Goal: Task Accomplishment & Management: Use online tool/utility

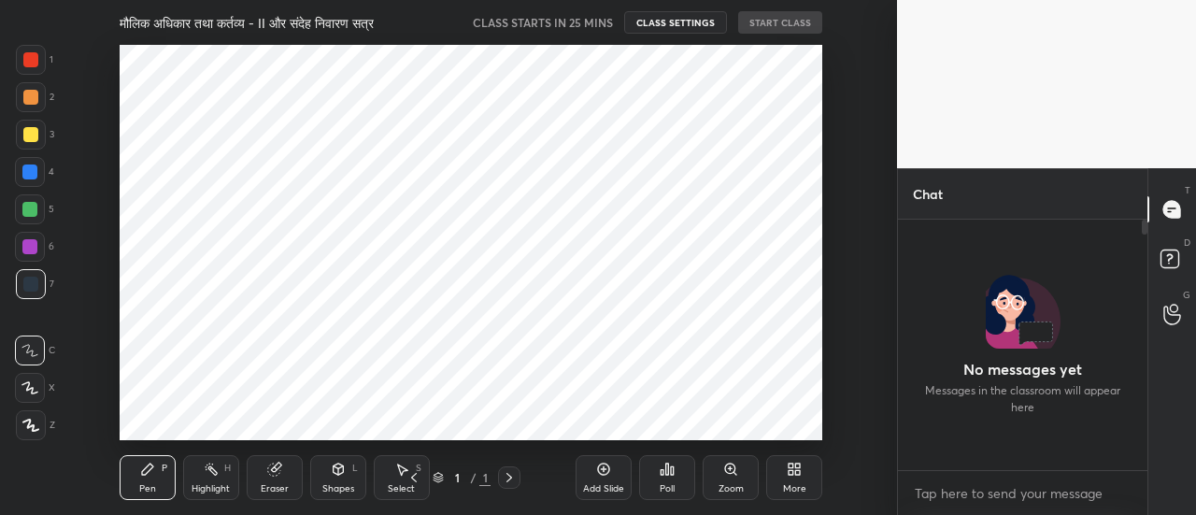
scroll to position [93070, 92644]
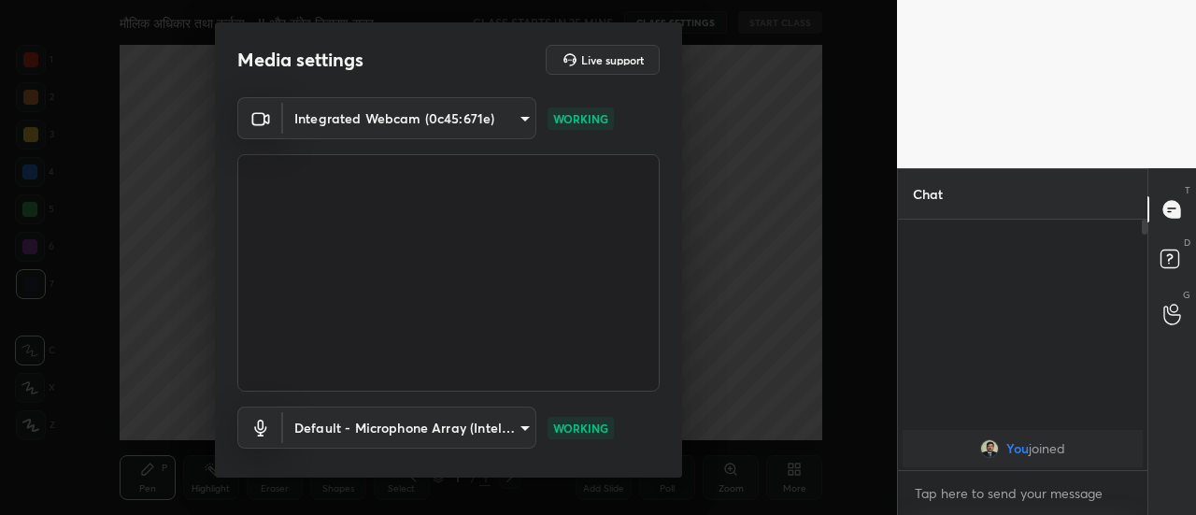
click at [675, 430] on div "Integrated Webcam (0c45:671e) 72da0b5cb93bda59eb8bdff247df732ee27f6f08ac5bf14eb…" at bounding box center [448, 306] width 467 height 419
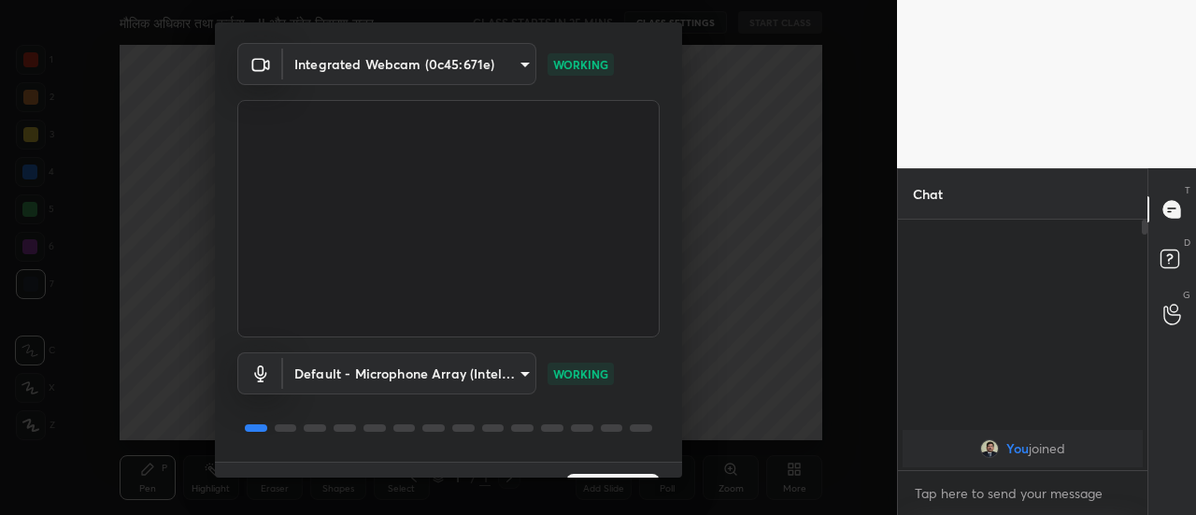
scroll to position [97, 0]
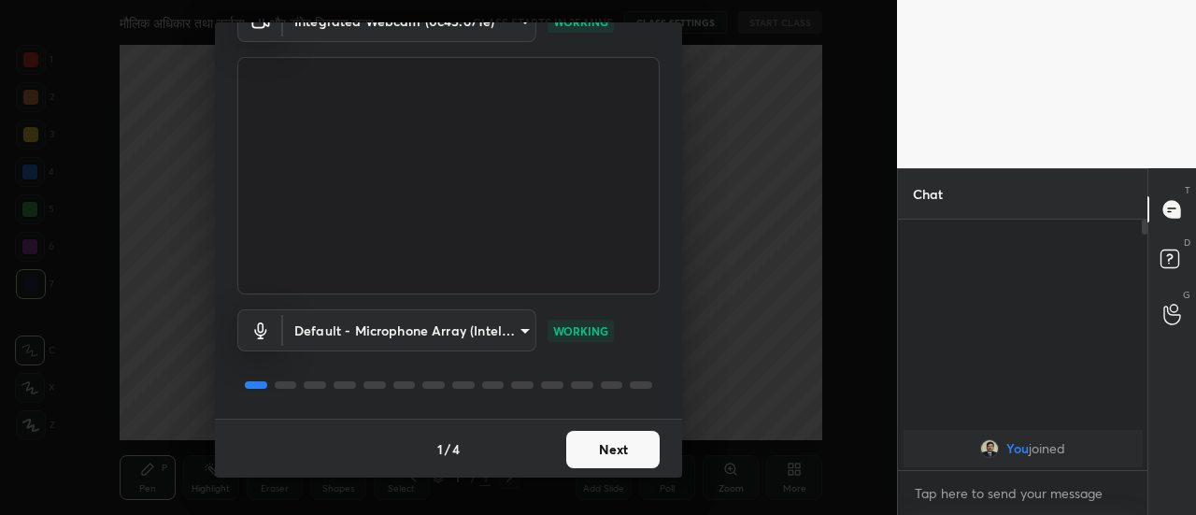
click at [633, 462] on button "Next" at bounding box center [612, 449] width 93 height 37
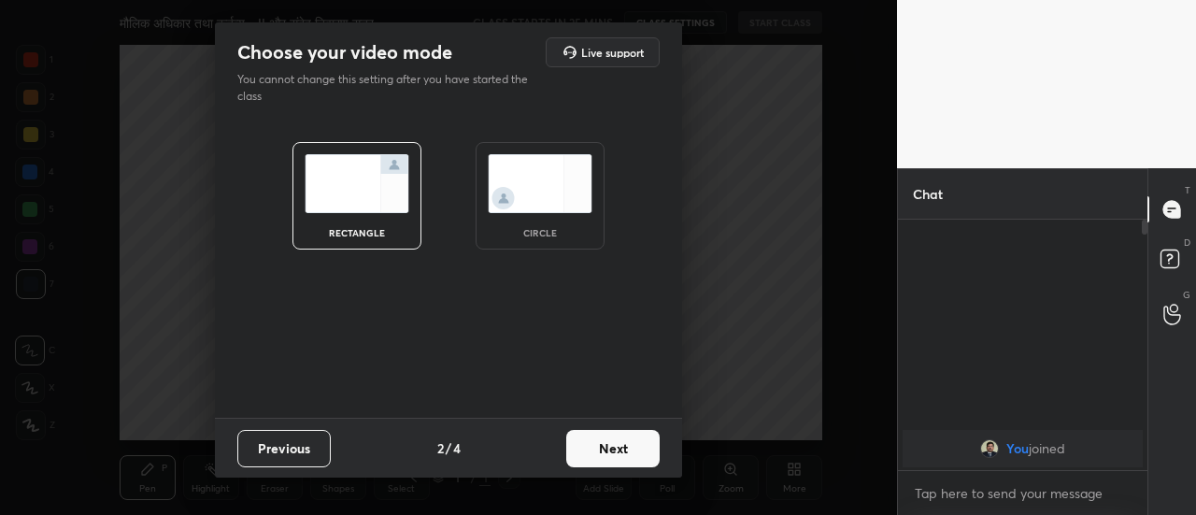
scroll to position [0, 0]
click at [633, 462] on button "Next" at bounding box center [612, 448] width 93 height 37
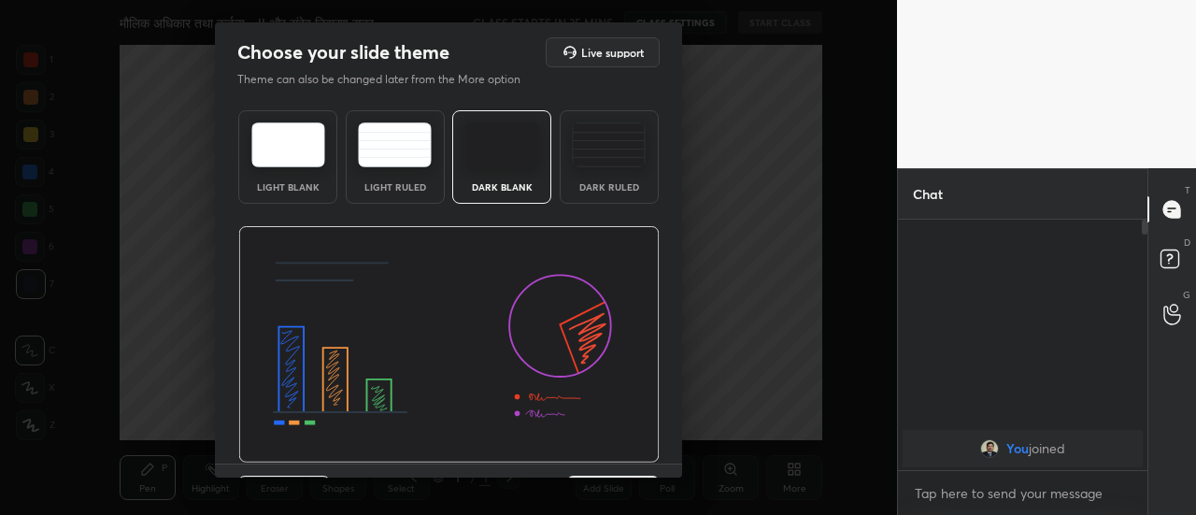
click at [676, 456] on div "Light Blank Light Ruled Dark Blank Dark Ruled" at bounding box center [448, 283] width 467 height 361
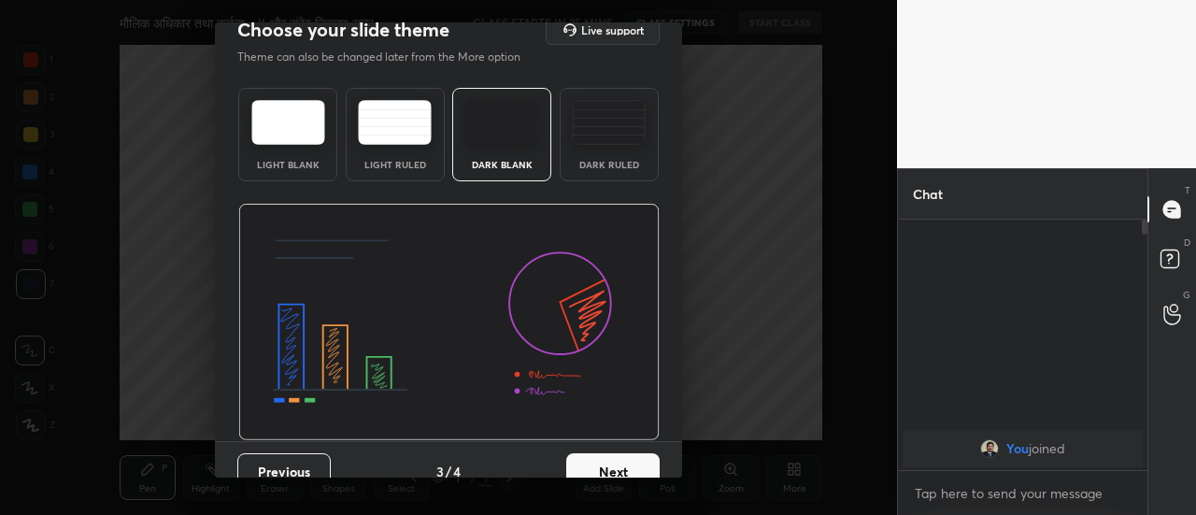
scroll to position [45, 0]
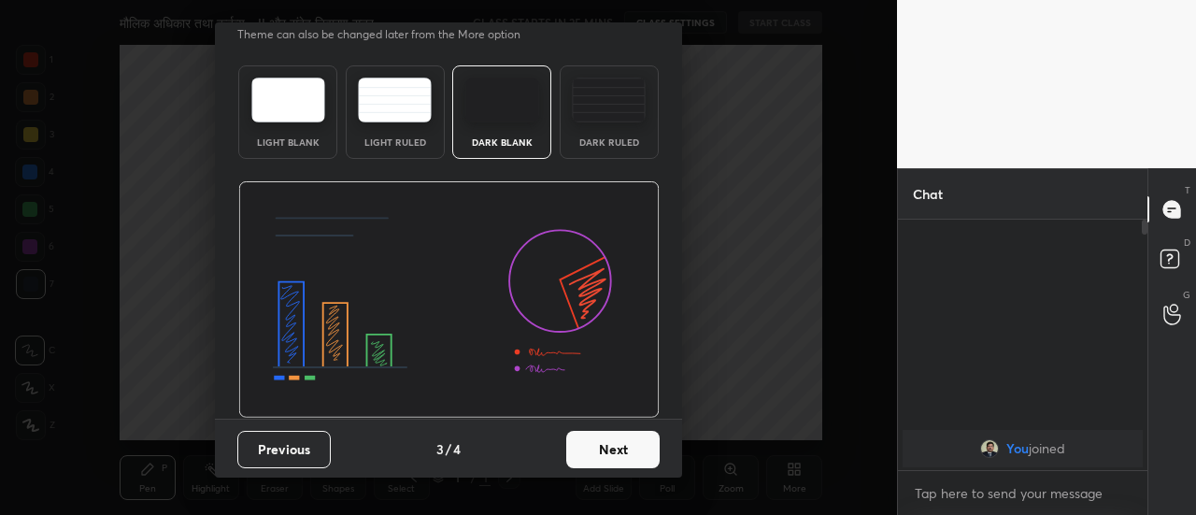
click at [615, 459] on button "Next" at bounding box center [612, 449] width 93 height 37
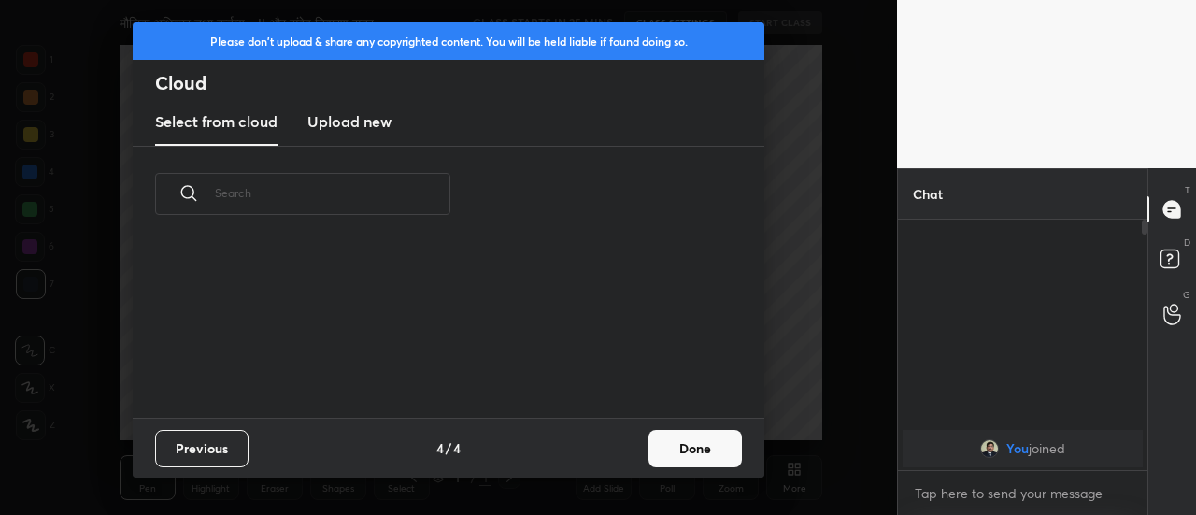
scroll to position [176, 600]
click at [662, 451] on button "Done" at bounding box center [695, 448] width 93 height 37
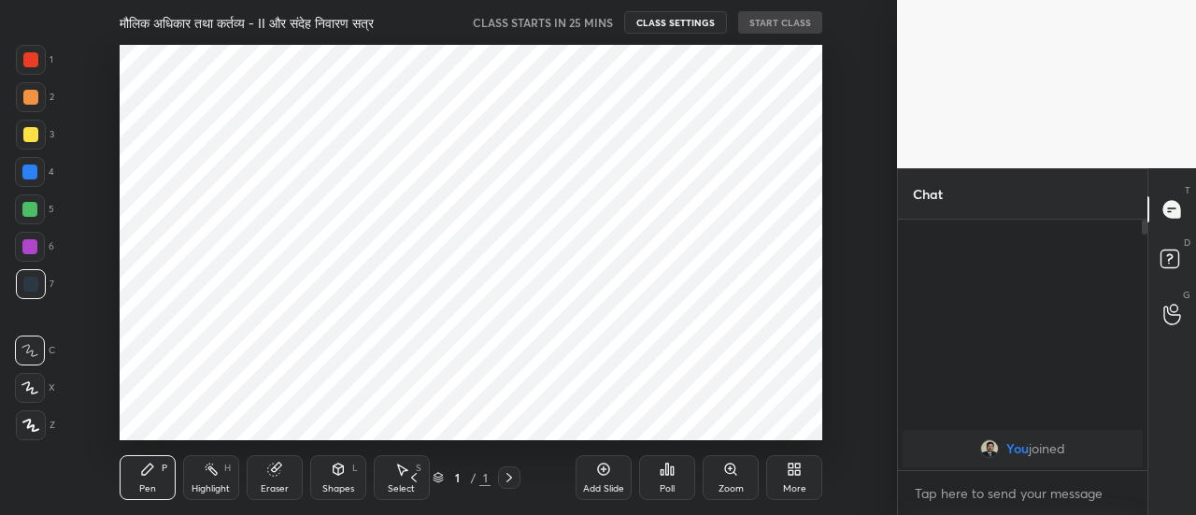
click at [599, 475] on icon at bounding box center [603, 469] width 15 height 15
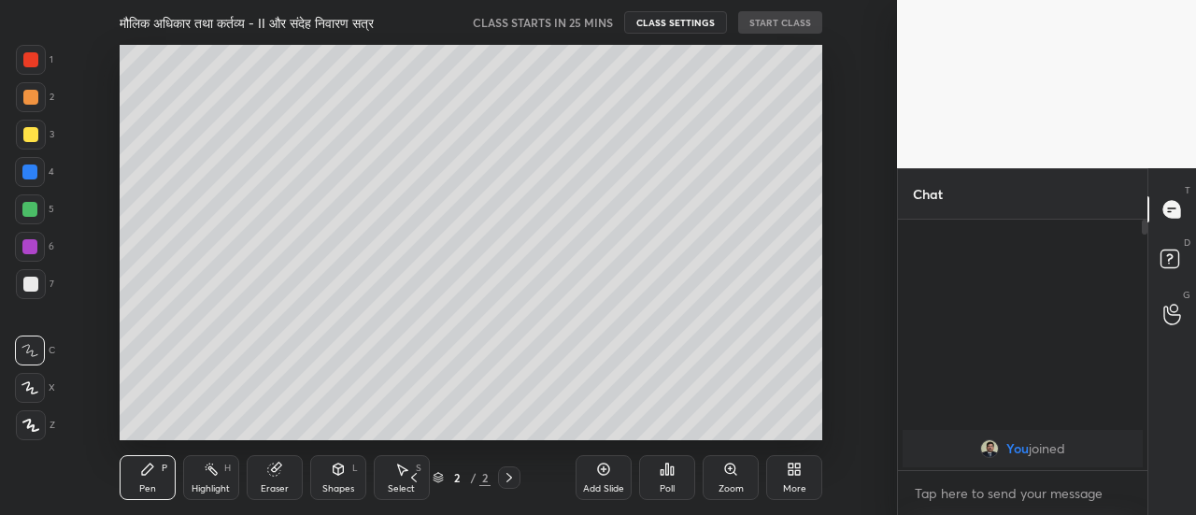
click at [599, 475] on icon at bounding box center [603, 469] width 15 height 15
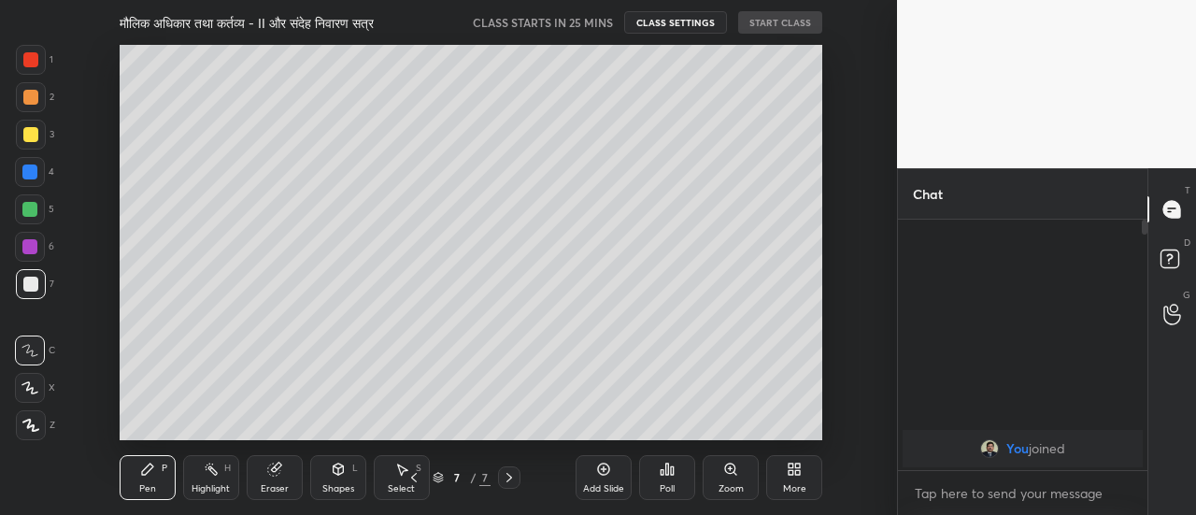
click at [599, 475] on icon at bounding box center [603, 469] width 15 height 15
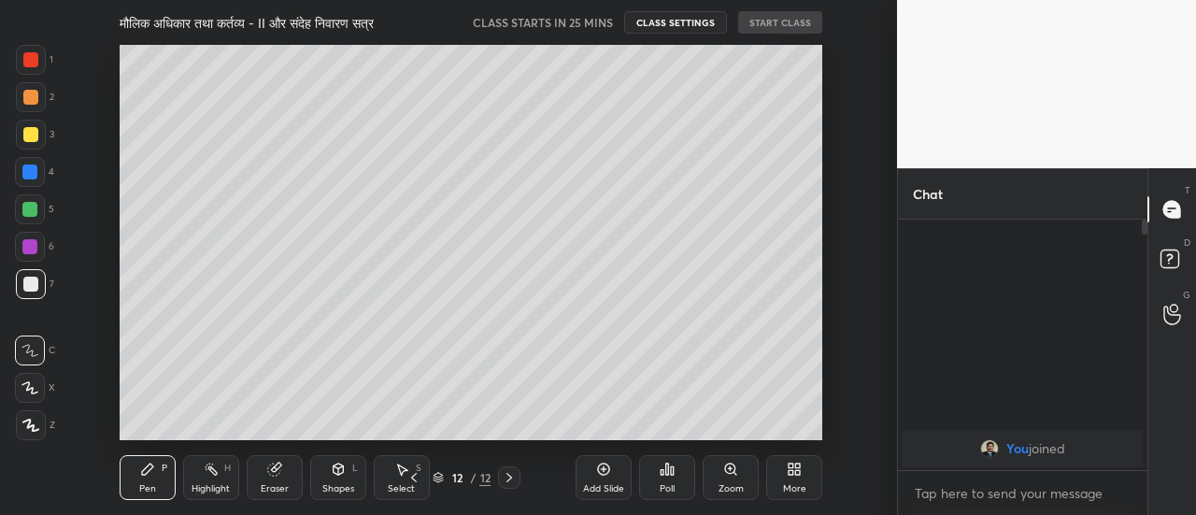
click at [599, 475] on icon at bounding box center [603, 469] width 15 height 15
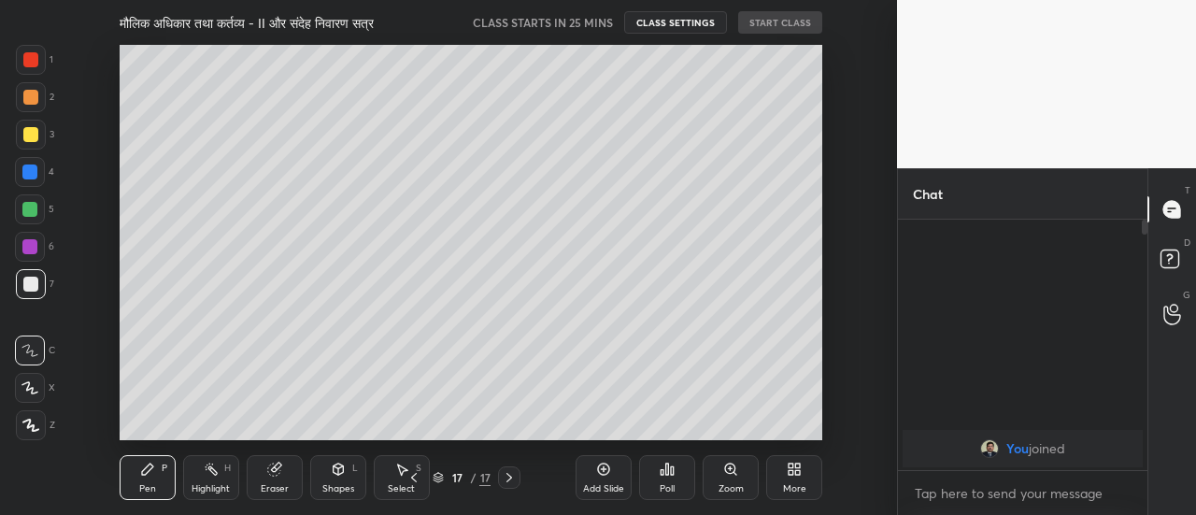
click at [599, 475] on icon at bounding box center [603, 469] width 15 height 15
click at [411, 477] on icon at bounding box center [414, 477] width 15 height 15
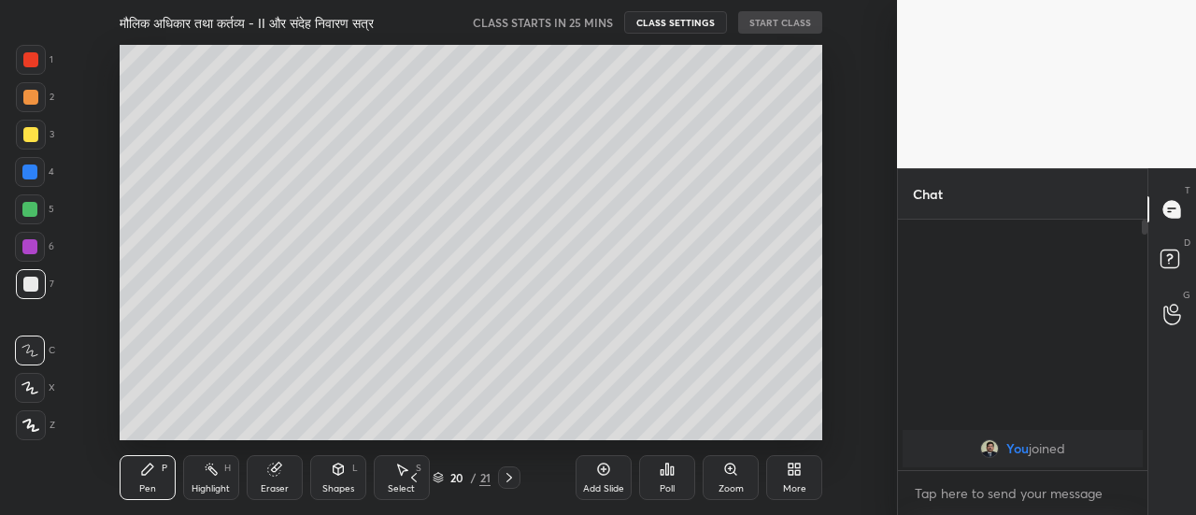
click at [411, 477] on icon at bounding box center [414, 477] width 15 height 15
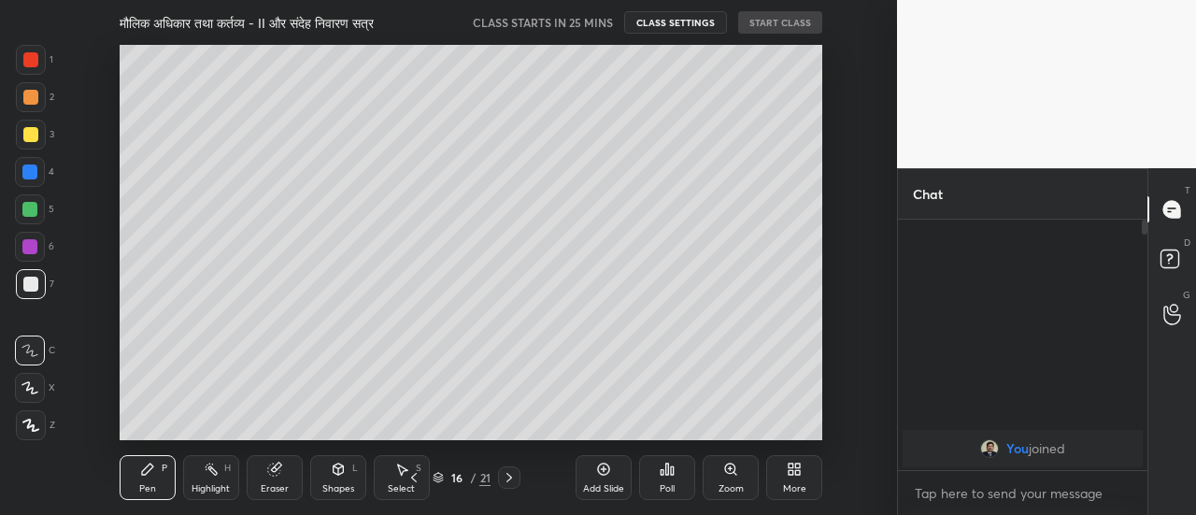
click at [411, 477] on icon at bounding box center [414, 477] width 15 height 15
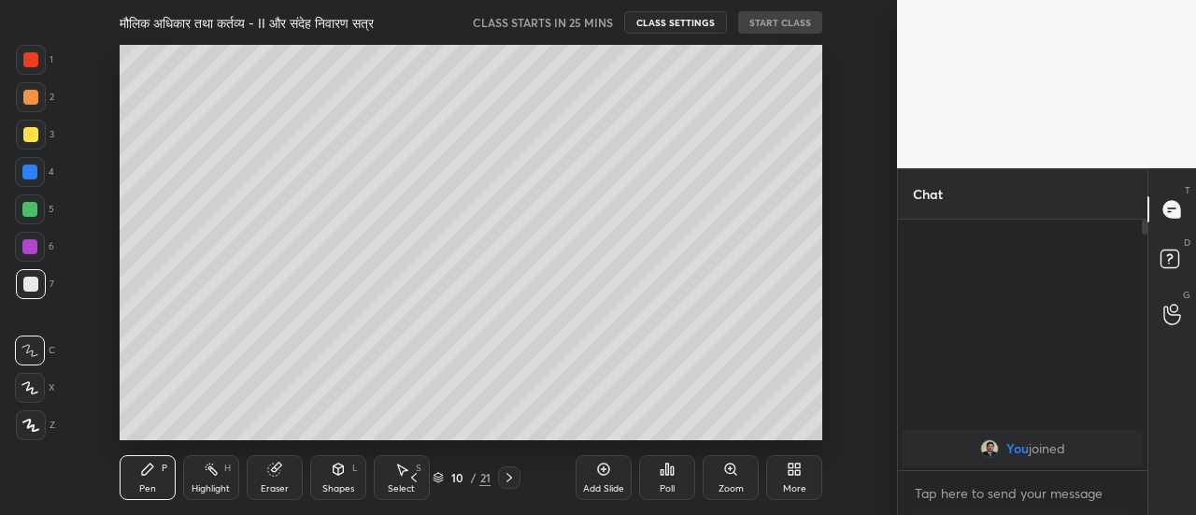
click at [411, 477] on icon at bounding box center [414, 477] width 15 height 15
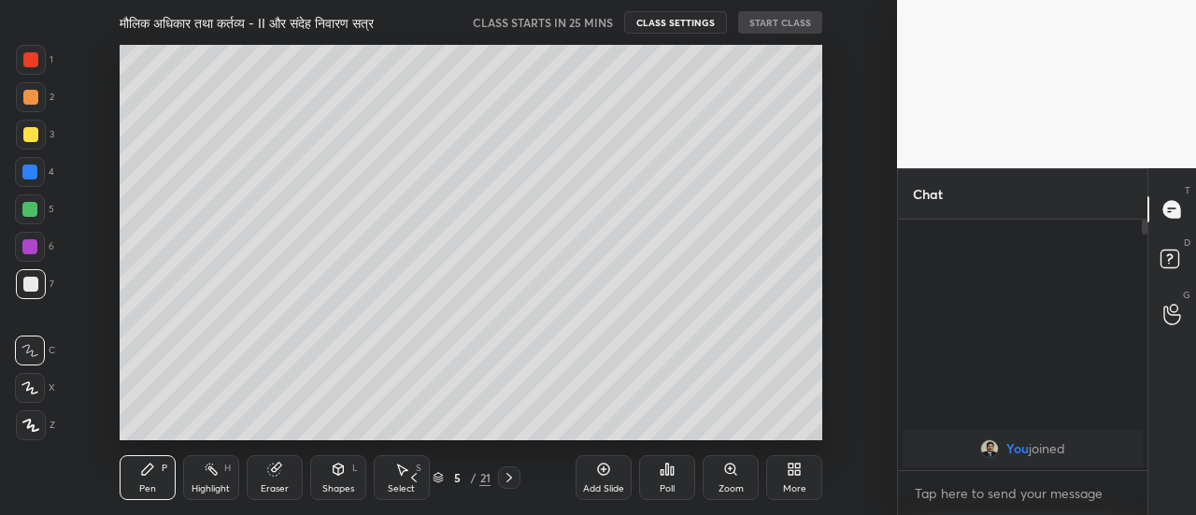
click at [411, 479] on icon at bounding box center [414, 477] width 15 height 15
click at [37, 429] on icon at bounding box center [30, 425] width 15 height 11
click at [32, 133] on div at bounding box center [30, 134] width 15 height 15
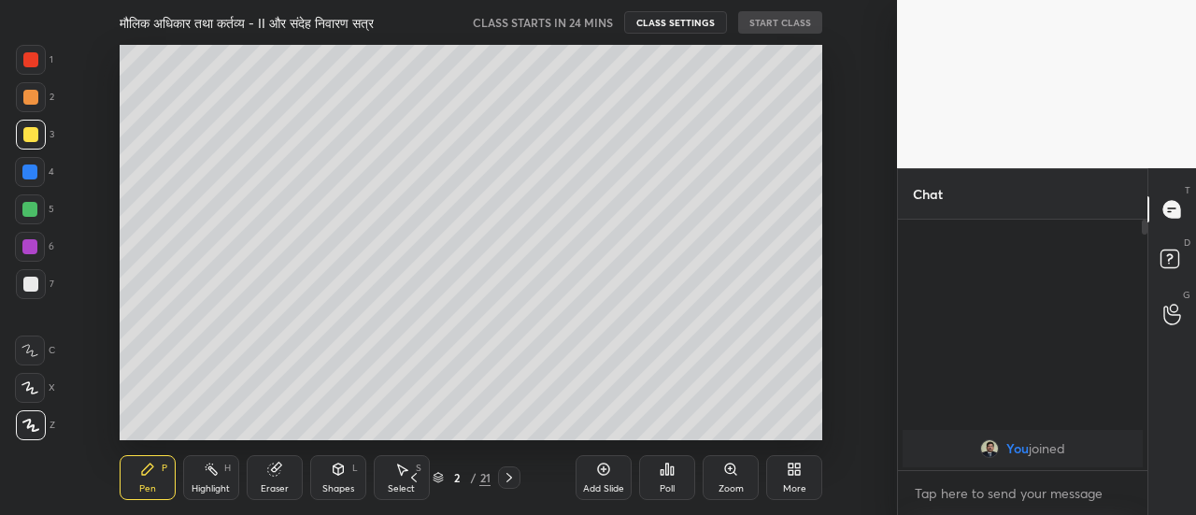
click at [271, 476] on icon at bounding box center [274, 469] width 15 height 15
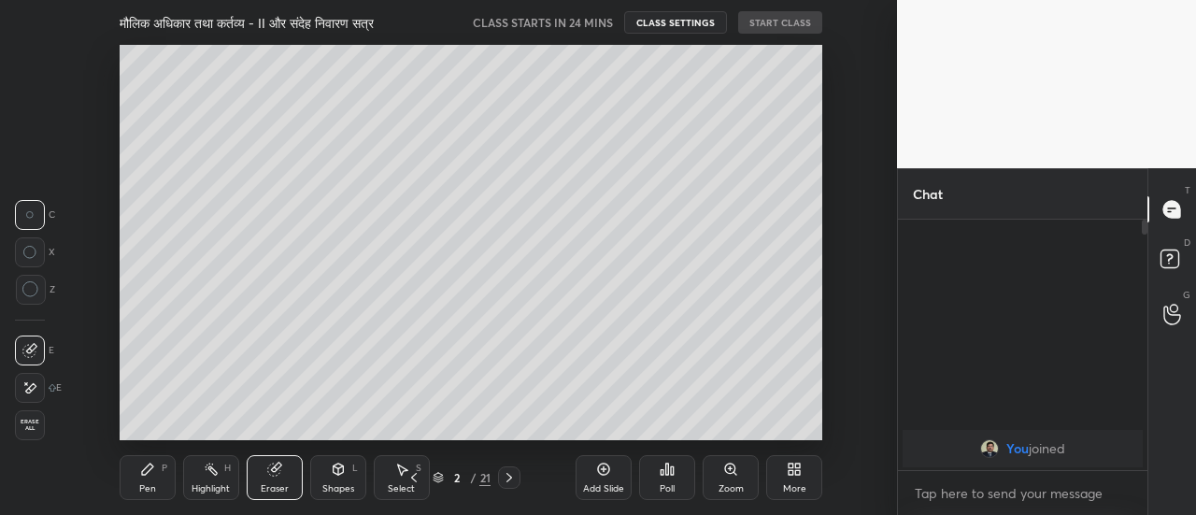
click at [35, 399] on div at bounding box center [30, 388] width 30 height 30
click at [146, 486] on div "Pen" at bounding box center [147, 488] width 17 height 9
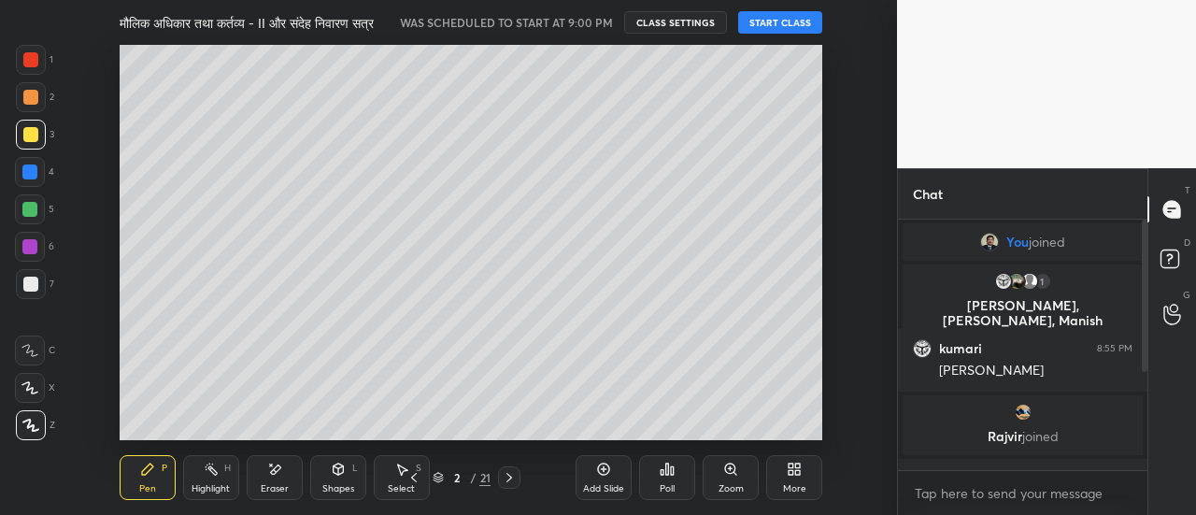
click at [785, 23] on button "START CLASS" at bounding box center [780, 22] width 84 height 22
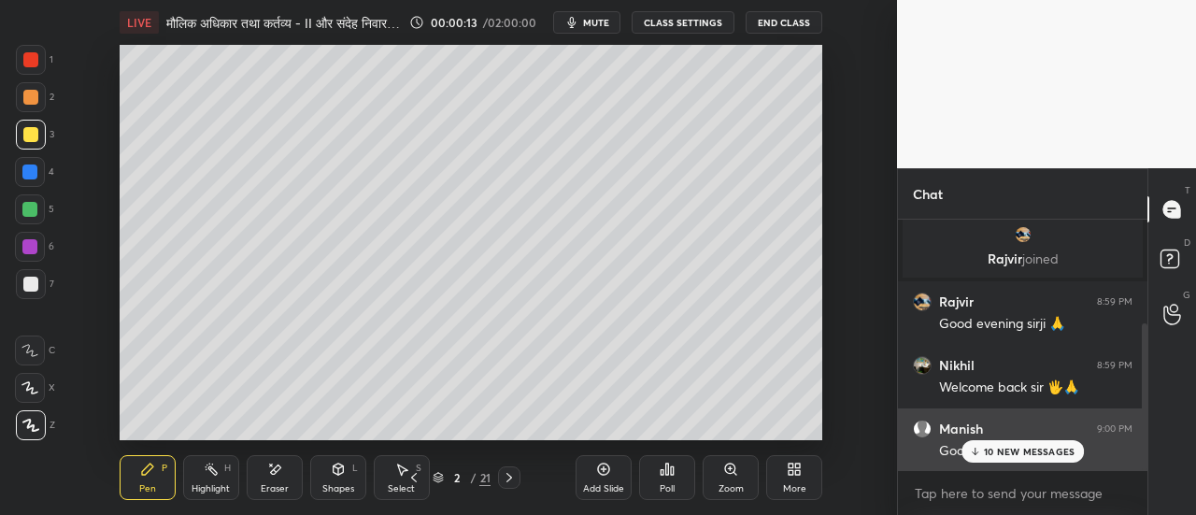
click at [1024, 448] on p "10 NEW MESSAGES" at bounding box center [1029, 451] width 91 height 11
click at [1011, 450] on p "JUMP TO LATEST" at bounding box center [1030, 451] width 80 height 11
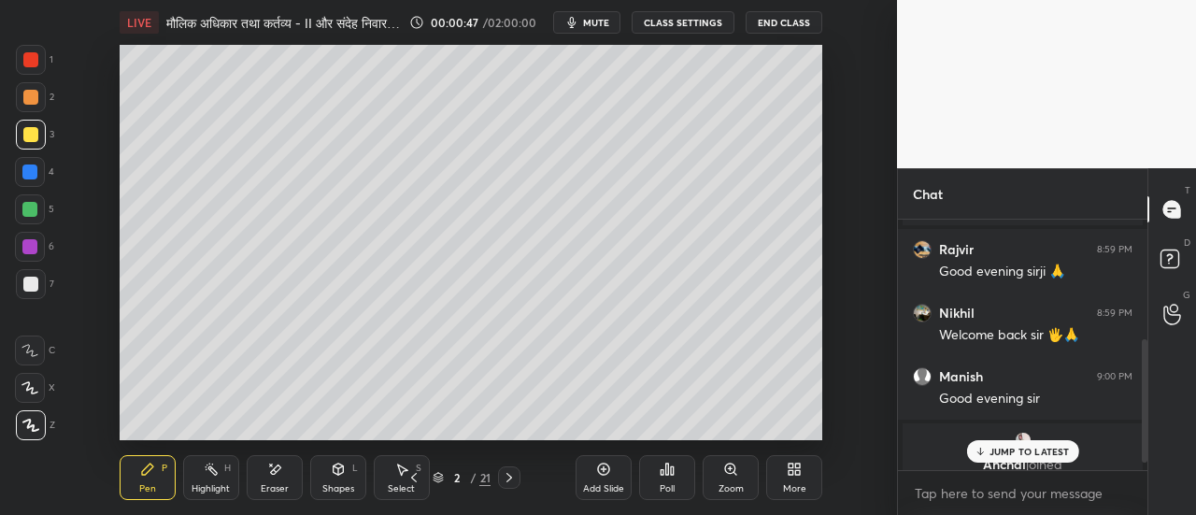
click at [1044, 448] on p "JUMP TO LATEST" at bounding box center [1030, 451] width 80 height 11
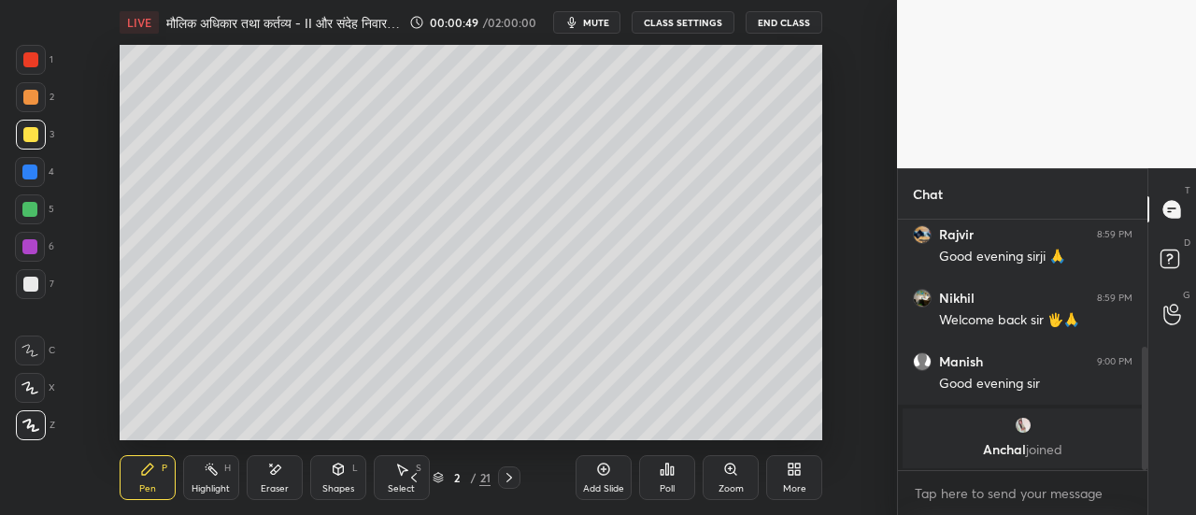
click at [277, 481] on div "Eraser" at bounding box center [275, 477] width 56 height 45
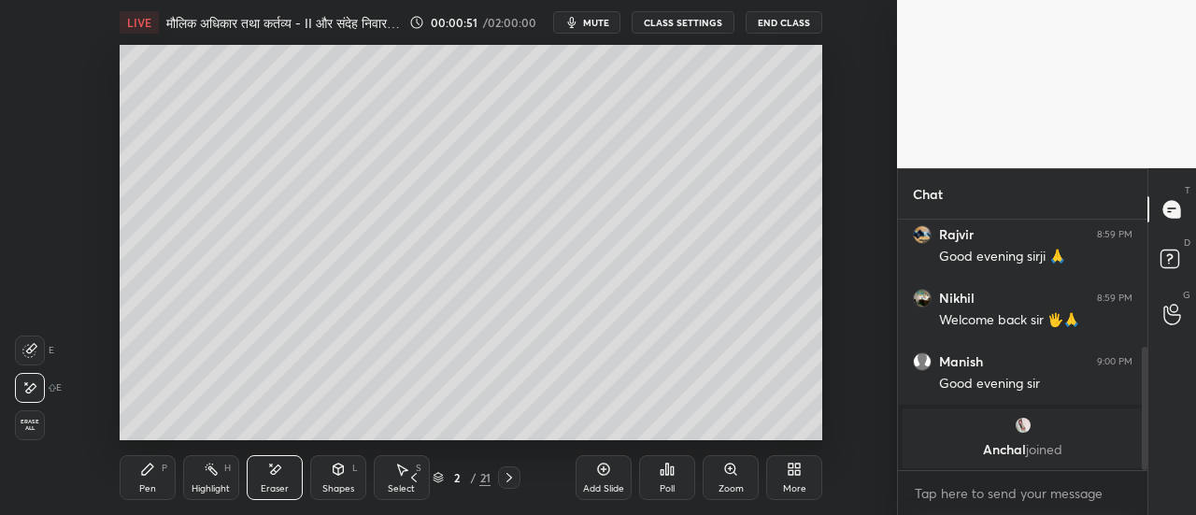
scroll to position [323, 0]
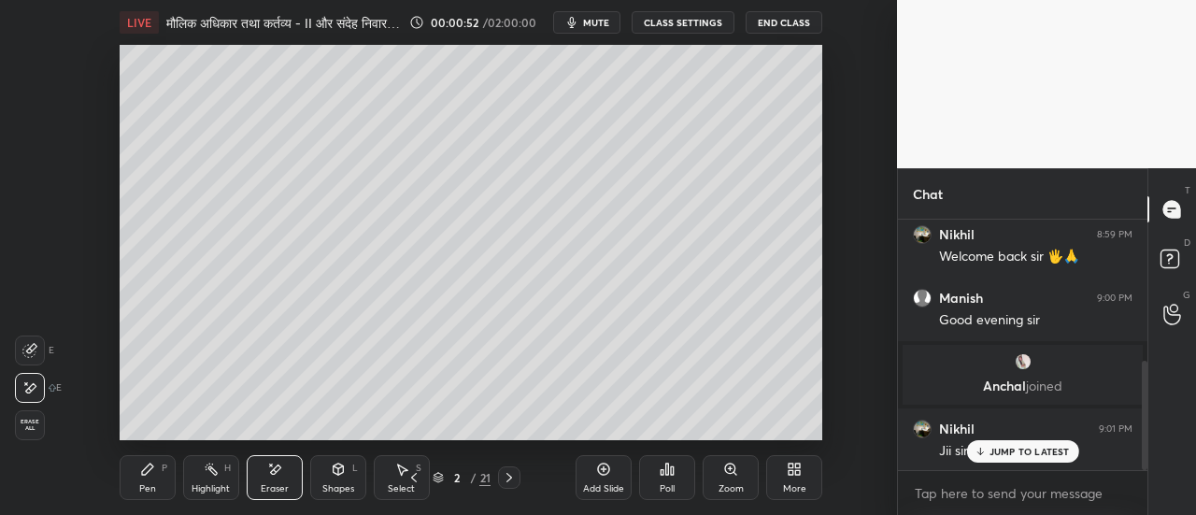
click at [153, 478] on div "Pen P" at bounding box center [148, 477] width 56 height 45
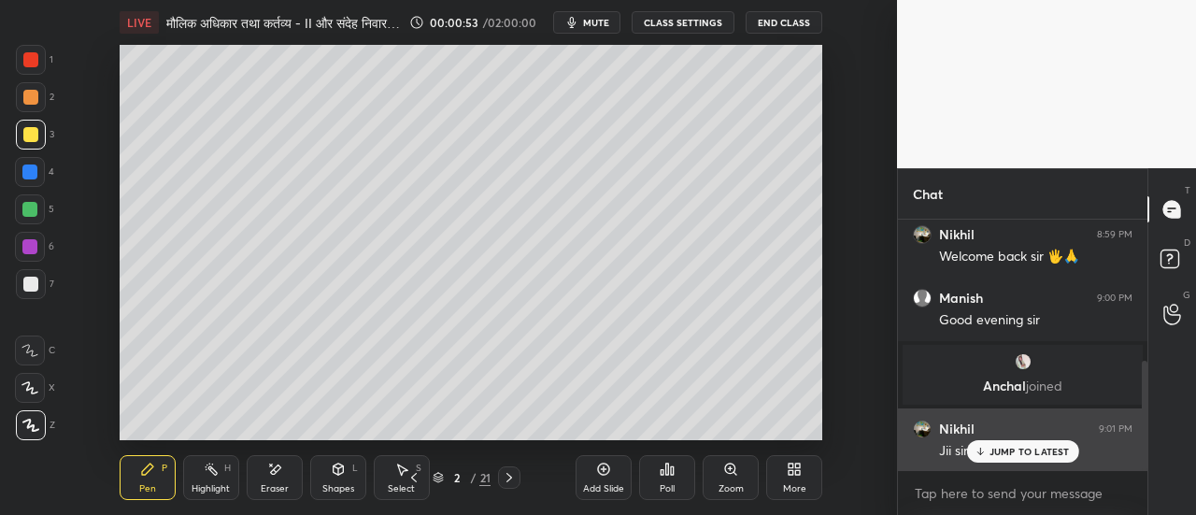
click at [1030, 444] on div "JUMP TO LATEST" at bounding box center [1022, 451] width 112 height 22
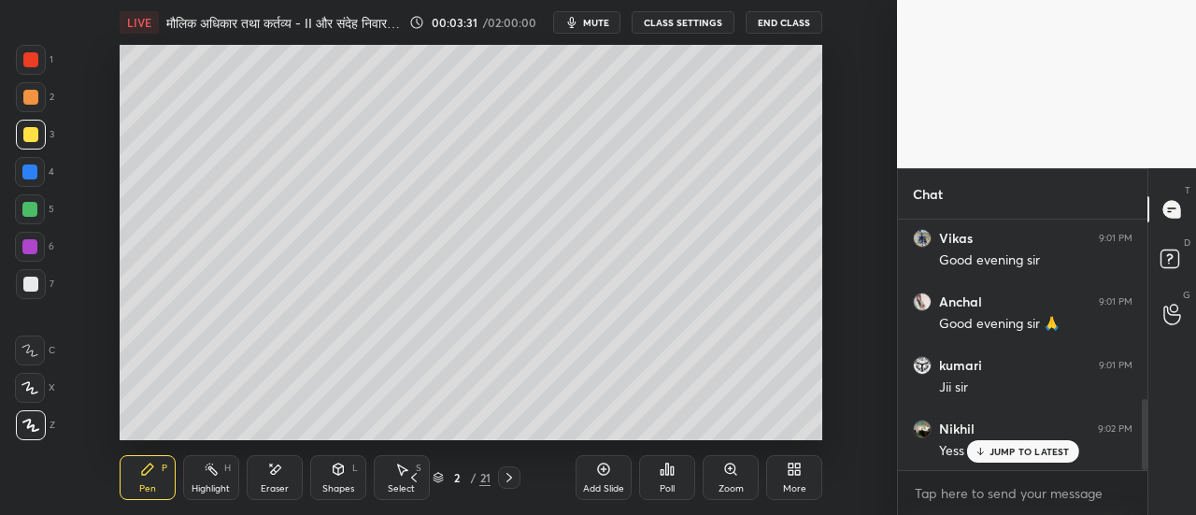
scroll to position [641, 0]
click at [28, 102] on div at bounding box center [30, 97] width 15 height 15
click at [509, 476] on icon at bounding box center [510, 477] width 6 height 9
click at [35, 134] on div at bounding box center [30, 134] width 15 height 15
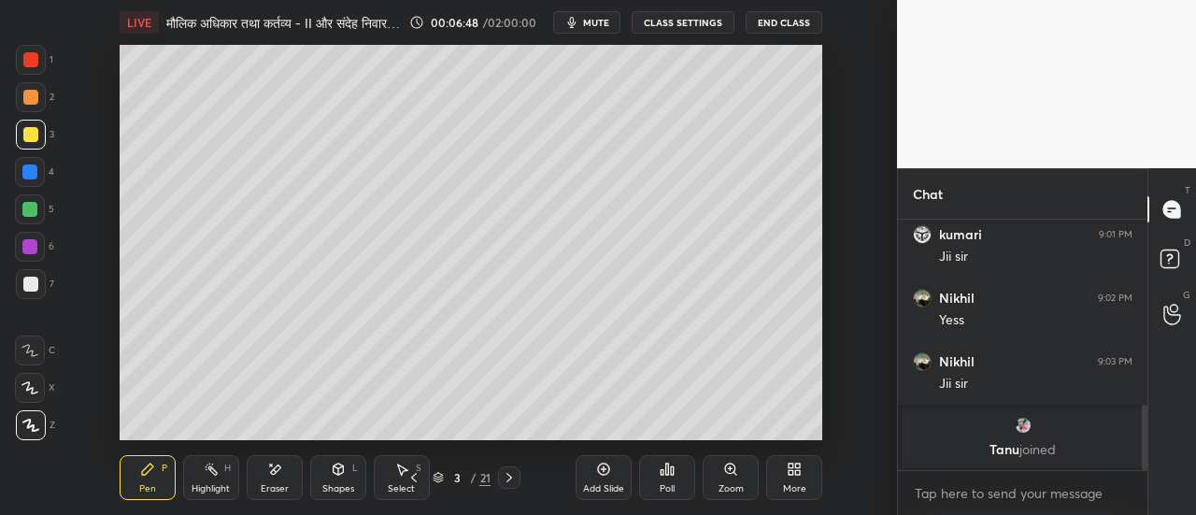
click at [673, 426] on div "Poll" at bounding box center [667, 477] width 56 height 105
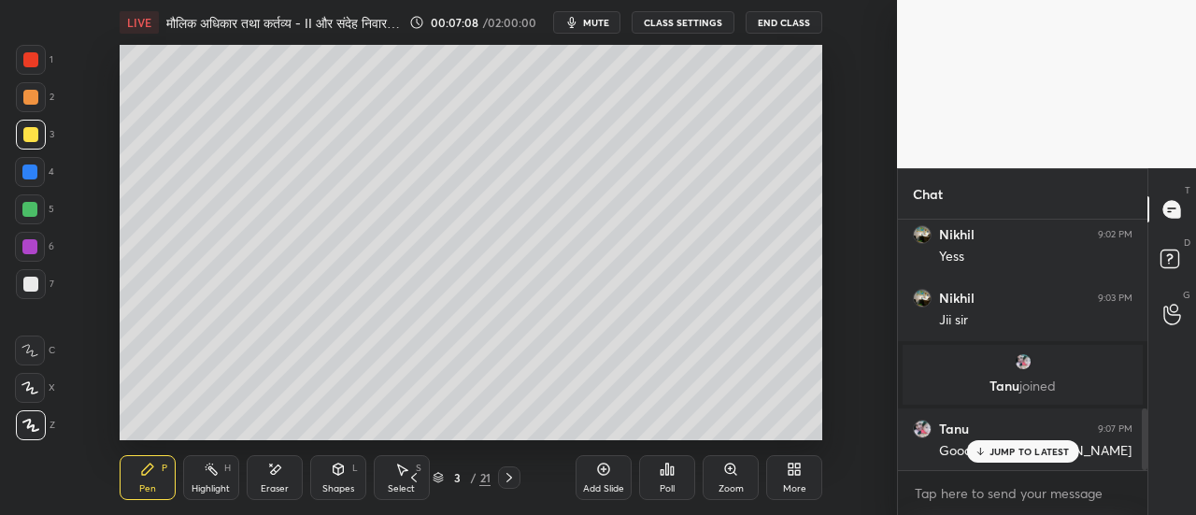
click at [36, 210] on div at bounding box center [29, 209] width 15 height 15
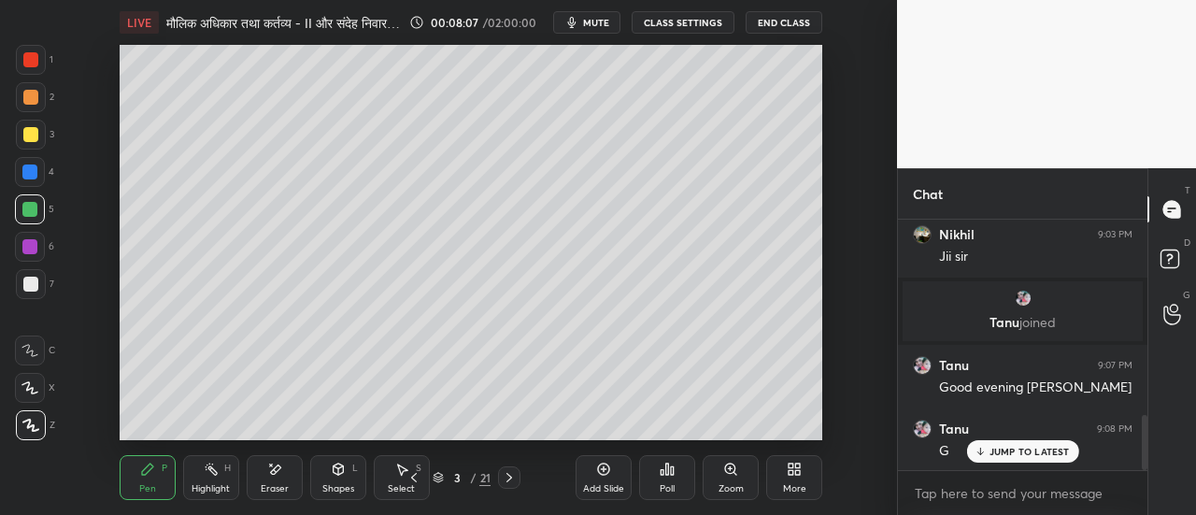
scroll to position [899, 0]
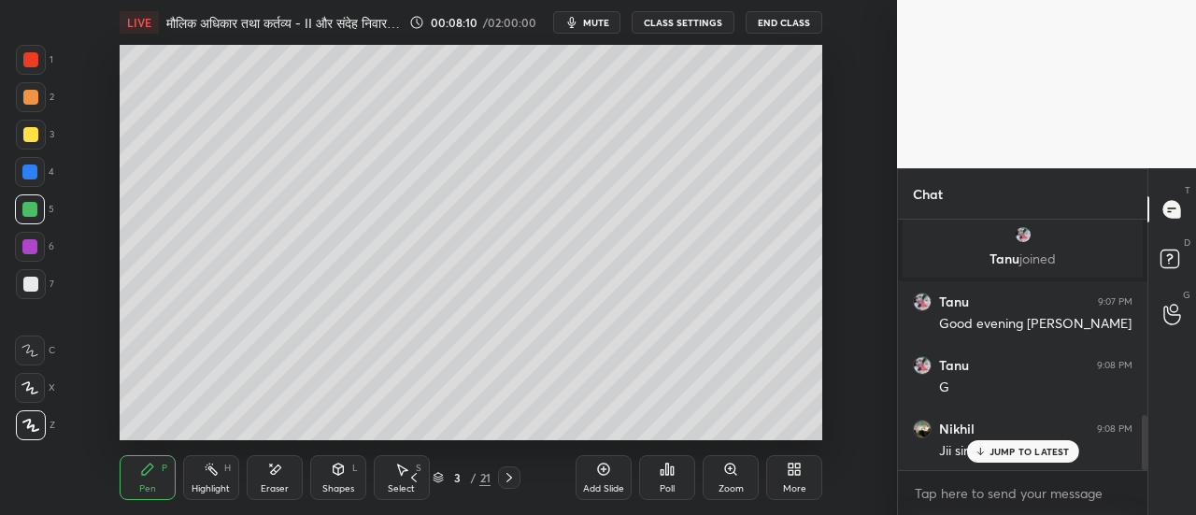
click at [34, 283] on div at bounding box center [30, 284] width 15 height 15
click at [33, 65] on div at bounding box center [30, 59] width 15 height 15
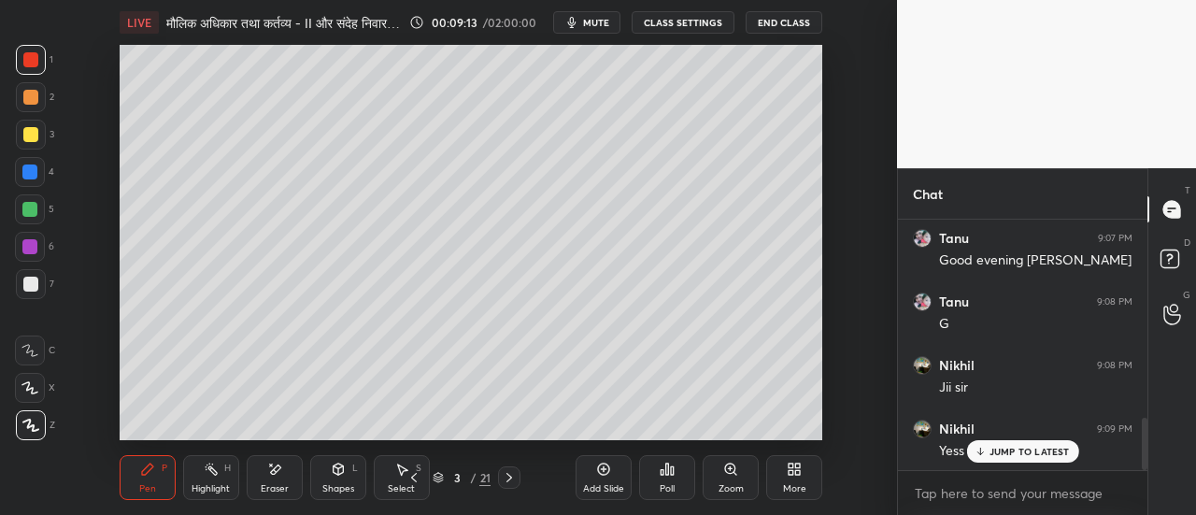
click at [417, 478] on icon at bounding box center [414, 477] width 15 height 15
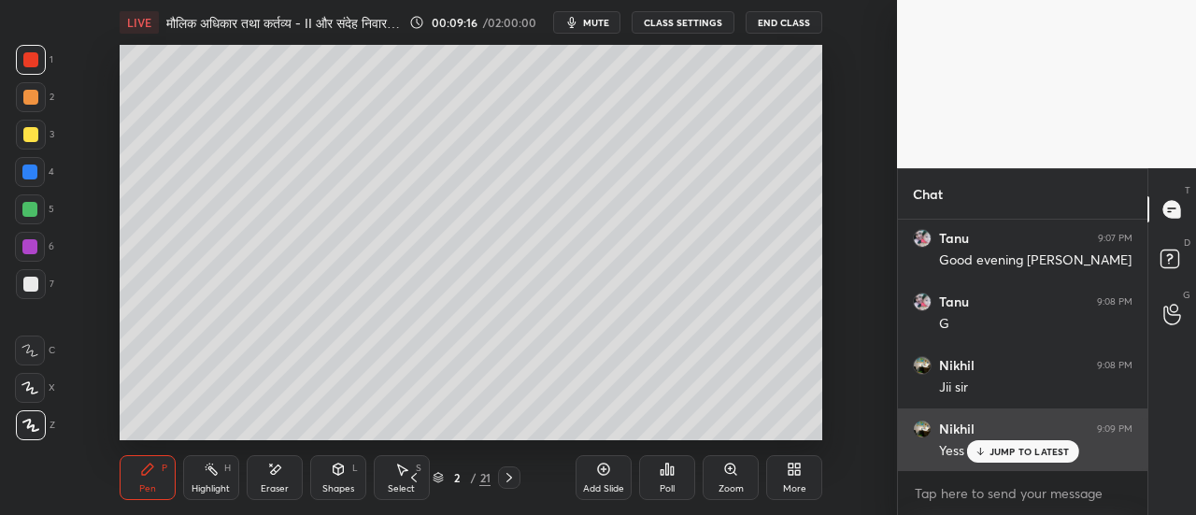
click at [1009, 451] on p "JUMP TO LATEST" at bounding box center [1030, 451] width 80 height 11
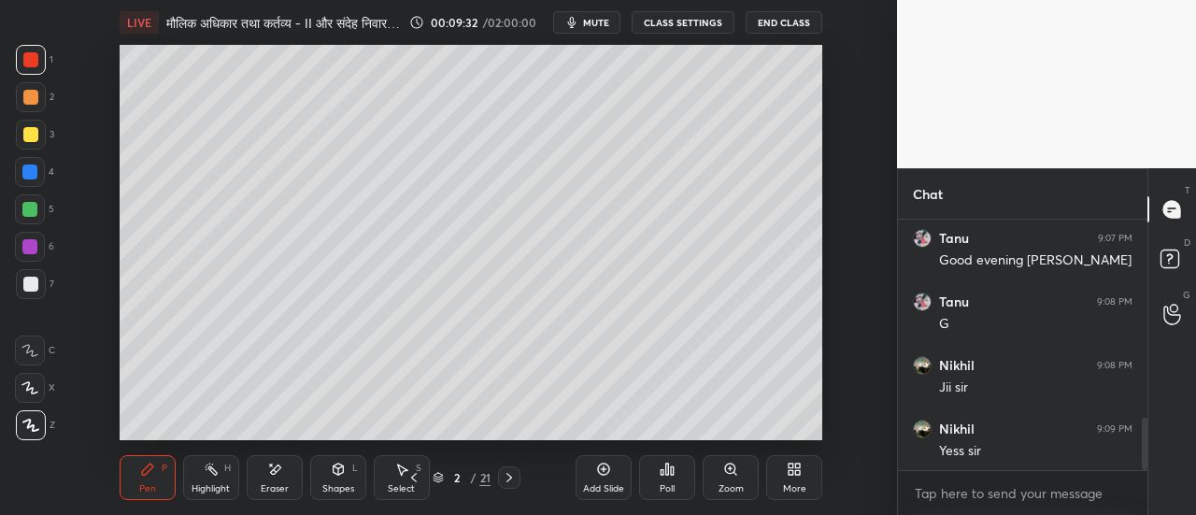
click at [32, 287] on div at bounding box center [30, 284] width 15 height 15
click at [32, 141] on div at bounding box center [30, 134] width 15 height 15
click at [282, 482] on div "Eraser" at bounding box center [275, 477] width 56 height 45
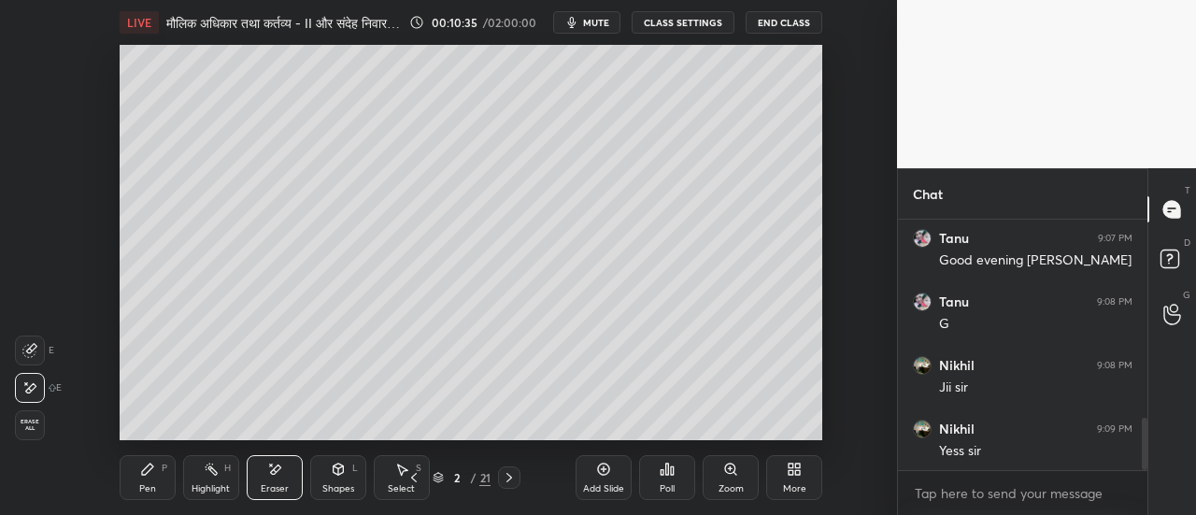
click at [146, 479] on div "Pen P" at bounding box center [148, 477] width 56 height 45
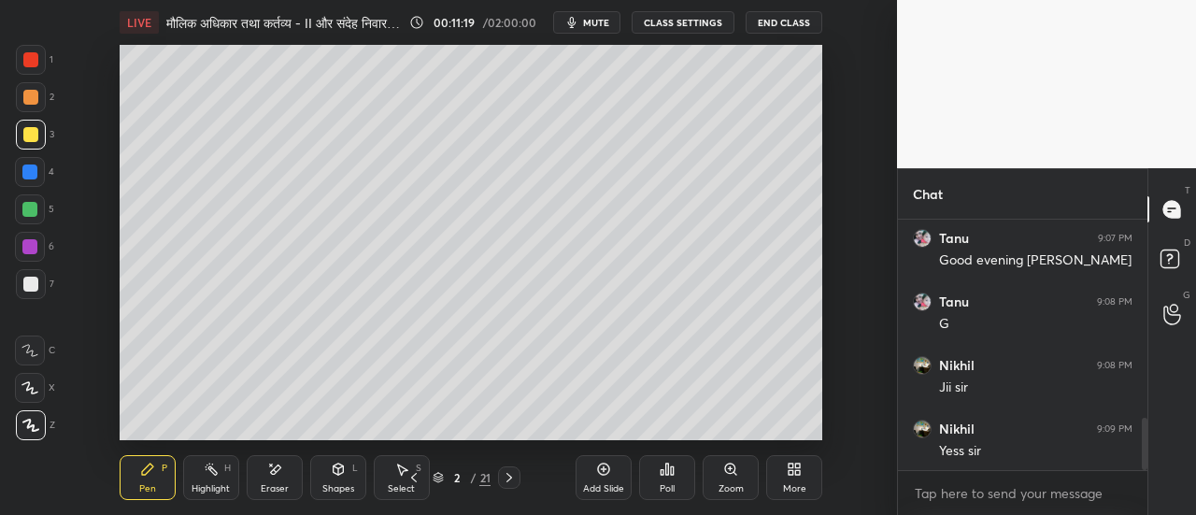
click at [33, 66] on div at bounding box center [30, 59] width 15 height 15
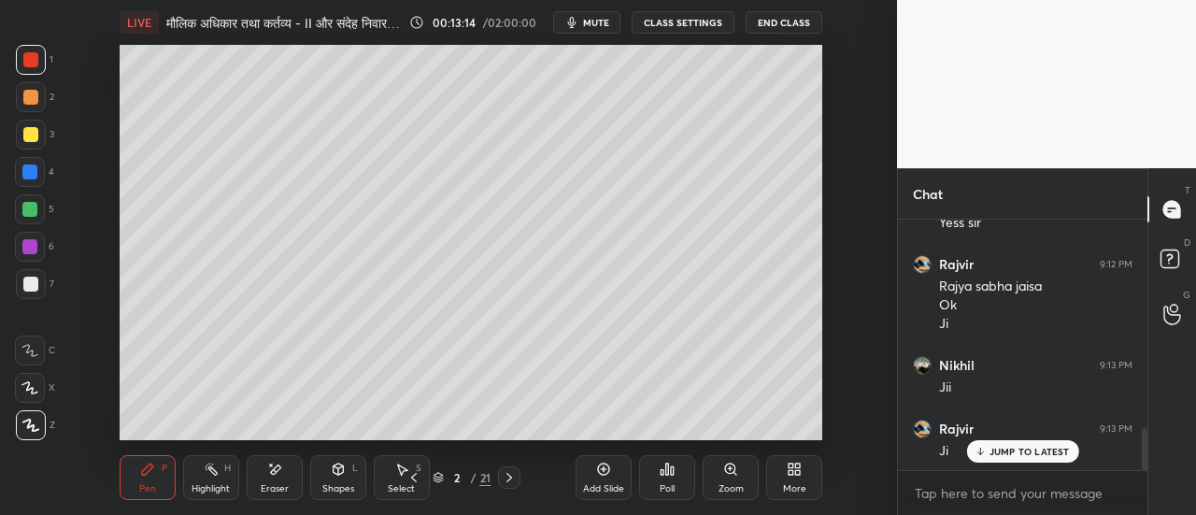
scroll to position [1258, 0]
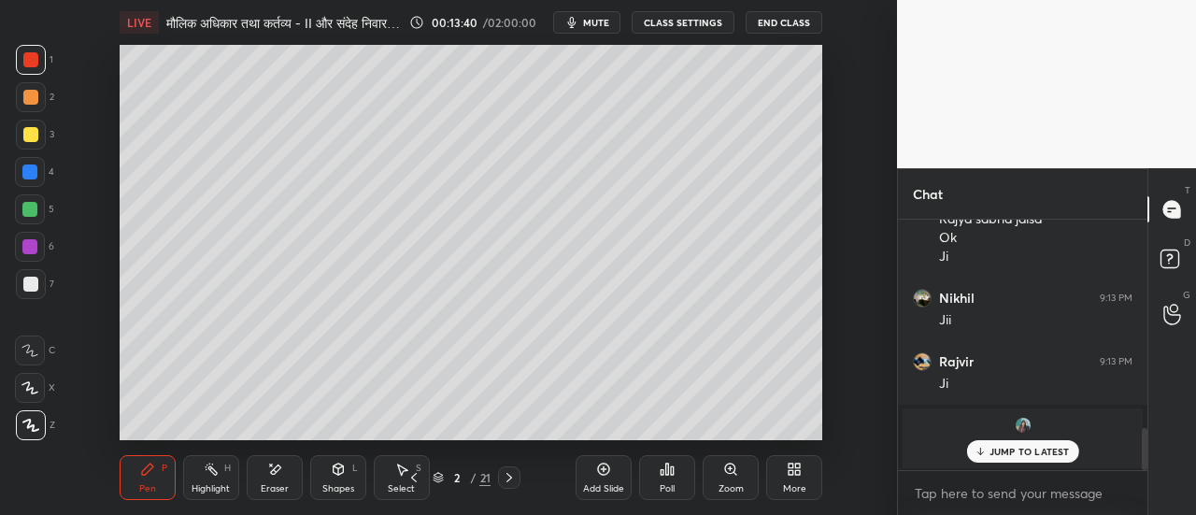
click at [34, 139] on div at bounding box center [30, 134] width 15 height 15
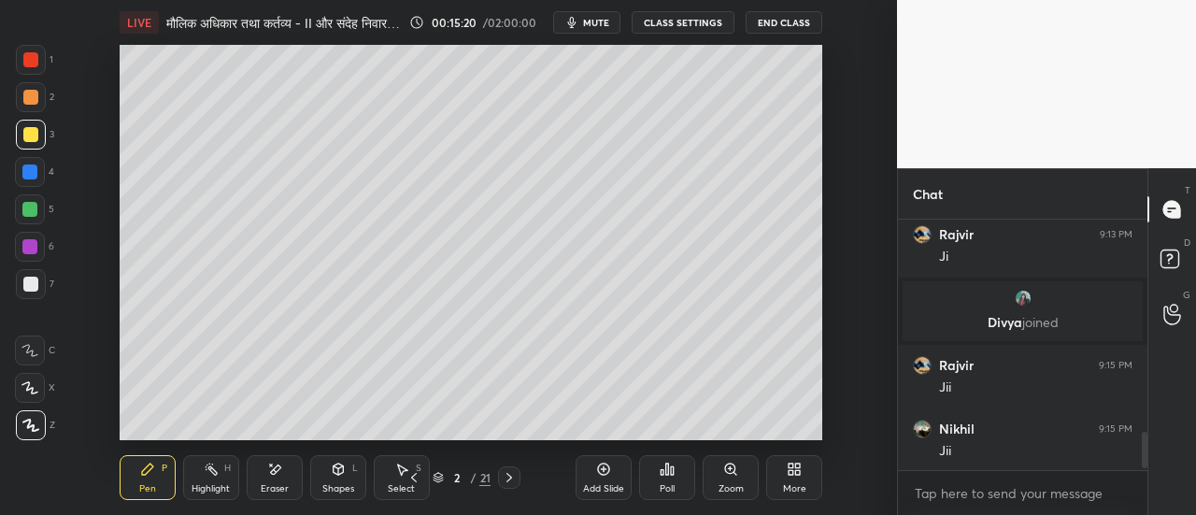
scroll to position [1449, 0]
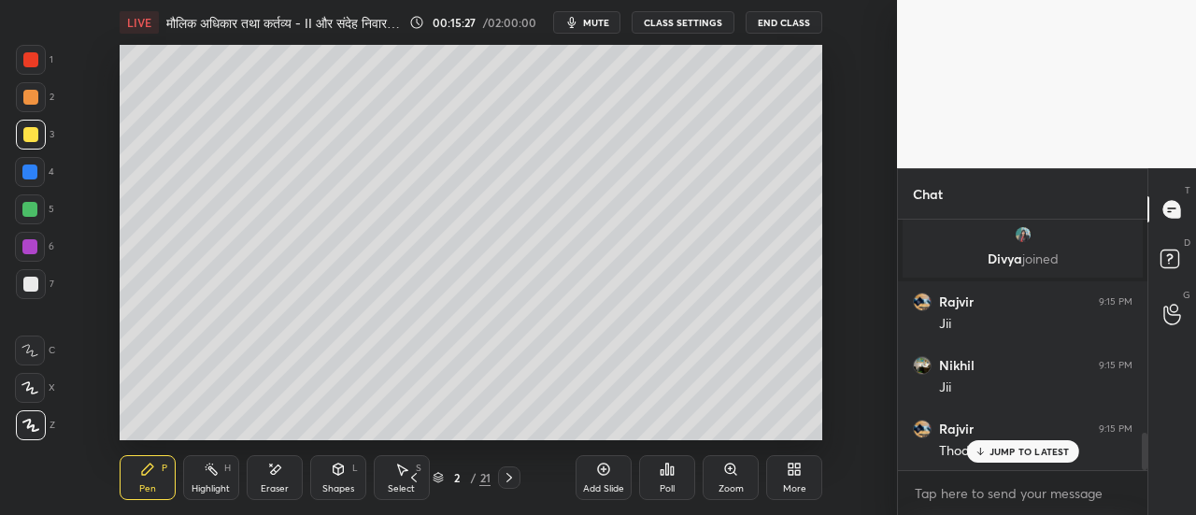
click at [999, 451] on p "JUMP TO LATEST" at bounding box center [1030, 451] width 80 height 11
click at [415, 477] on icon at bounding box center [414, 477] width 15 height 15
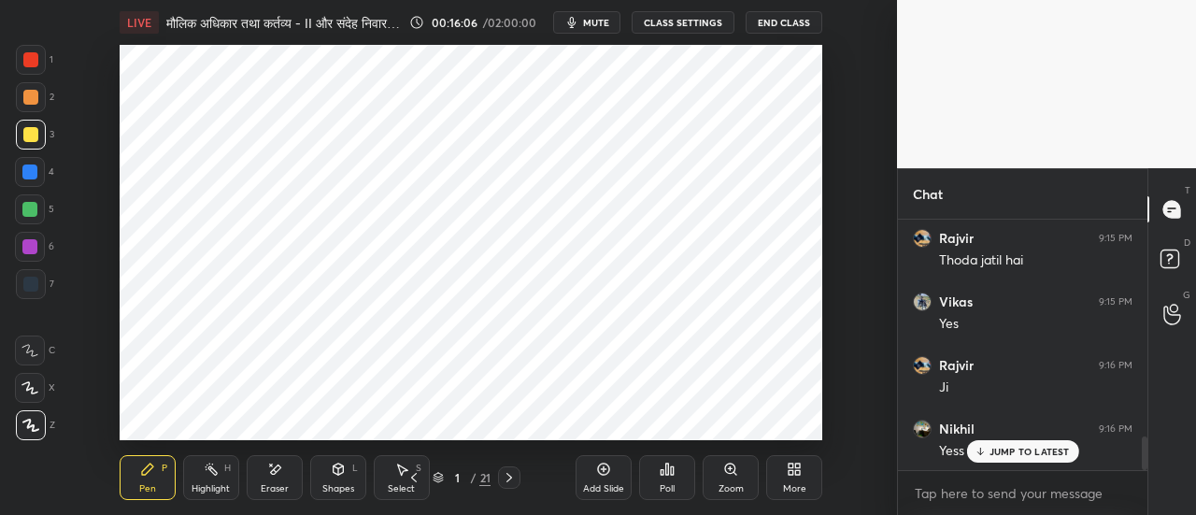
click at [512, 478] on icon at bounding box center [509, 477] width 15 height 15
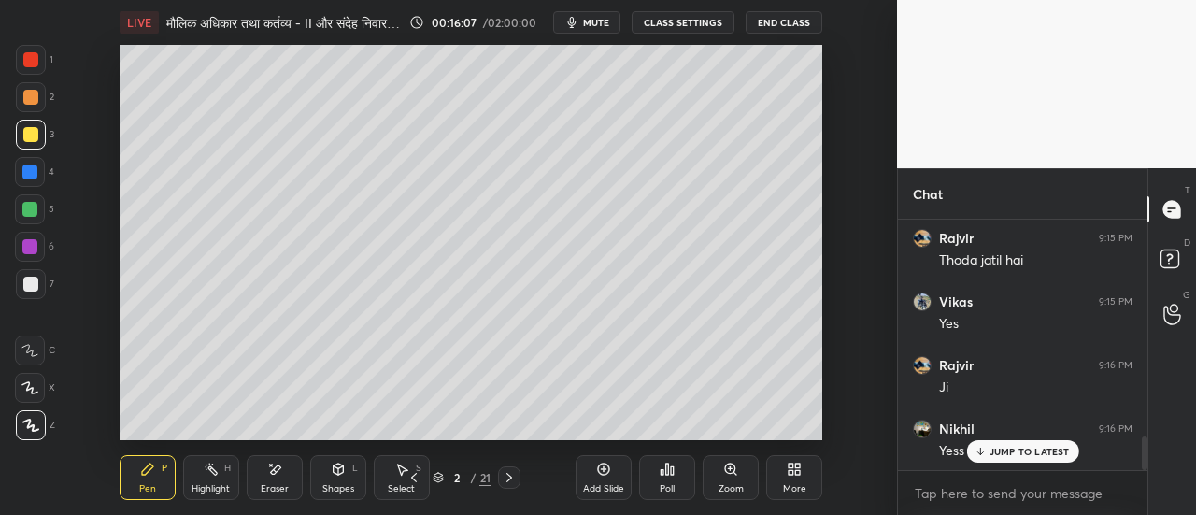
click at [512, 478] on icon at bounding box center [510, 477] width 6 height 9
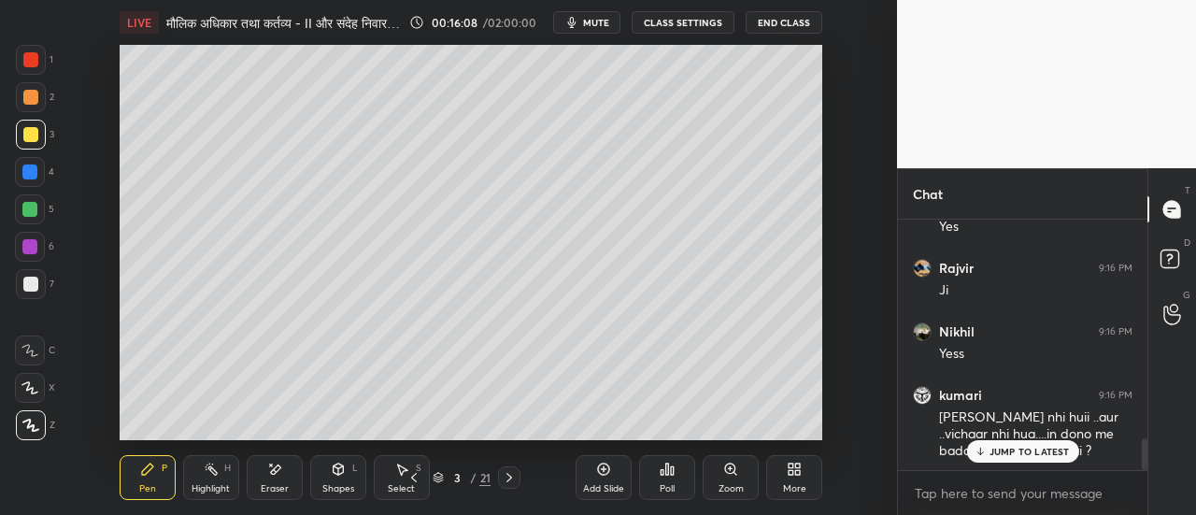
click at [510, 478] on icon at bounding box center [509, 477] width 15 height 15
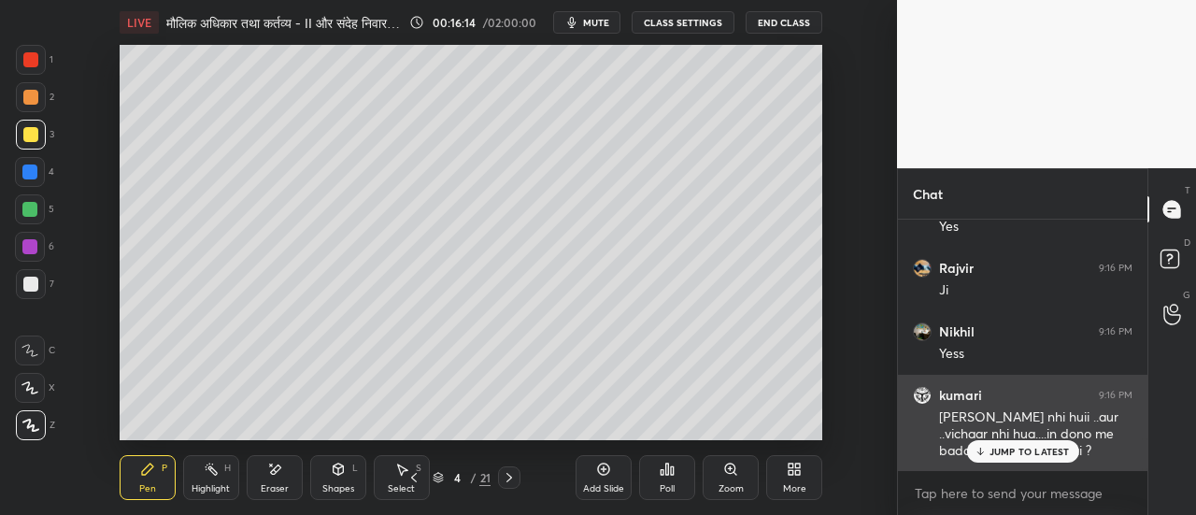
click at [1003, 451] on p "JUMP TO LATEST" at bounding box center [1030, 451] width 80 height 11
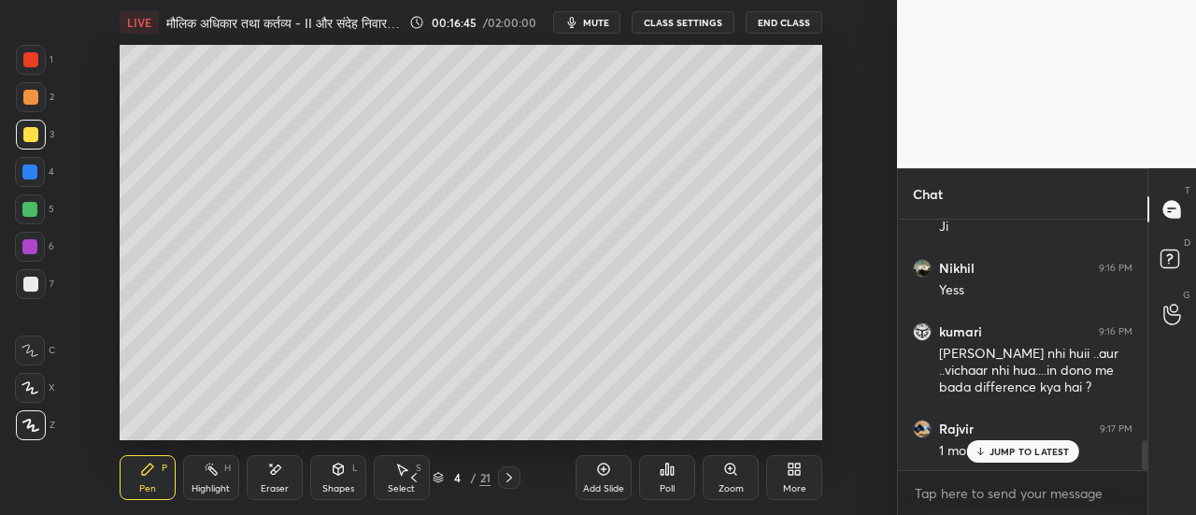
scroll to position [1864, 0]
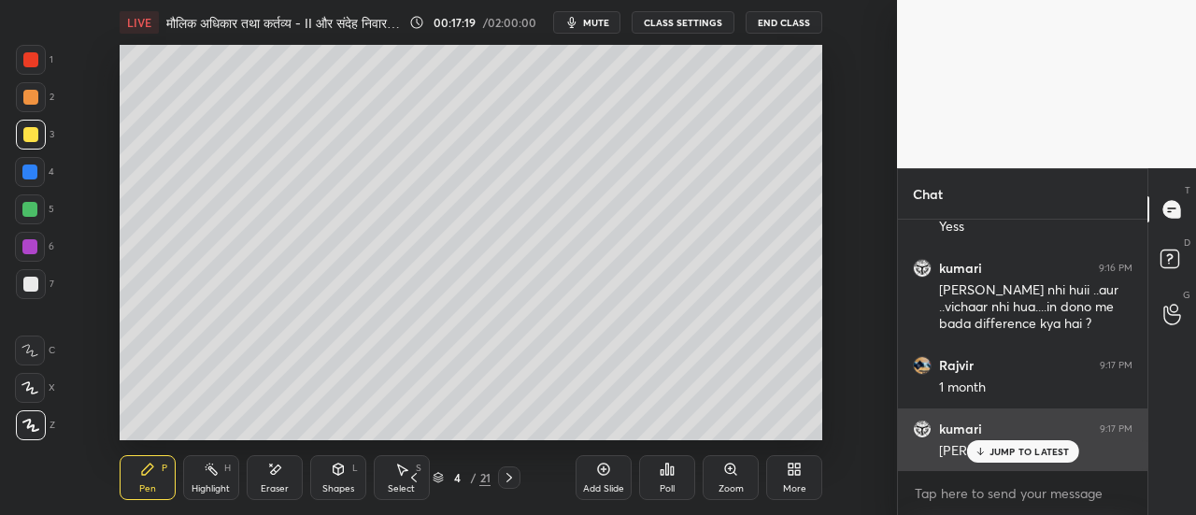
click at [1019, 451] on p "JUMP TO LATEST" at bounding box center [1030, 451] width 80 height 11
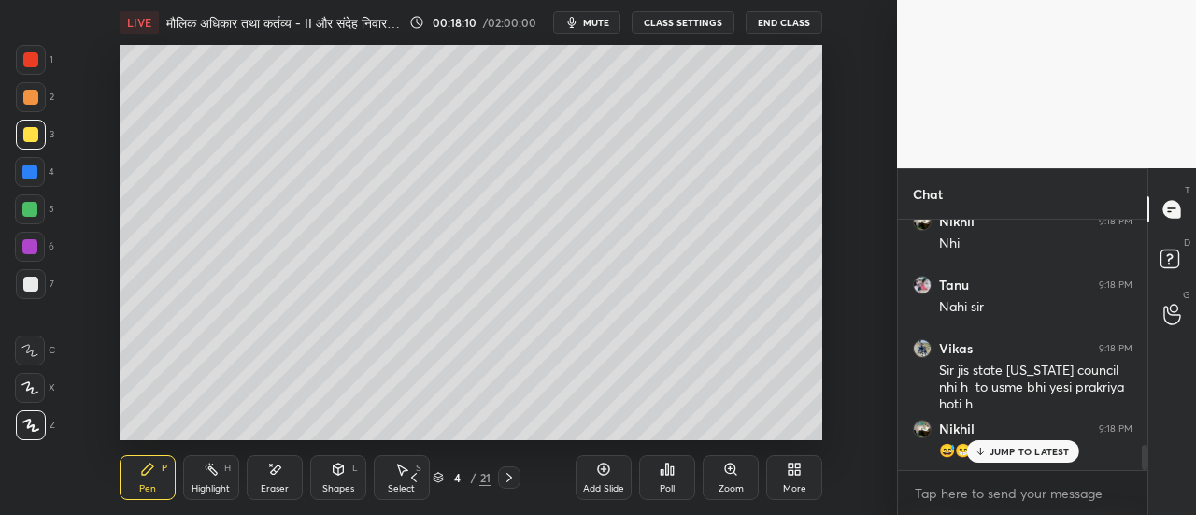
scroll to position [2262, 0]
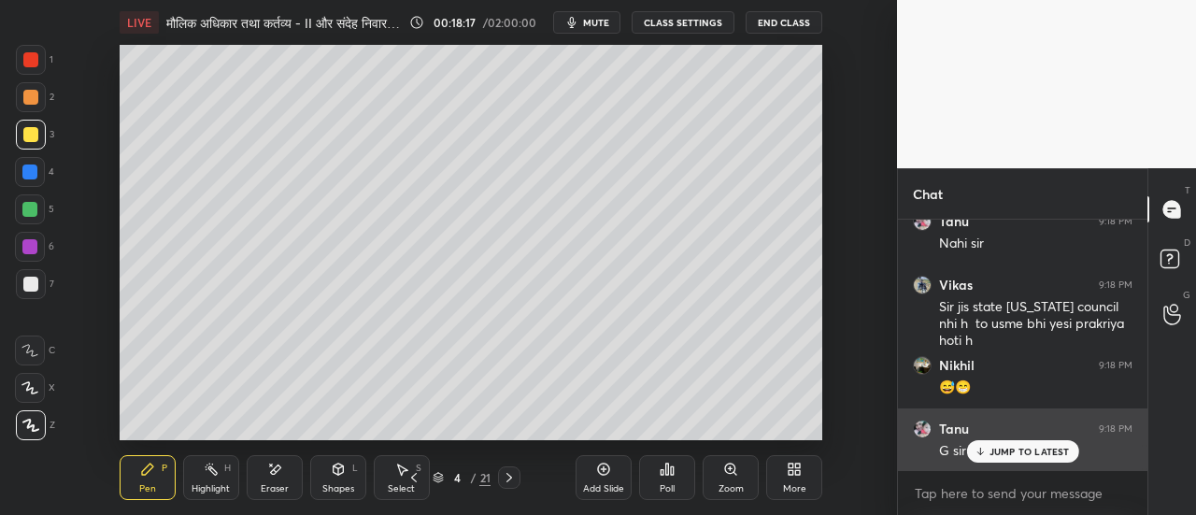
click at [997, 455] on p "JUMP TO LATEST" at bounding box center [1030, 451] width 80 height 11
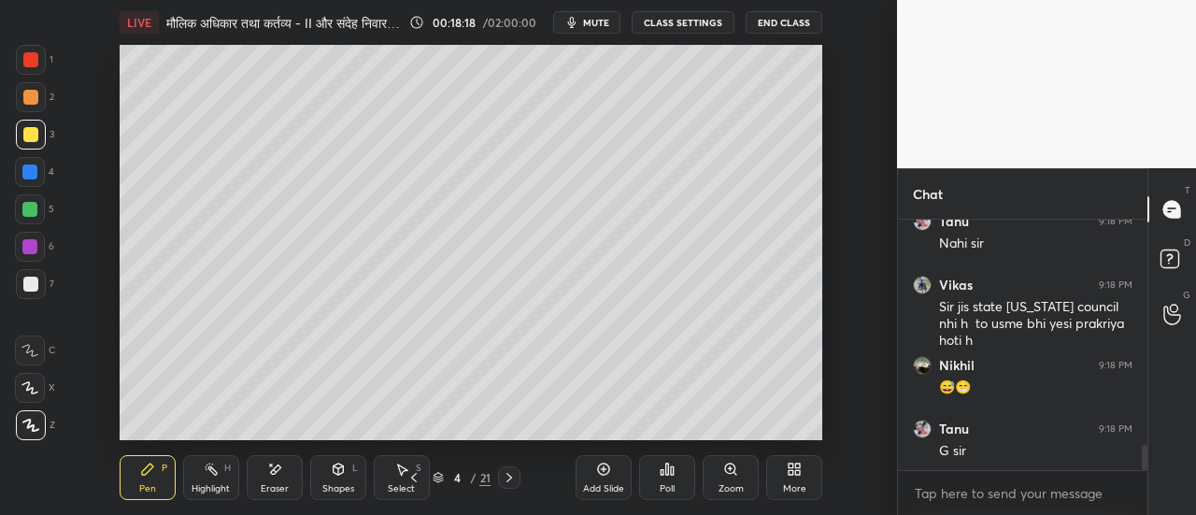
scroll to position [2325, 0]
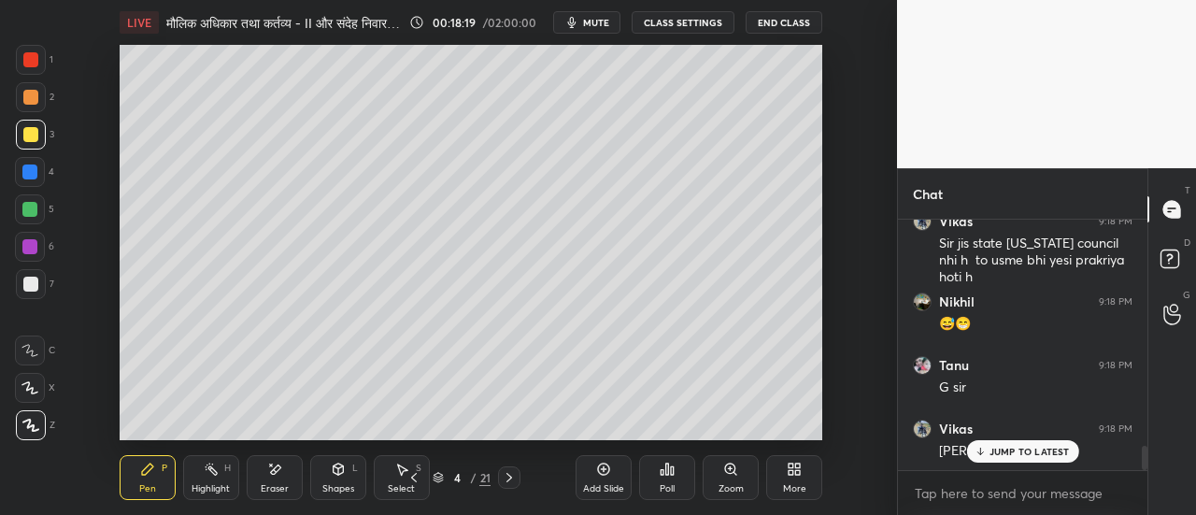
click at [998, 451] on p "JUMP TO LATEST" at bounding box center [1030, 451] width 80 height 11
click at [37, 64] on div at bounding box center [30, 59] width 15 height 15
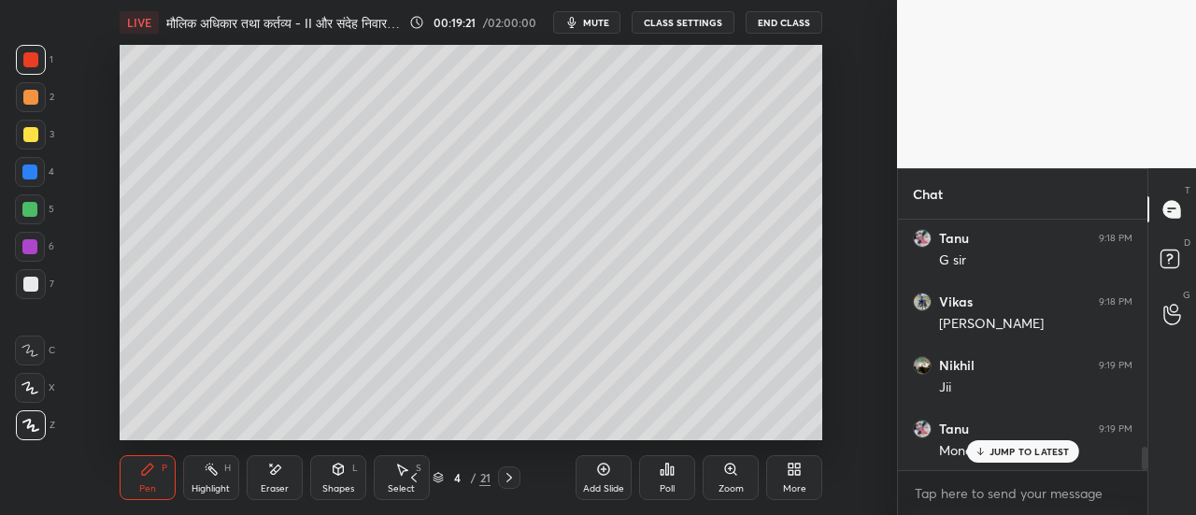
scroll to position [2471, 0]
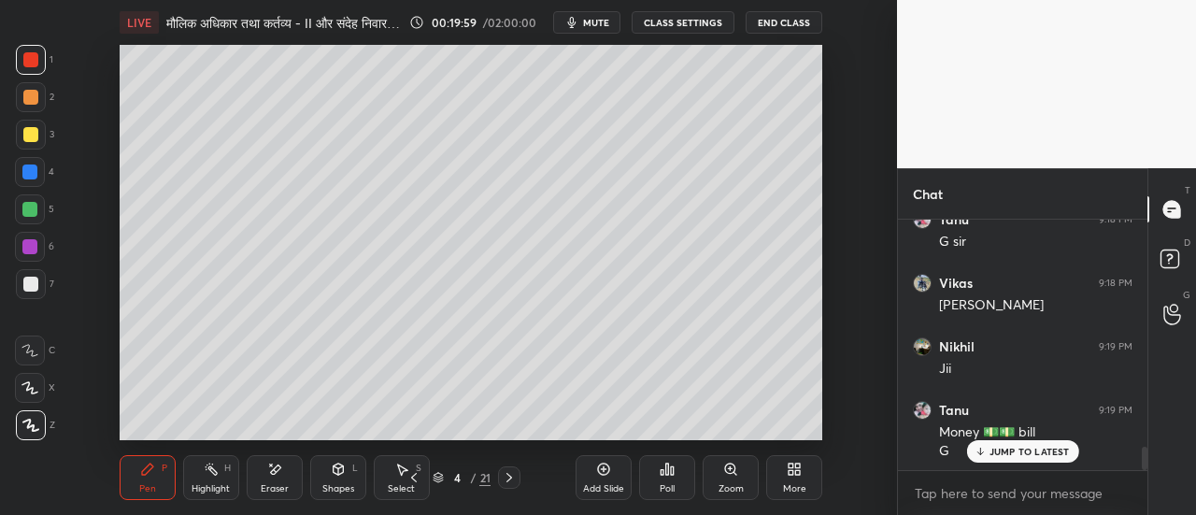
click at [32, 100] on div at bounding box center [30, 97] width 15 height 15
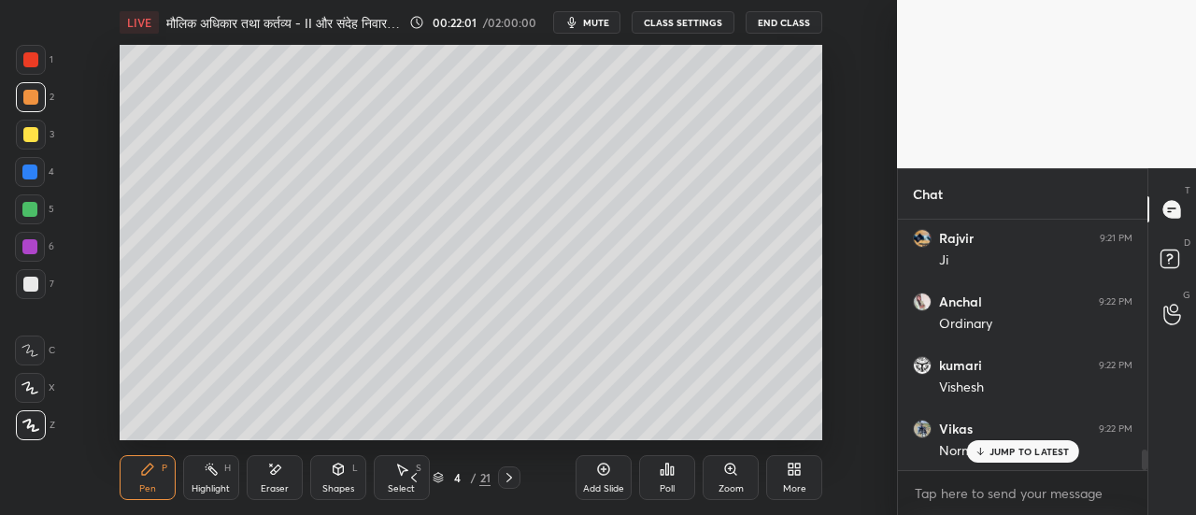
scroll to position [2789, 0]
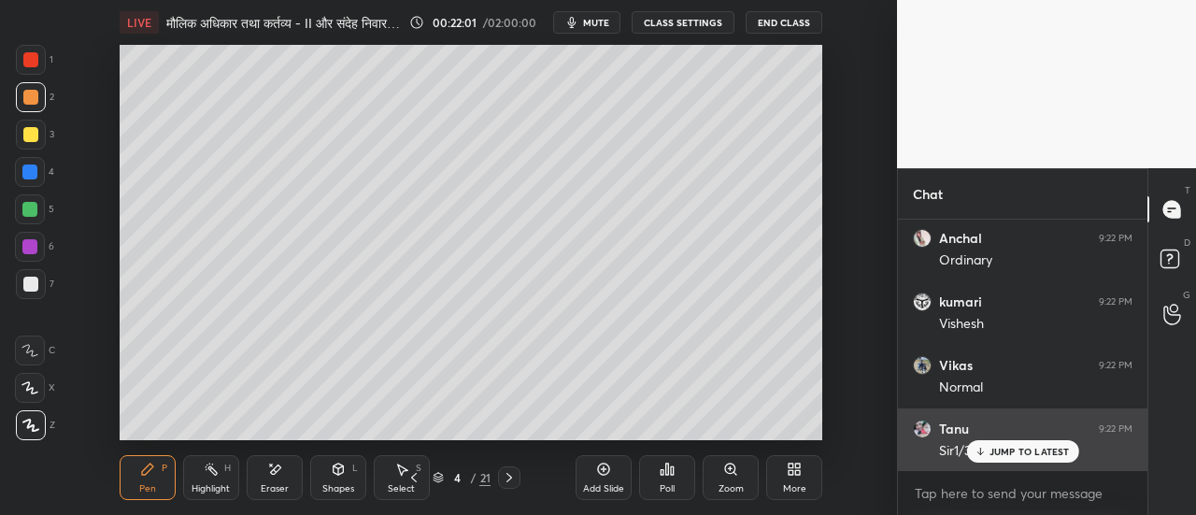
click at [994, 444] on div "JUMP TO LATEST" at bounding box center [1022, 451] width 112 height 22
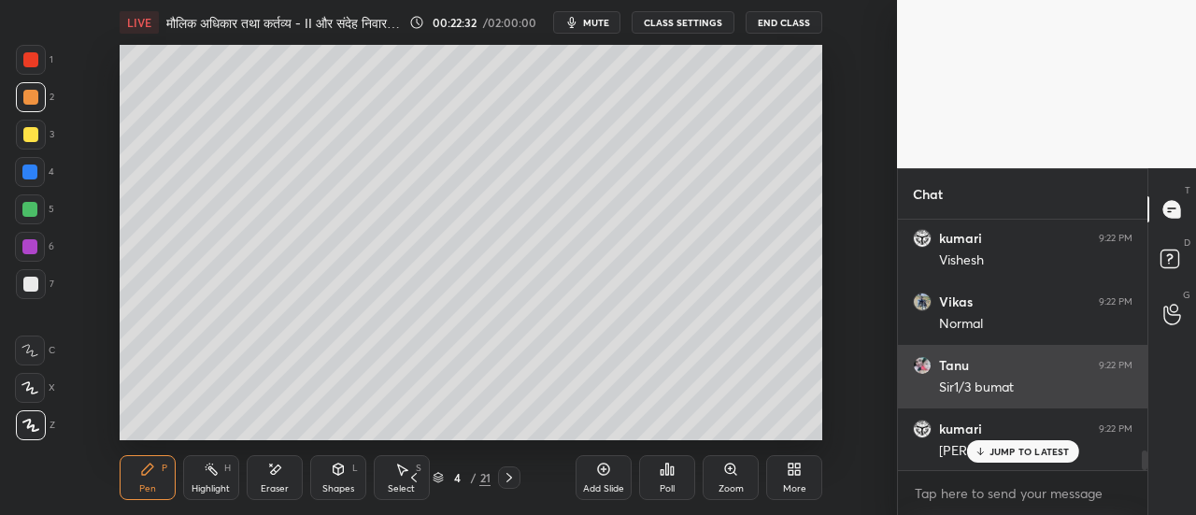
scroll to position [2916, 0]
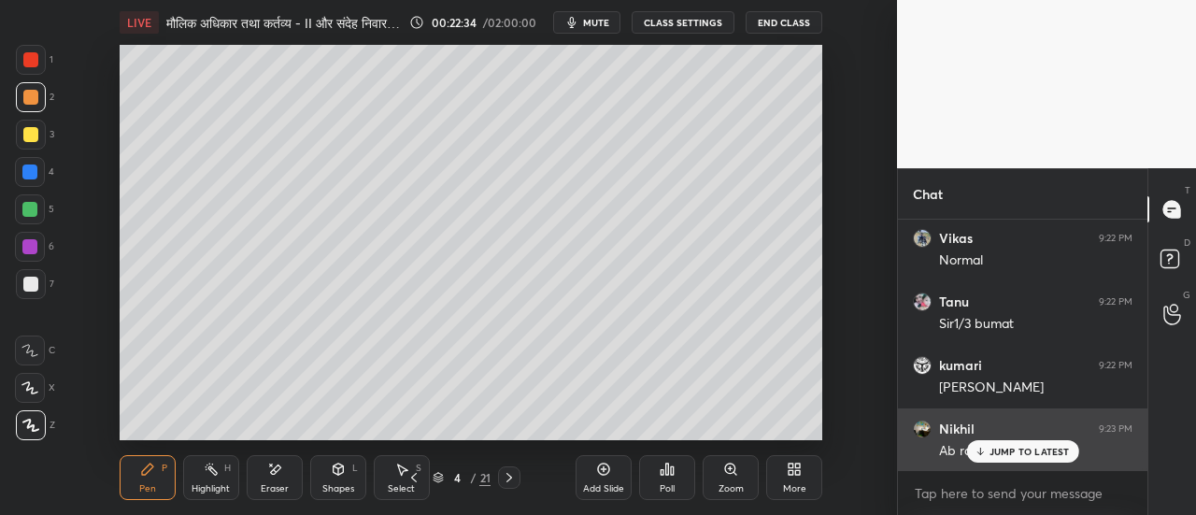
click at [993, 447] on p "JUMP TO LATEST" at bounding box center [1030, 451] width 80 height 11
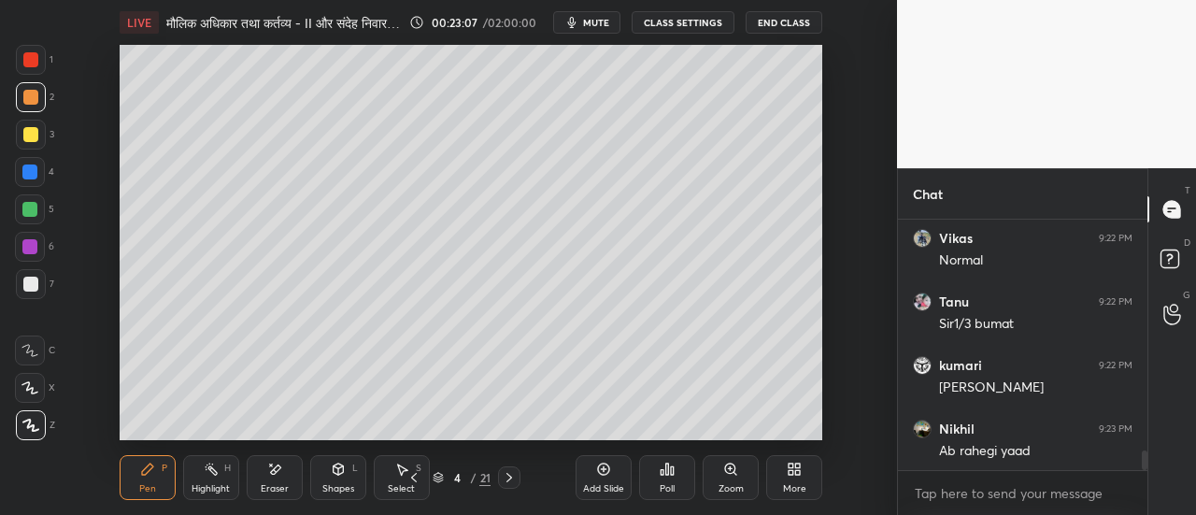
click at [34, 285] on div at bounding box center [30, 284] width 15 height 15
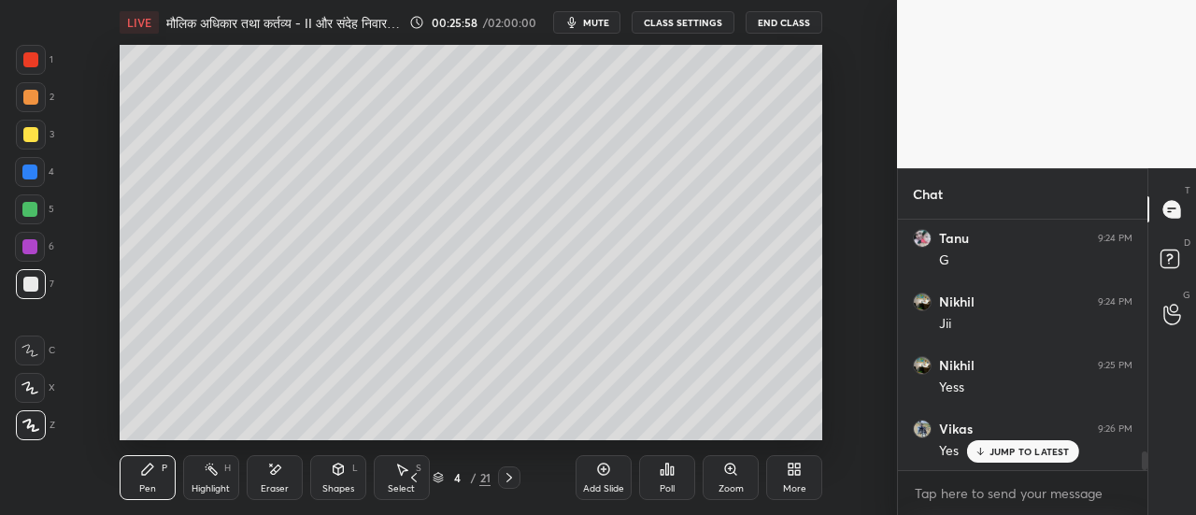
scroll to position [3234, 0]
click at [510, 476] on icon at bounding box center [510, 477] width 6 height 9
click at [33, 139] on div at bounding box center [30, 134] width 15 height 15
click at [33, 102] on div at bounding box center [30, 97] width 15 height 15
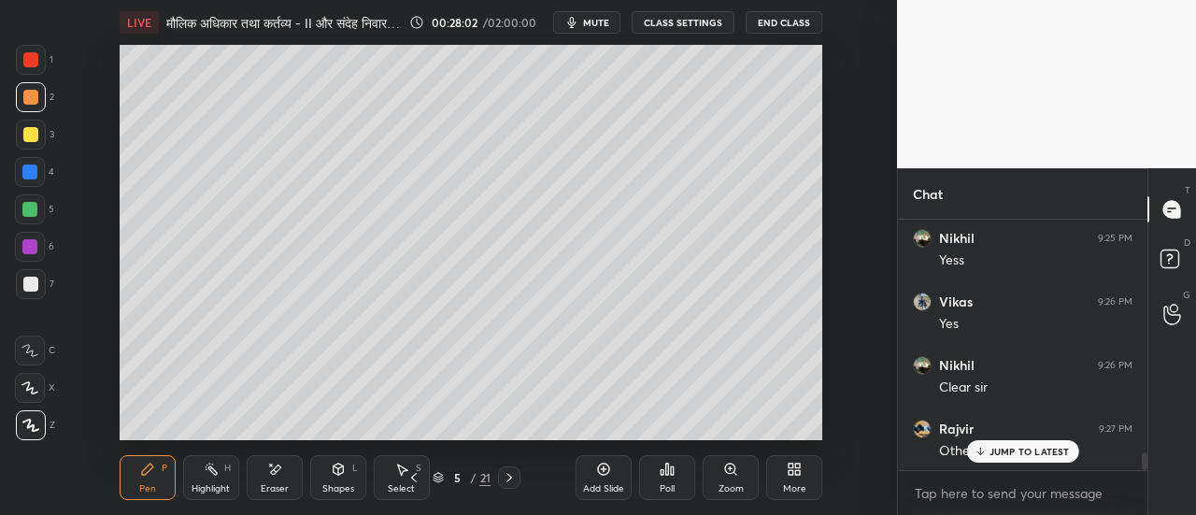
click at [32, 174] on div at bounding box center [29, 172] width 15 height 15
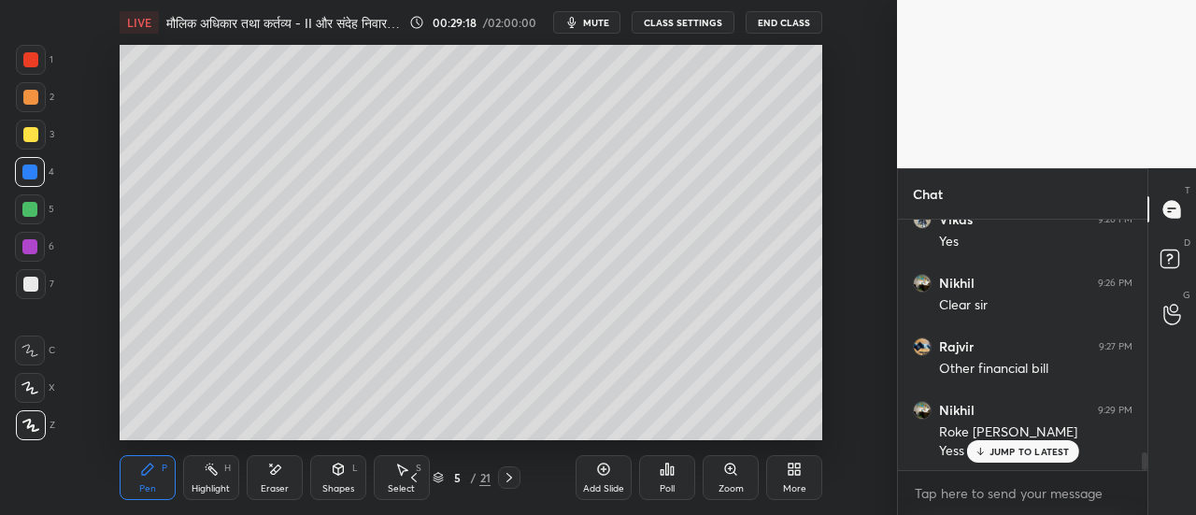
scroll to position [3398, 0]
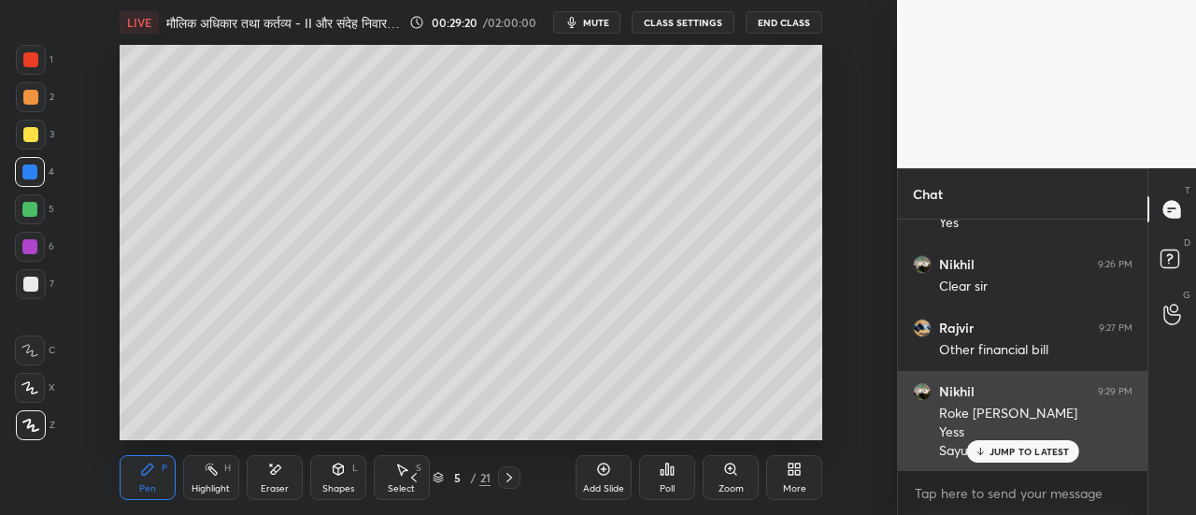
click at [1017, 453] on p "JUMP TO LATEST" at bounding box center [1030, 451] width 80 height 11
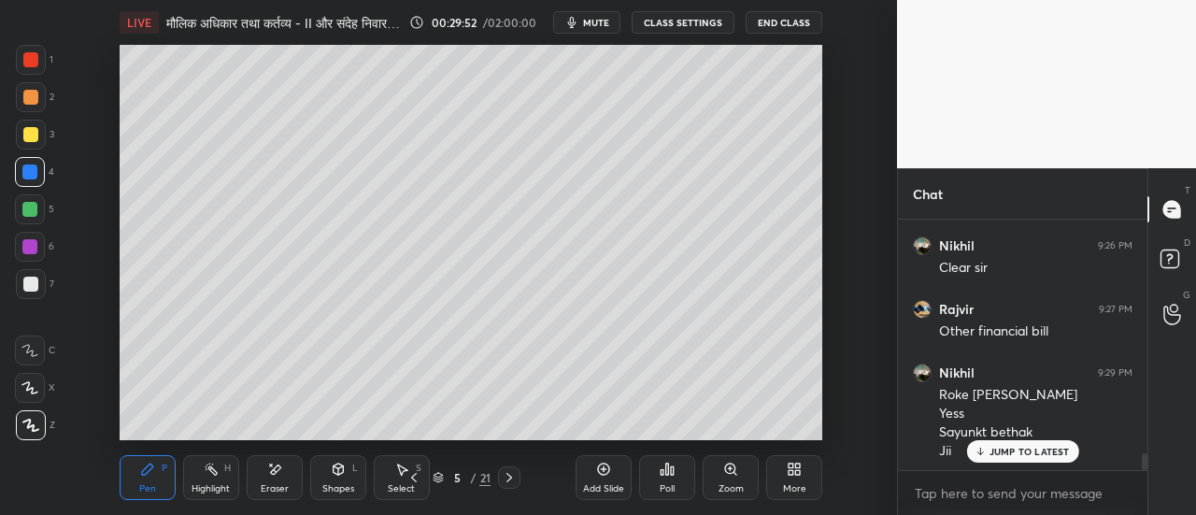
click at [413, 478] on icon at bounding box center [414, 477] width 15 height 15
click at [418, 475] on icon at bounding box center [414, 477] width 15 height 15
click at [413, 474] on icon at bounding box center [414, 477] width 15 height 15
click at [512, 479] on icon at bounding box center [509, 477] width 15 height 15
click at [512, 478] on icon at bounding box center [510, 477] width 6 height 9
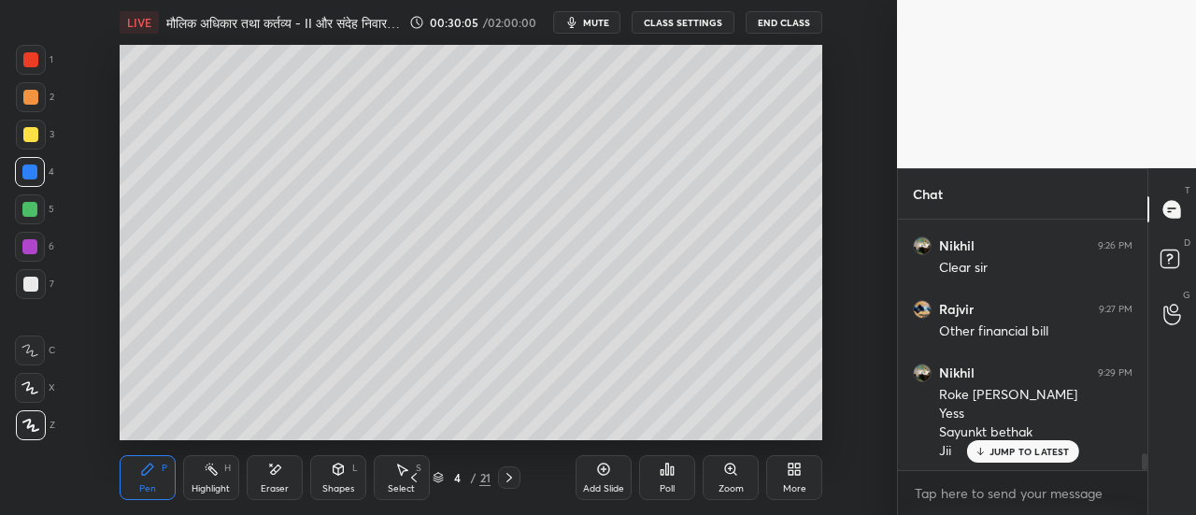
click at [510, 477] on icon at bounding box center [510, 477] width 6 height 9
click at [36, 58] on div at bounding box center [30, 59] width 15 height 15
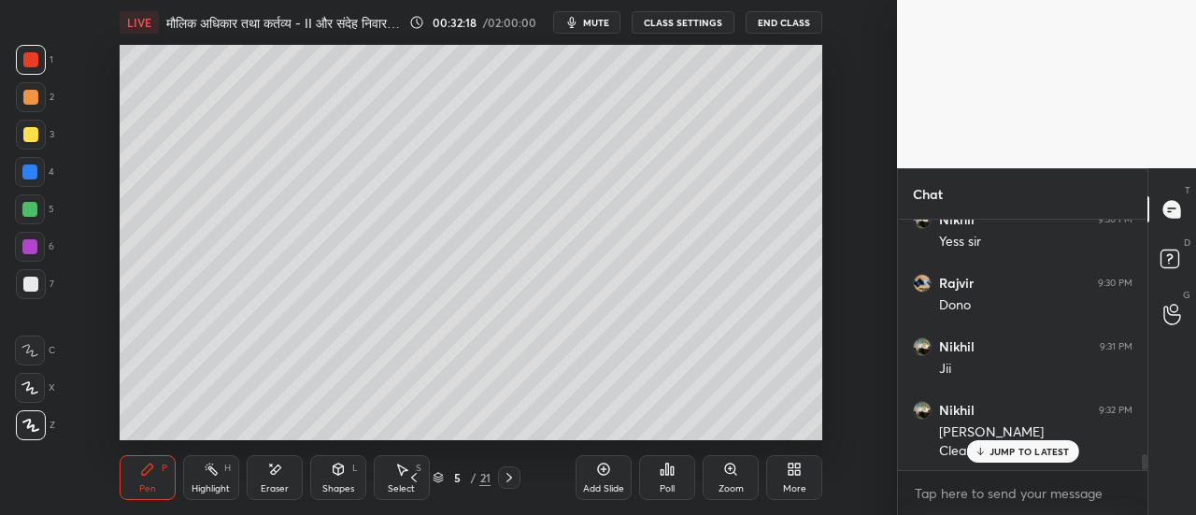
scroll to position [3754, 0]
click at [508, 479] on icon at bounding box center [509, 477] width 15 height 15
click at [32, 134] on div at bounding box center [30, 134] width 15 height 15
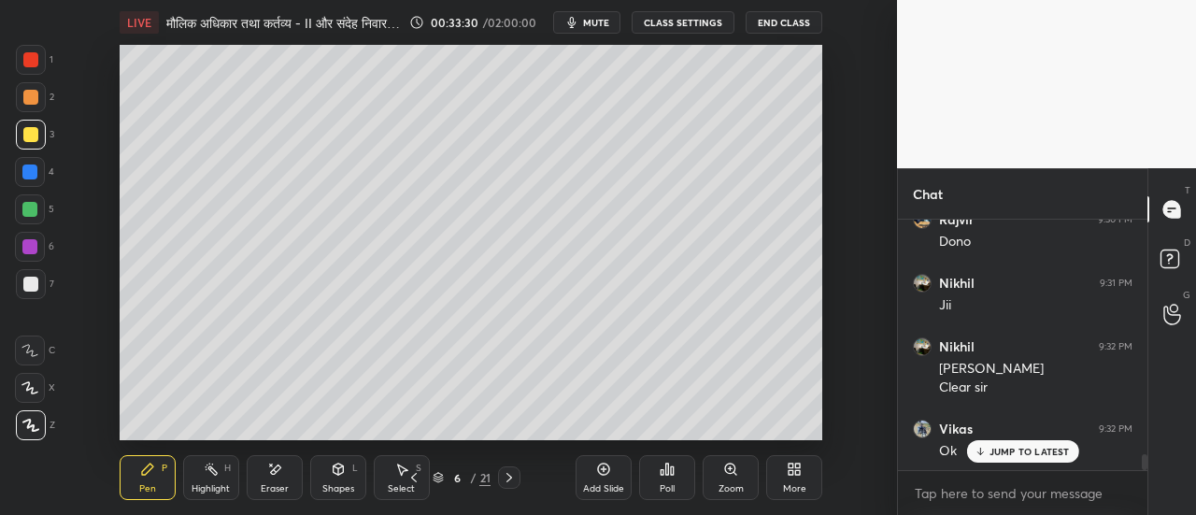
click at [36, 64] on div at bounding box center [30, 59] width 15 height 15
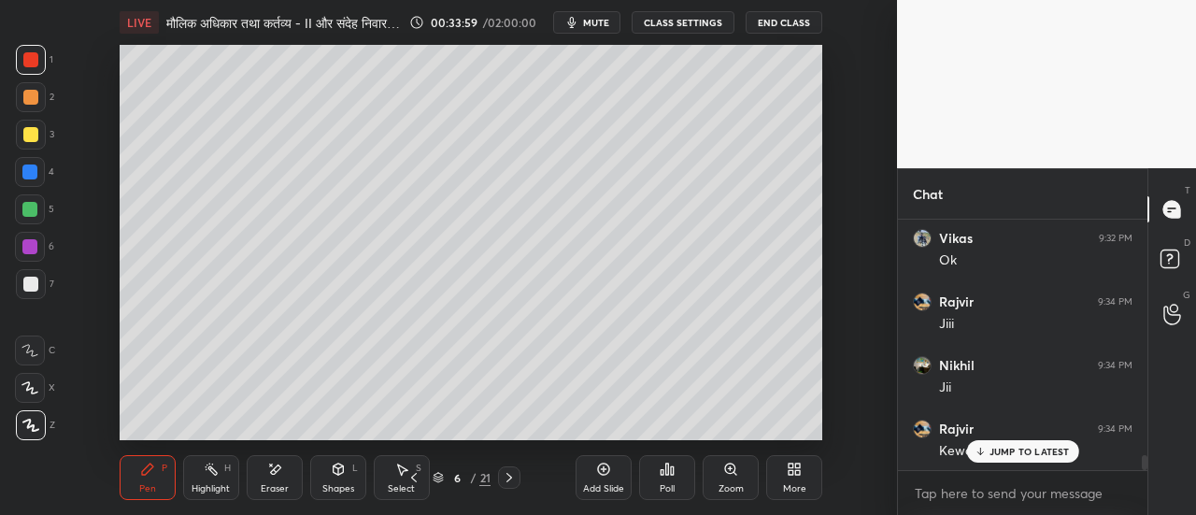
scroll to position [4008, 0]
click at [278, 479] on div "Eraser" at bounding box center [275, 477] width 56 height 45
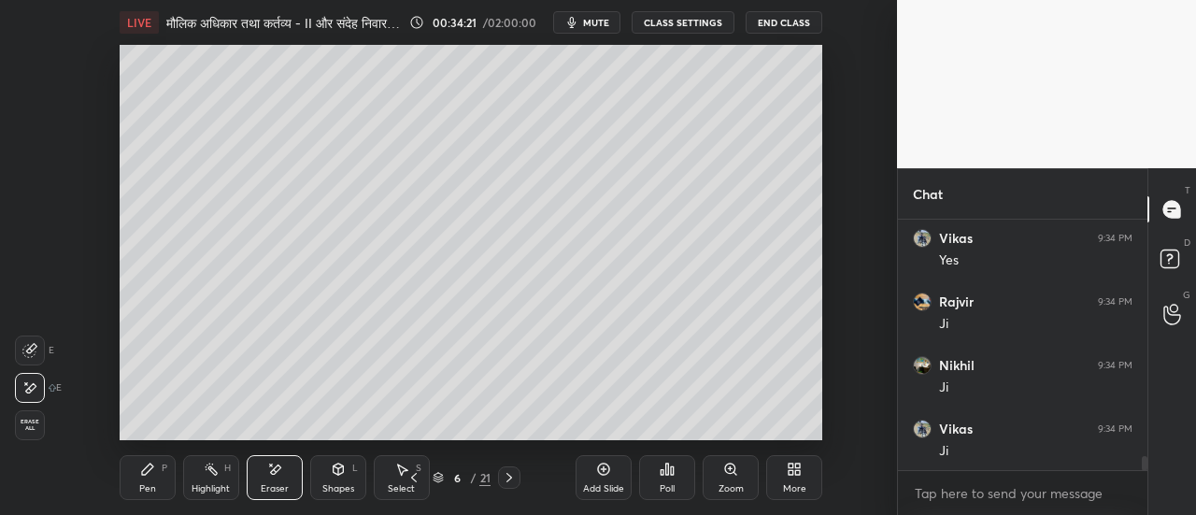
scroll to position [4262, 0]
click at [151, 478] on div "Pen P" at bounding box center [148, 477] width 56 height 45
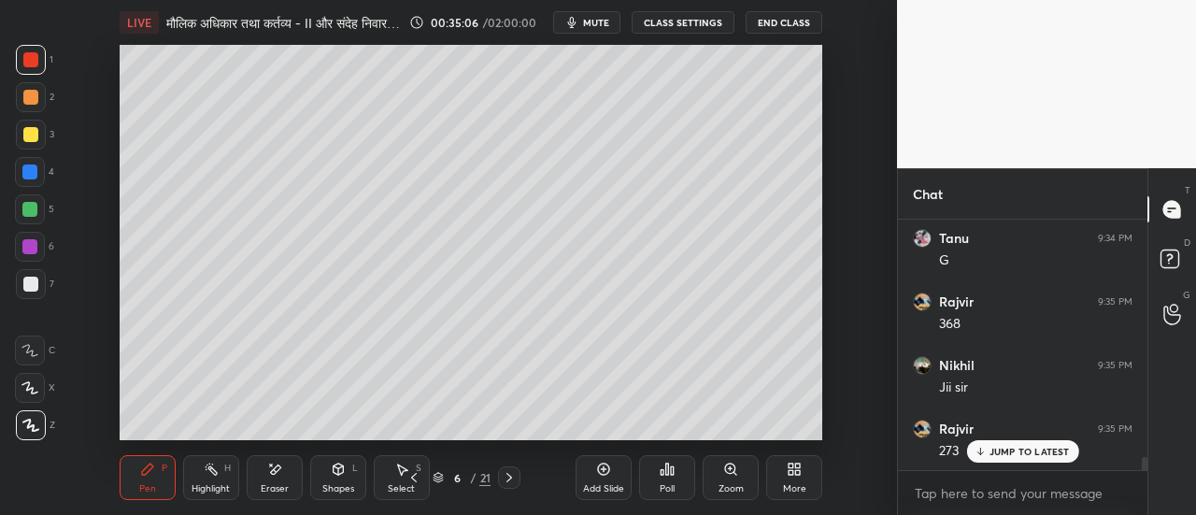
scroll to position [4471, 0]
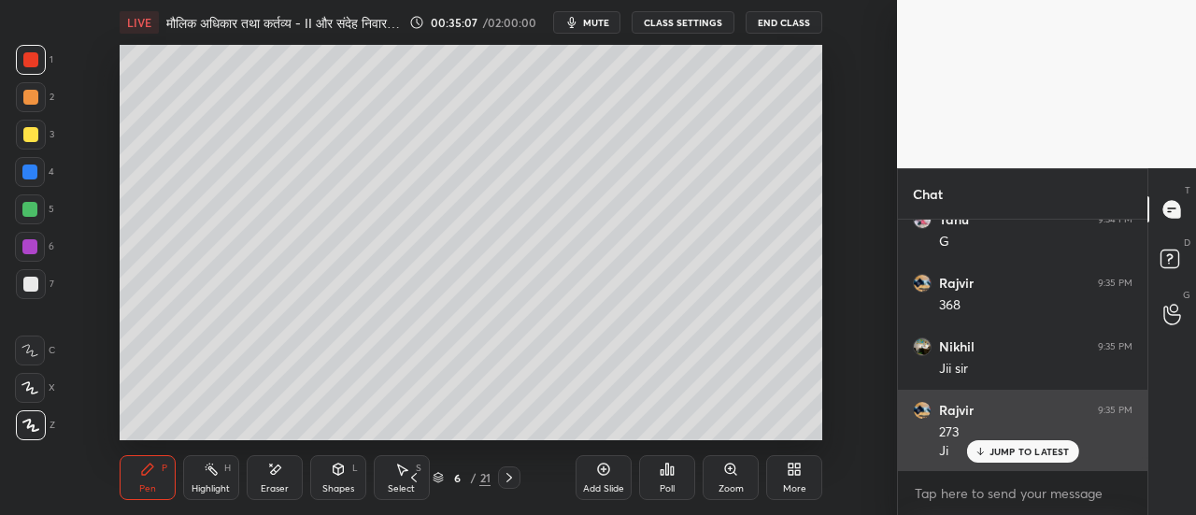
click at [1017, 446] on p "JUMP TO LATEST" at bounding box center [1030, 451] width 80 height 11
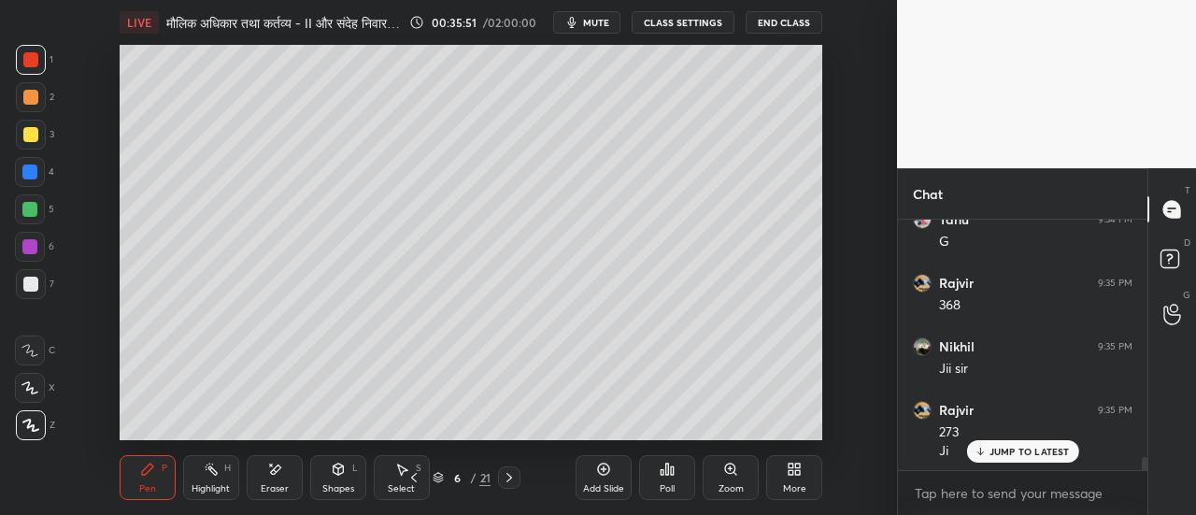
scroll to position [4535, 0]
click at [1032, 450] on p "JUMP TO LATEST" at bounding box center [1030, 451] width 80 height 11
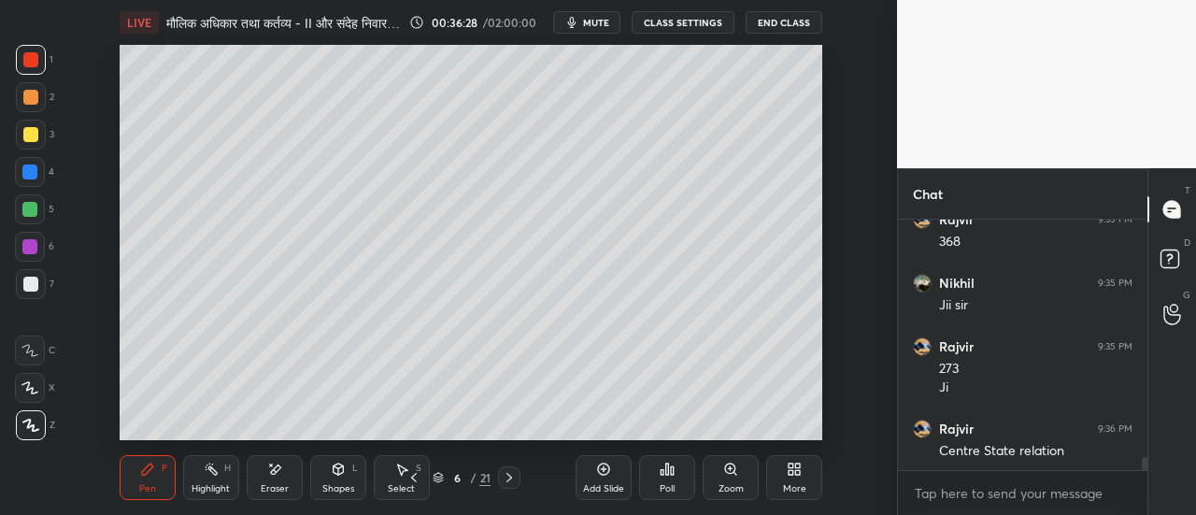
click at [35, 279] on div at bounding box center [30, 284] width 15 height 15
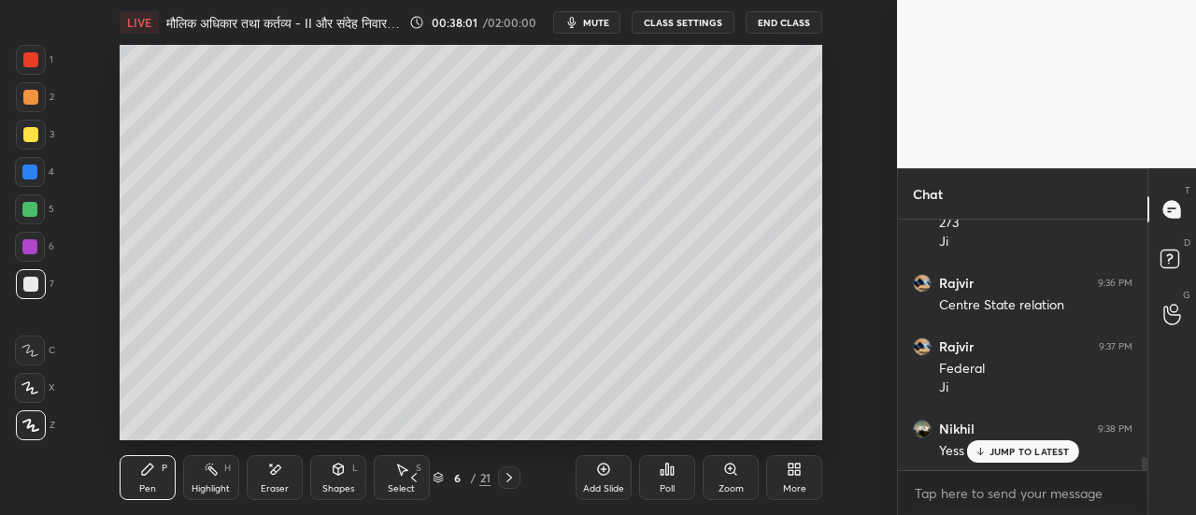
scroll to position [4744, 0]
click at [32, 100] on div at bounding box center [30, 97] width 15 height 15
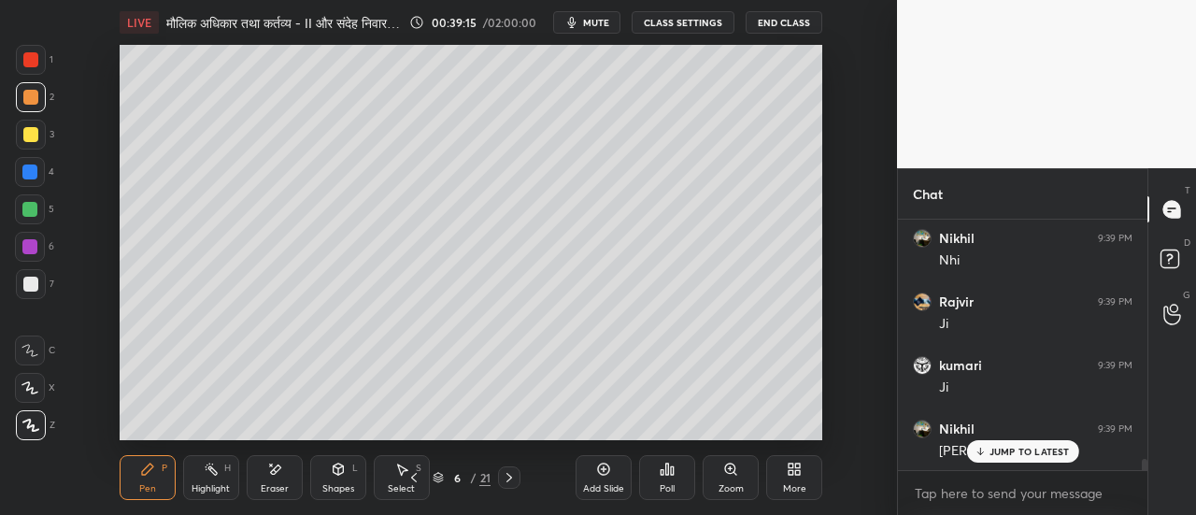
scroll to position [5444, 0]
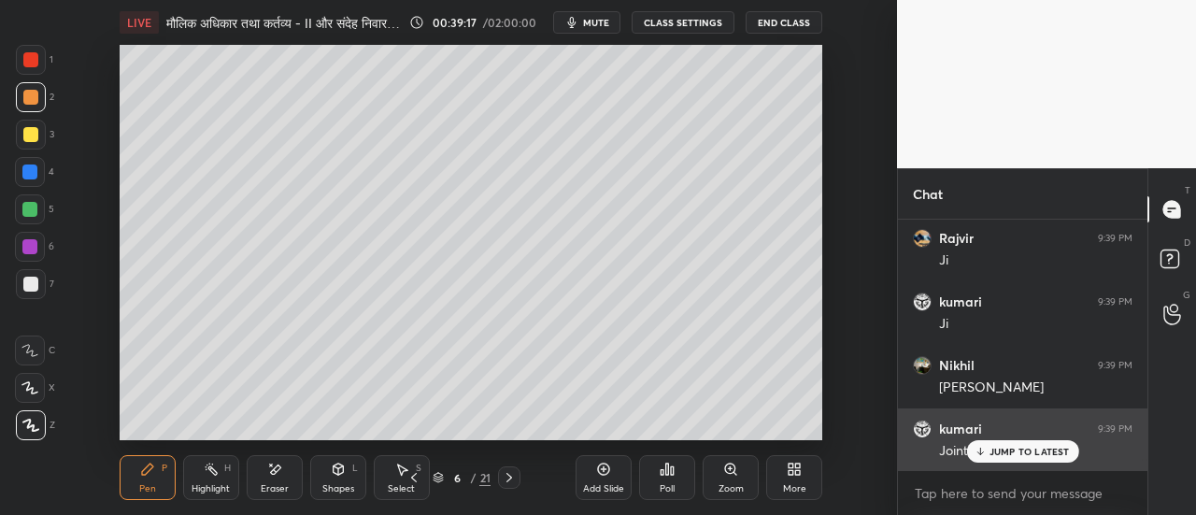
click at [1014, 452] on p "JUMP TO LATEST" at bounding box center [1030, 451] width 80 height 11
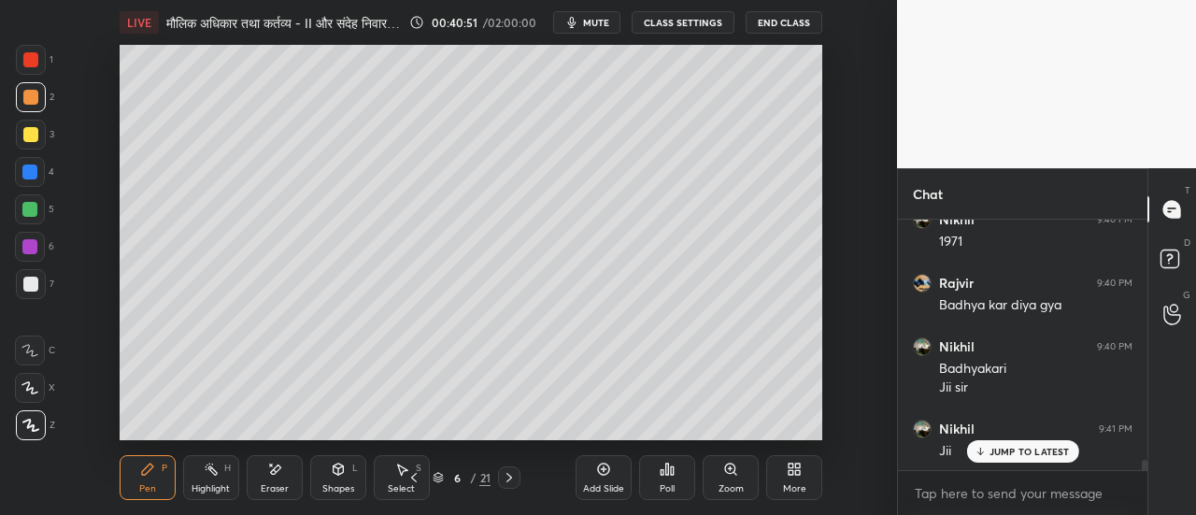
scroll to position [5844, 0]
click at [512, 480] on icon at bounding box center [509, 477] width 15 height 15
click at [25, 142] on div at bounding box center [31, 135] width 30 height 30
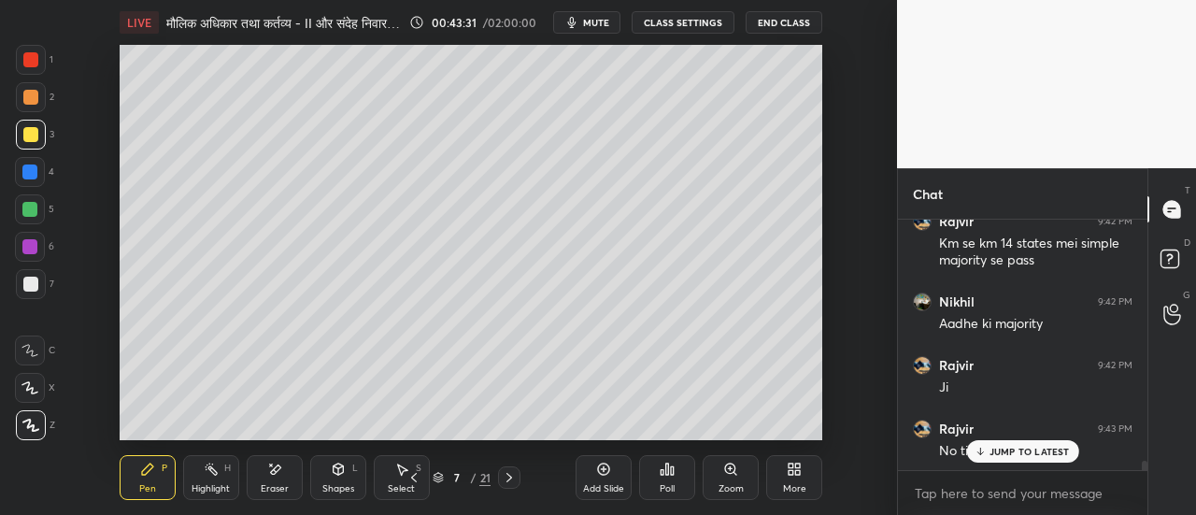
scroll to position [6242, 0]
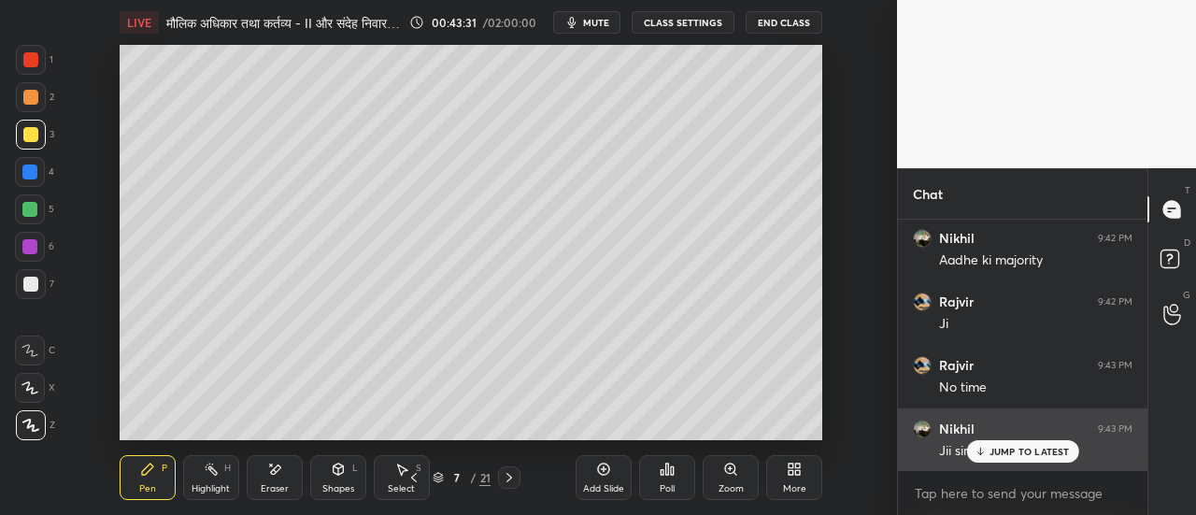
click at [1021, 453] on p "JUMP TO LATEST" at bounding box center [1030, 451] width 80 height 11
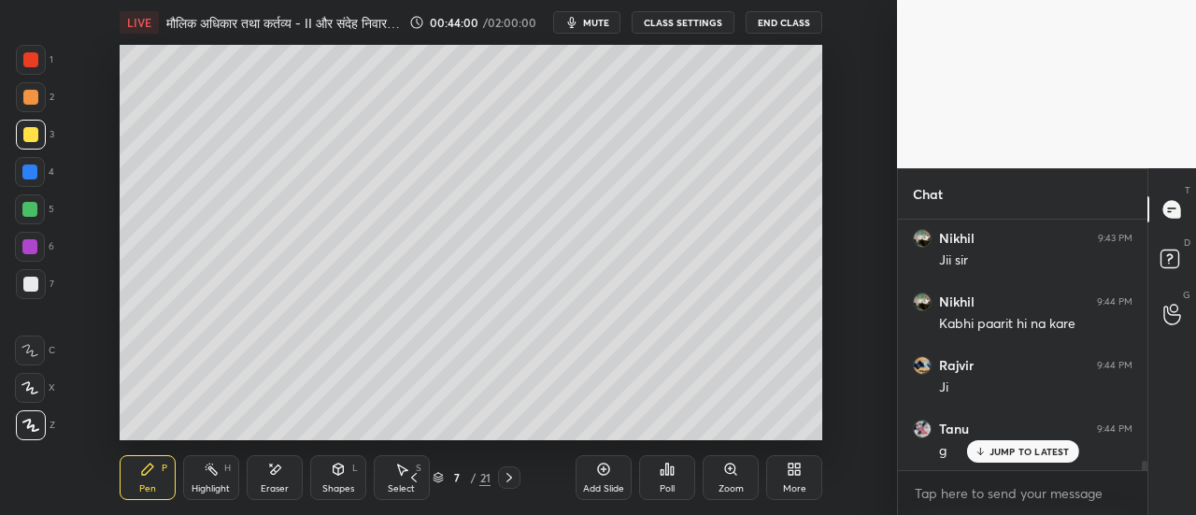
scroll to position [6496, 0]
click at [509, 479] on icon at bounding box center [509, 477] width 15 height 15
click at [998, 451] on p "JUMP TO LATEST" at bounding box center [1030, 451] width 80 height 11
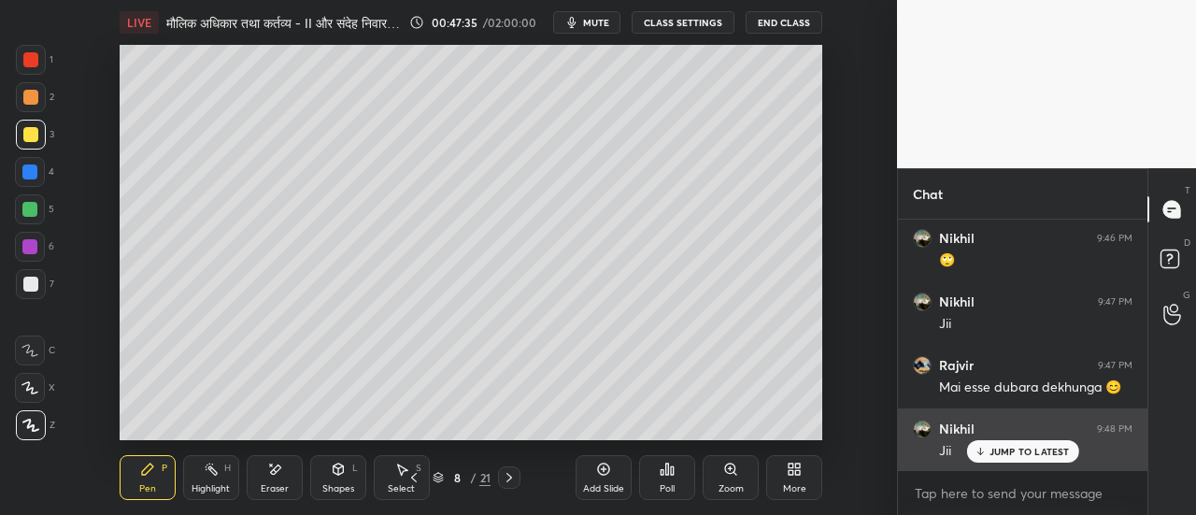
click at [1011, 446] on p "JUMP TO LATEST" at bounding box center [1030, 451] width 80 height 11
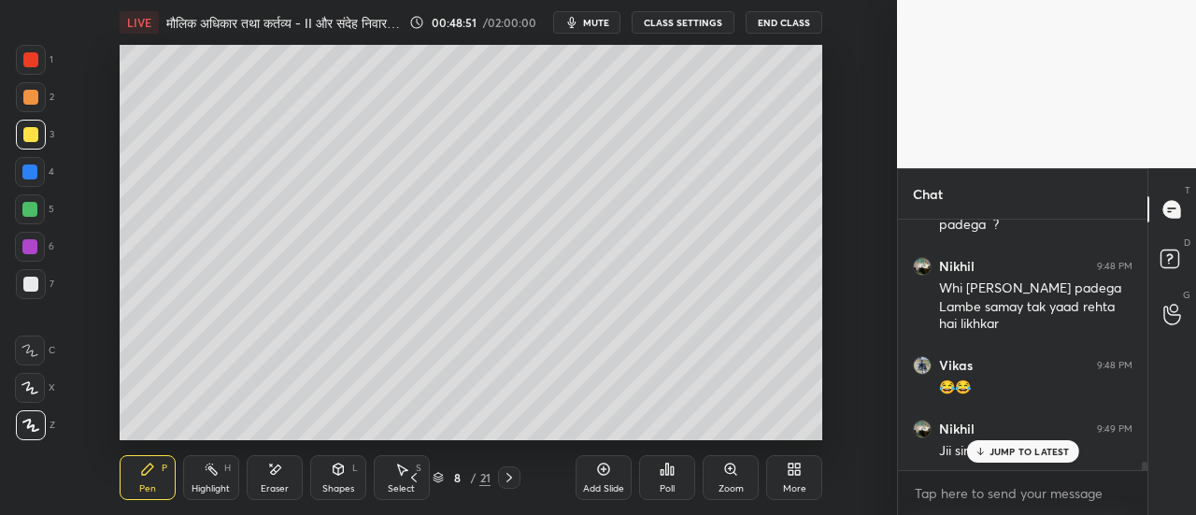
scroll to position [7455, 0]
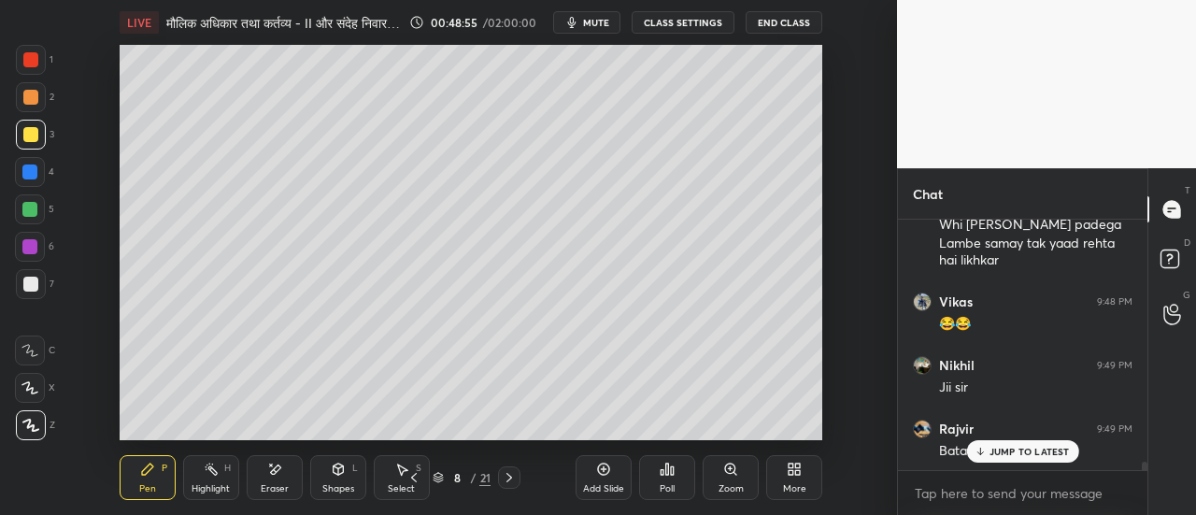
click at [602, 23] on span "mute" at bounding box center [596, 22] width 26 height 13
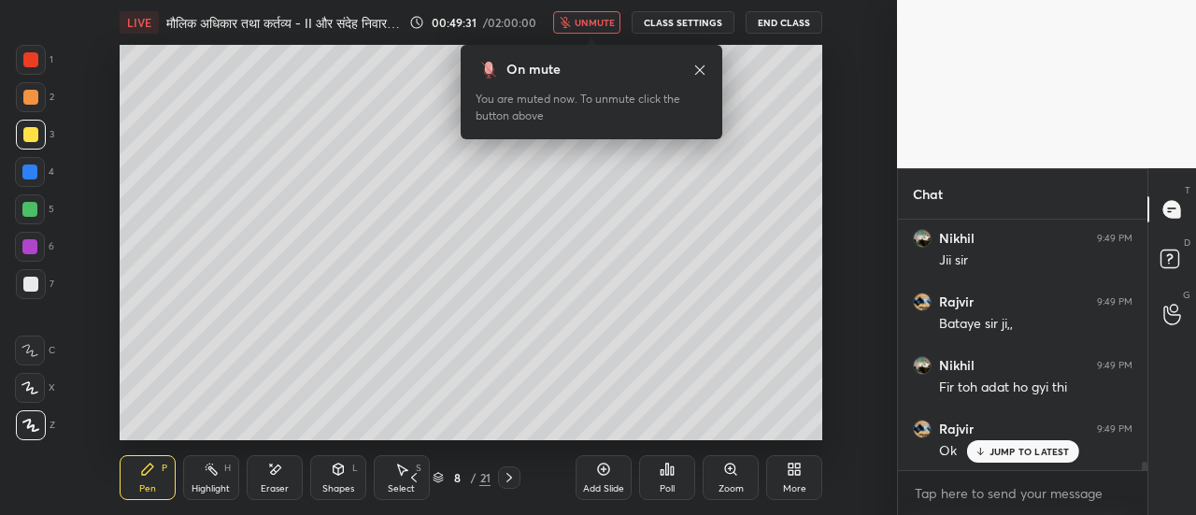
scroll to position [7662, 0]
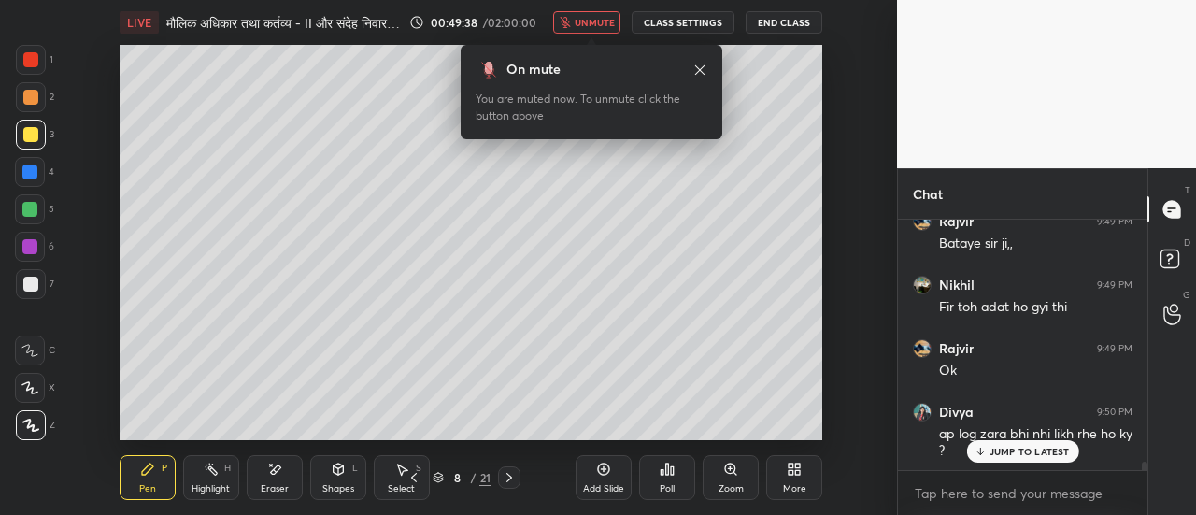
click at [585, 27] on span "unmute" at bounding box center [595, 22] width 40 height 13
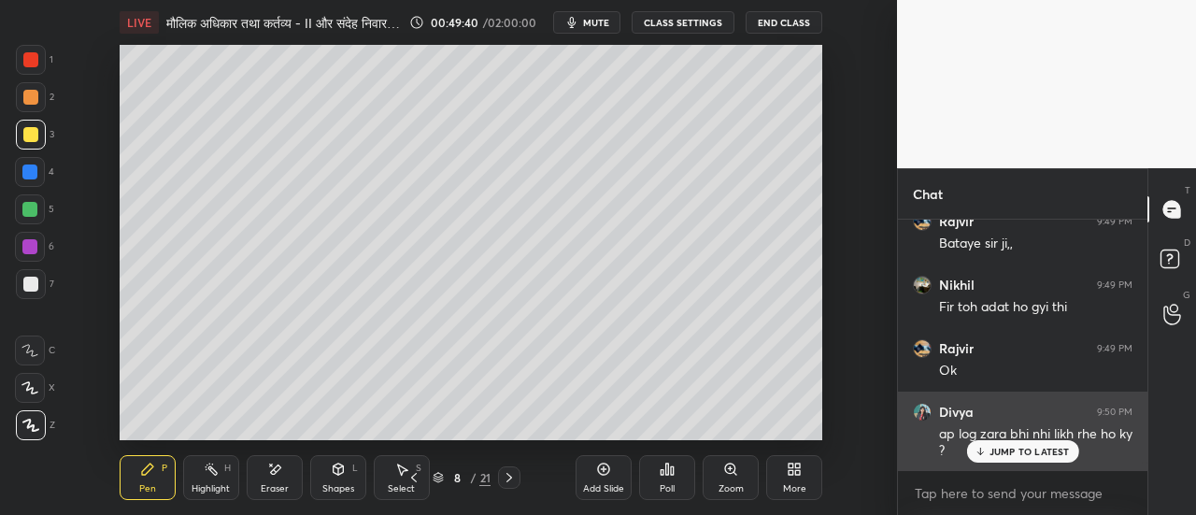
click at [1002, 443] on div "JUMP TO LATEST" at bounding box center [1022, 451] width 112 height 22
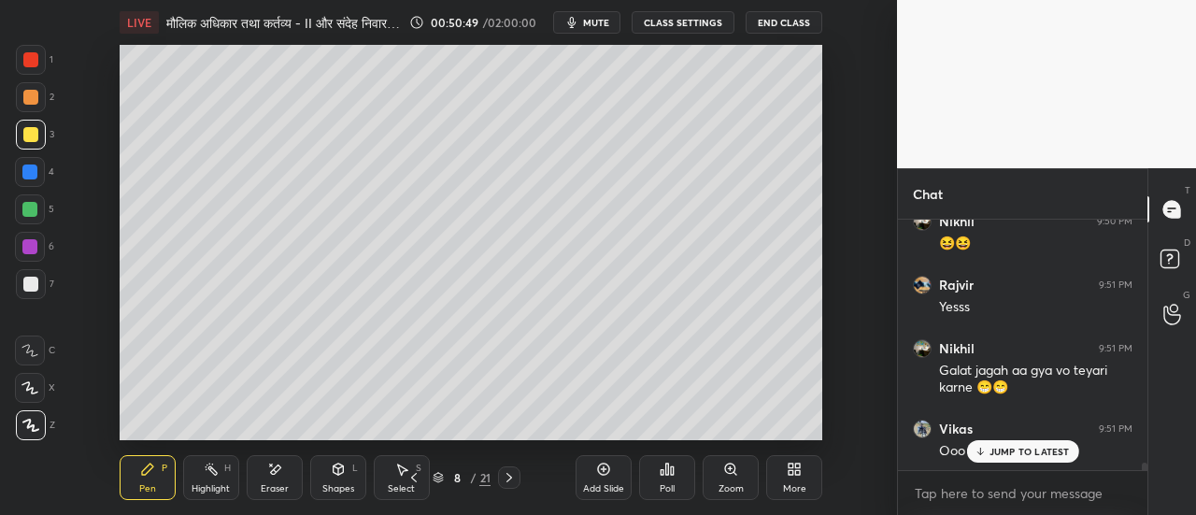
scroll to position [8367, 0]
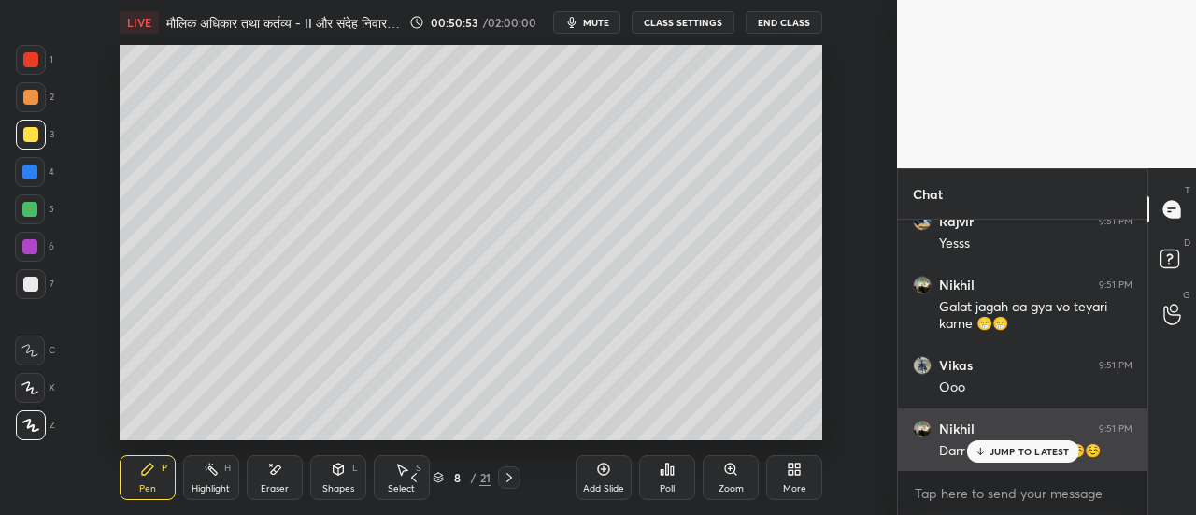
click at [1006, 454] on p "JUMP TO LATEST" at bounding box center [1030, 451] width 80 height 11
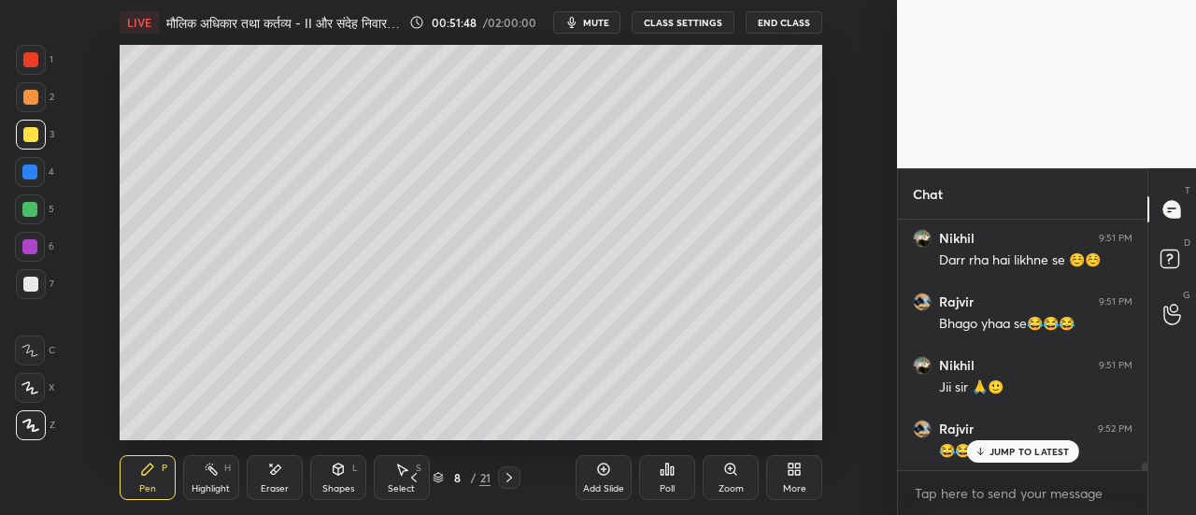
scroll to position [8638, 0]
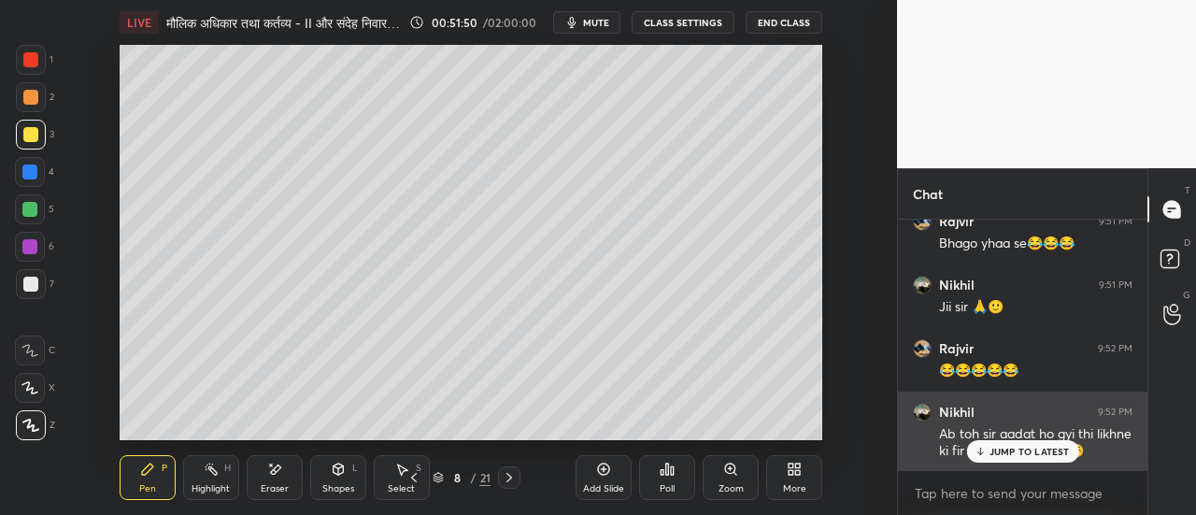
click at [1021, 453] on p "JUMP TO LATEST" at bounding box center [1030, 451] width 80 height 11
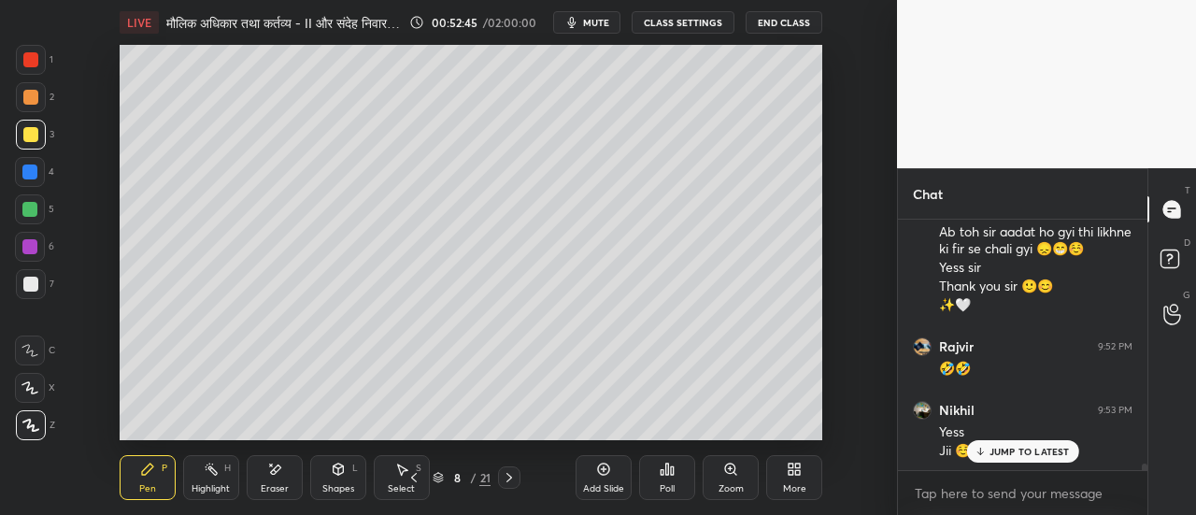
scroll to position [8967, 0]
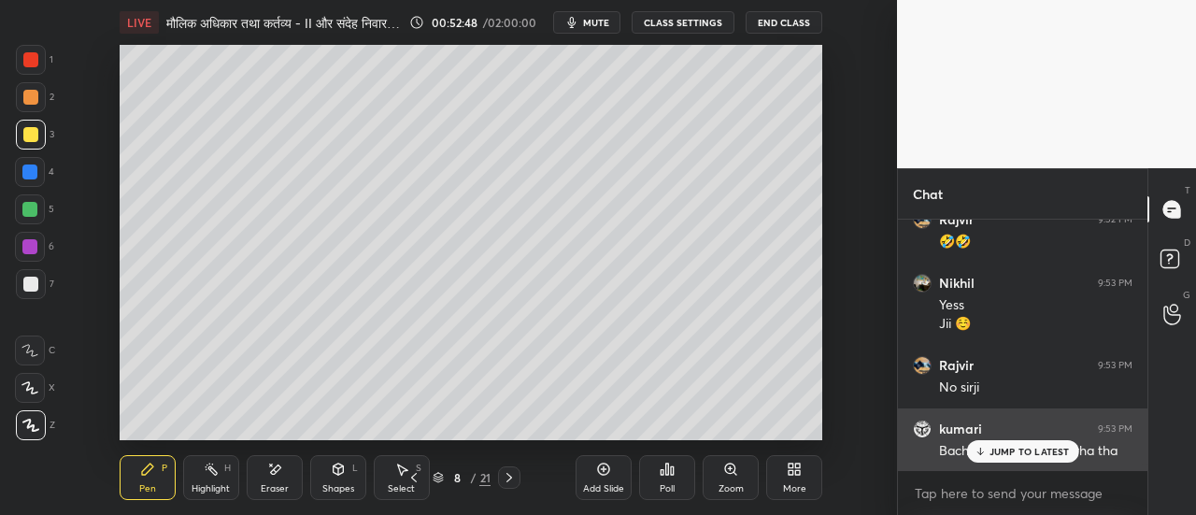
click at [1016, 454] on p "JUMP TO LATEST" at bounding box center [1030, 451] width 80 height 11
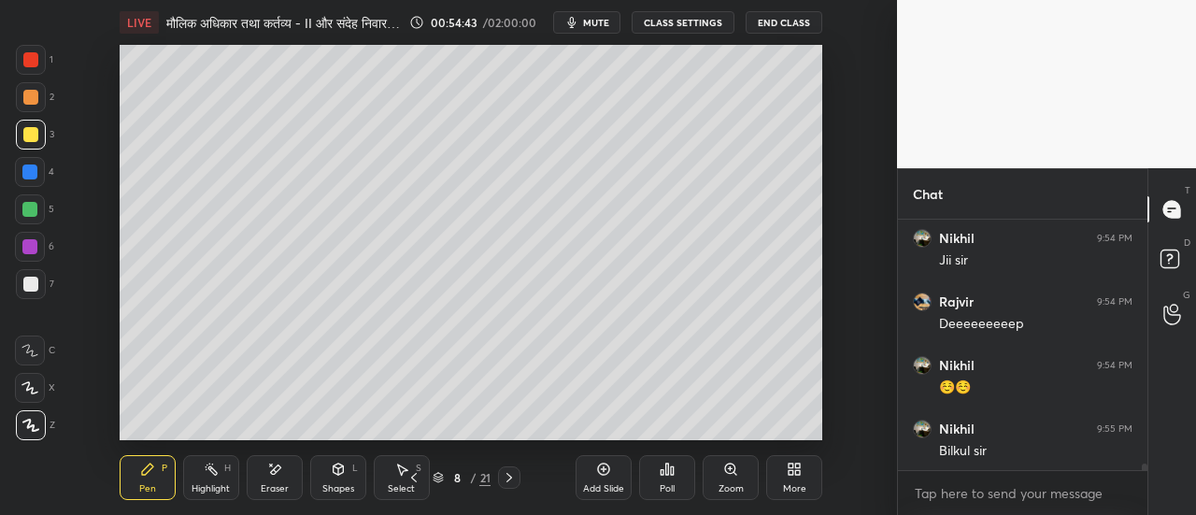
scroll to position [9833, 0]
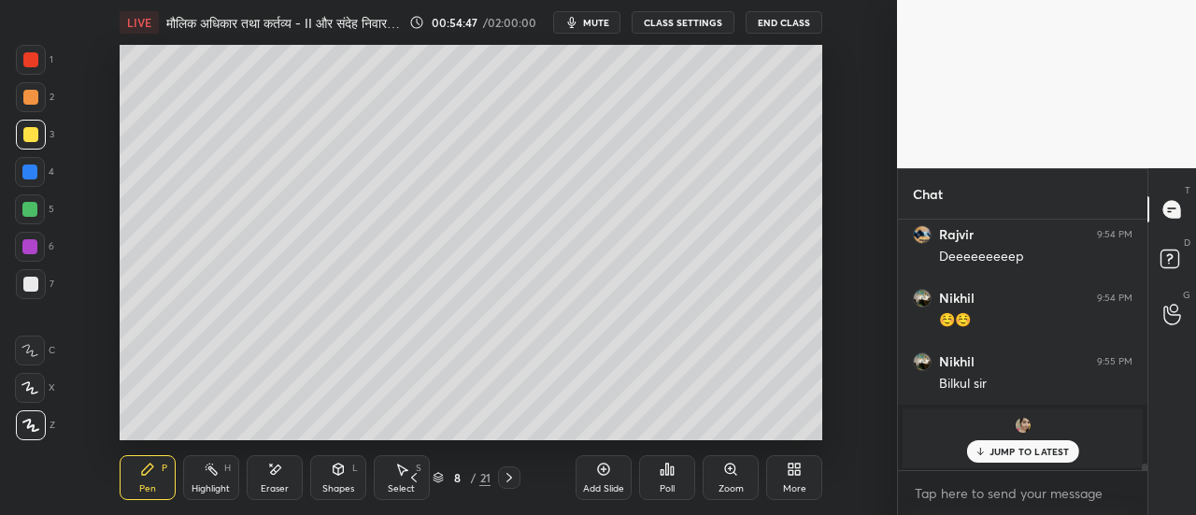
click at [1011, 451] on p "JUMP TO LATEST" at bounding box center [1030, 451] width 80 height 11
click at [1023, 426] on img "grid" at bounding box center [1023, 425] width 19 height 19
click at [1023, 429] on img "grid" at bounding box center [1023, 425] width 19 height 19
click at [1024, 454] on p "JUMP TO LATEST" at bounding box center [1030, 451] width 80 height 11
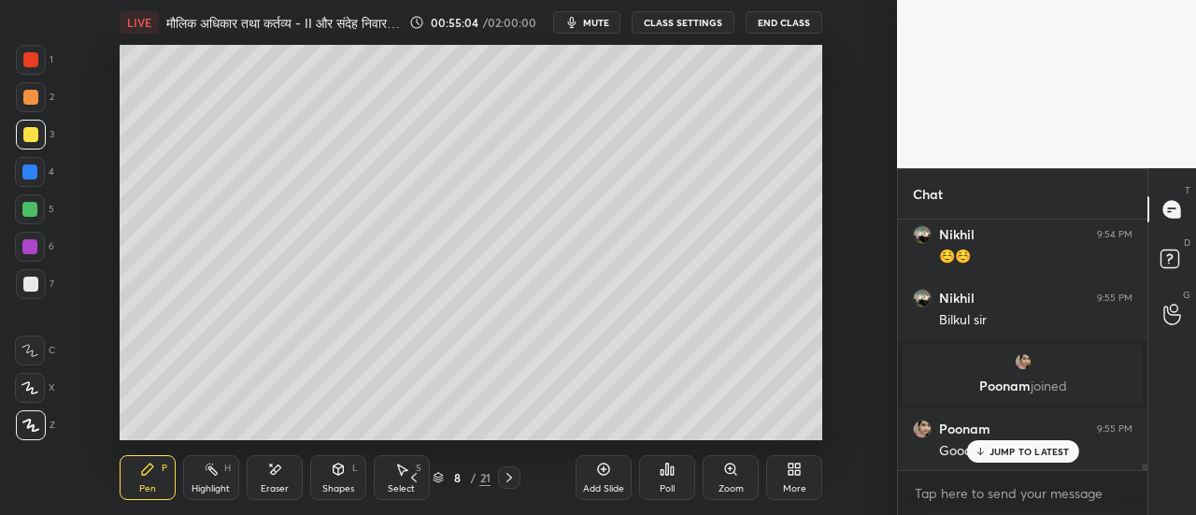
scroll to position [9977, 0]
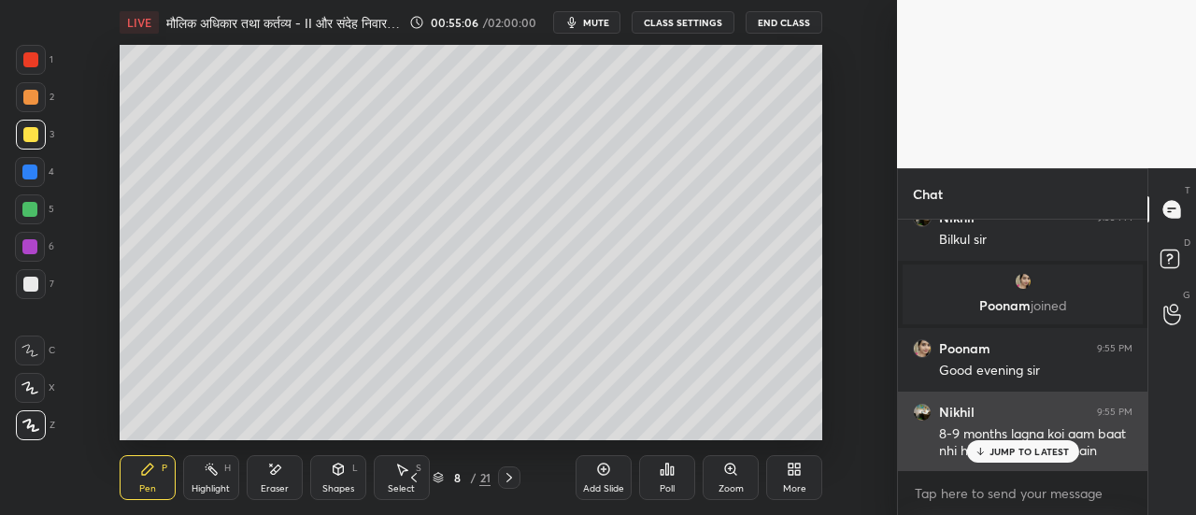
click at [1023, 457] on p "JUMP TO LATEST" at bounding box center [1030, 451] width 80 height 11
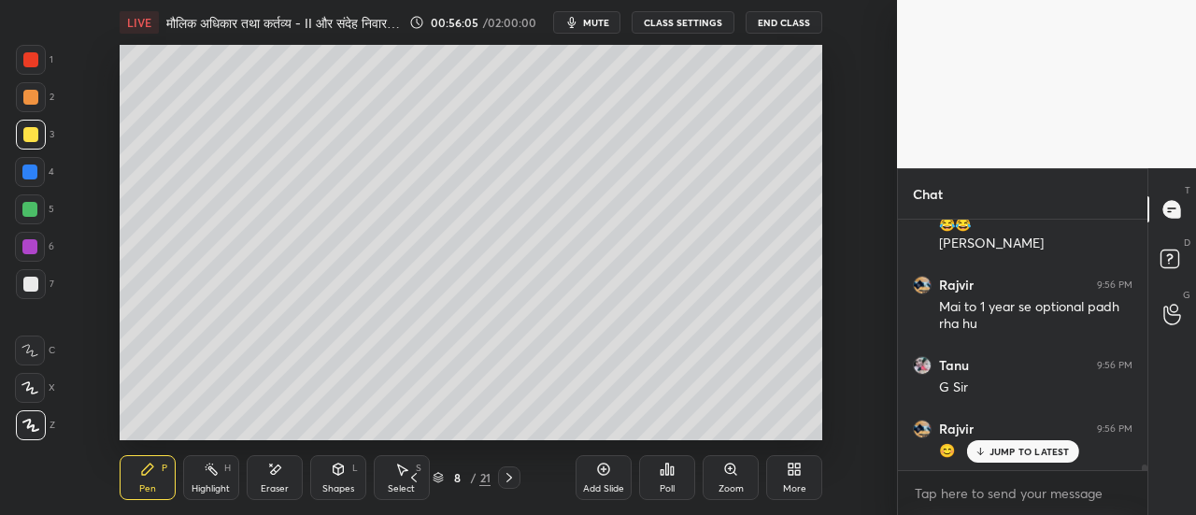
scroll to position [10367, 0]
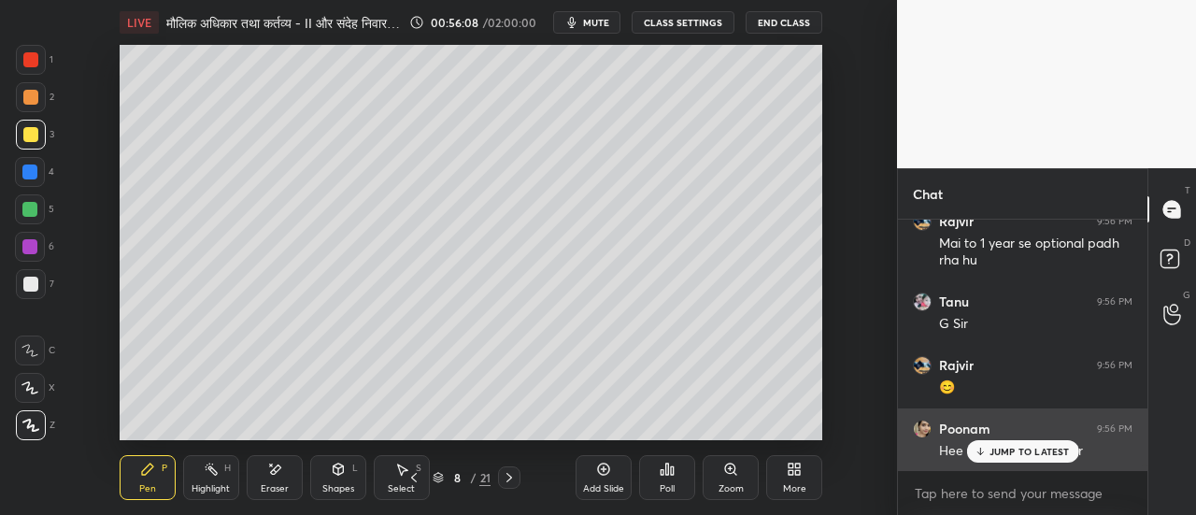
click at [1011, 451] on p "JUMP TO LATEST" at bounding box center [1030, 451] width 80 height 11
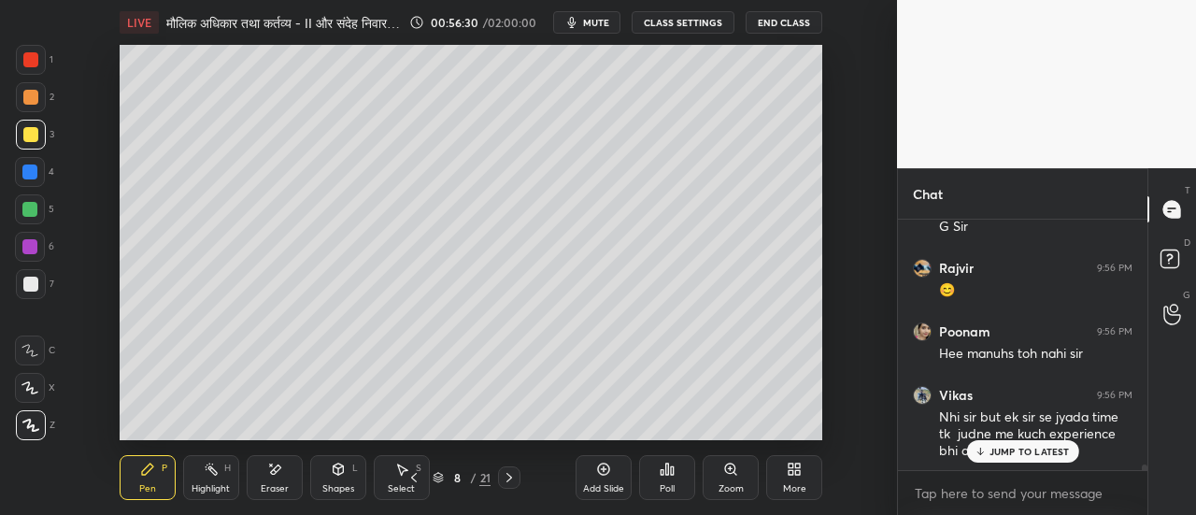
scroll to position [10528, 0]
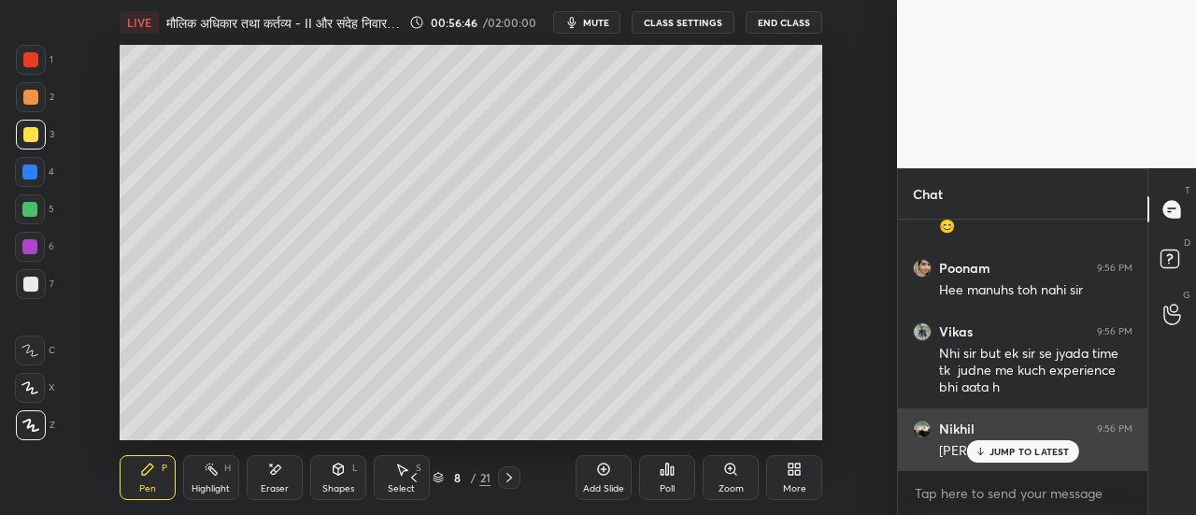
click at [992, 446] on p "JUMP TO LATEST" at bounding box center [1030, 451] width 80 height 11
click at [998, 455] on p "JUMP TO LATEST" at bounding box center [1030, 451] width 80 height 11
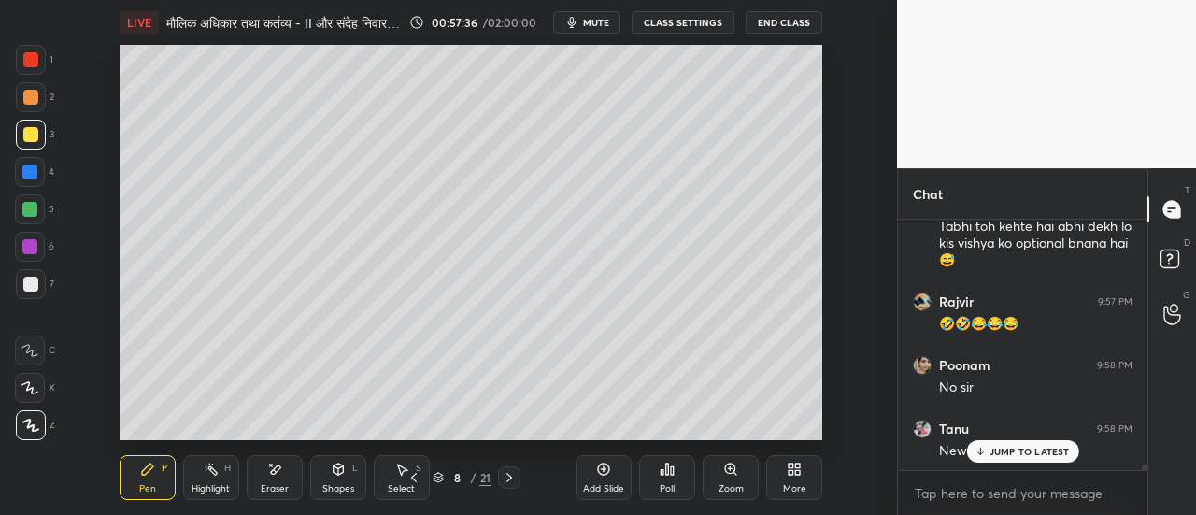
scroll to position [10880, 0]
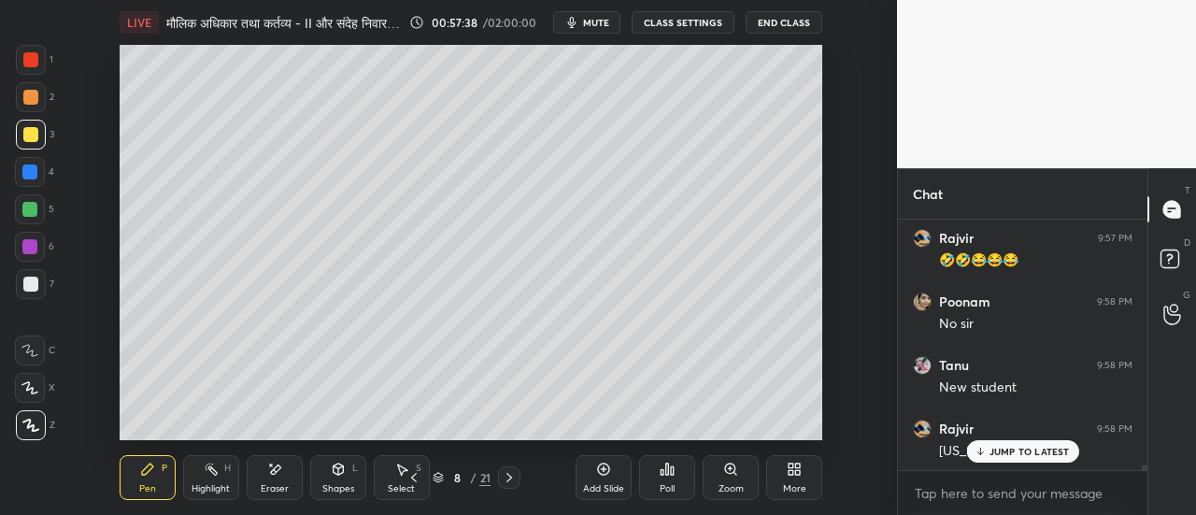
click at [1010, 453] on p "JUMP TO LATEST" at bounding box center [1030, 451] width 80 height 11
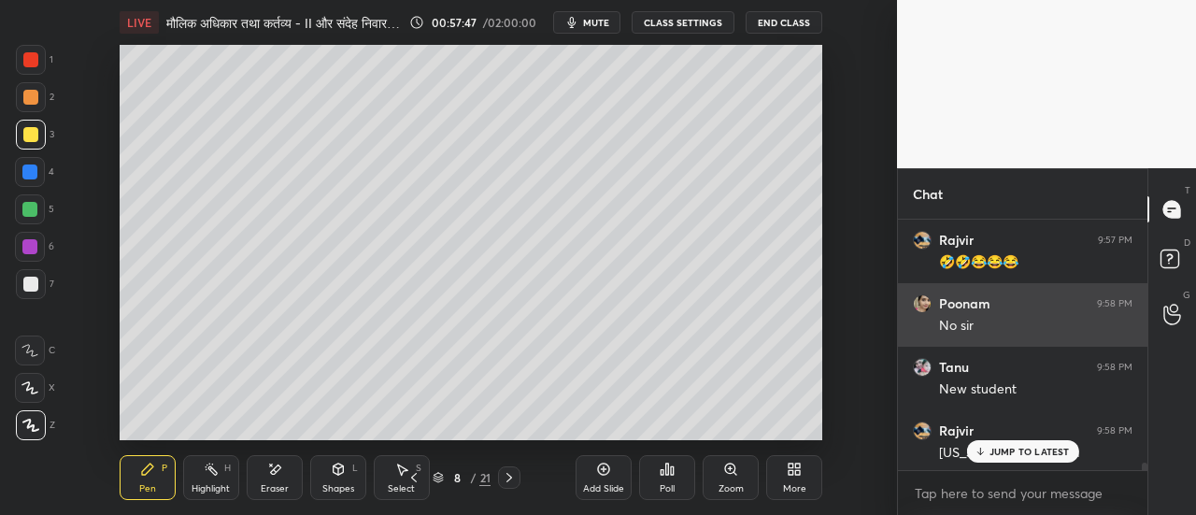
click at [923, 307] on img "grid" at bounding box center [922, 303] width 19 height 19
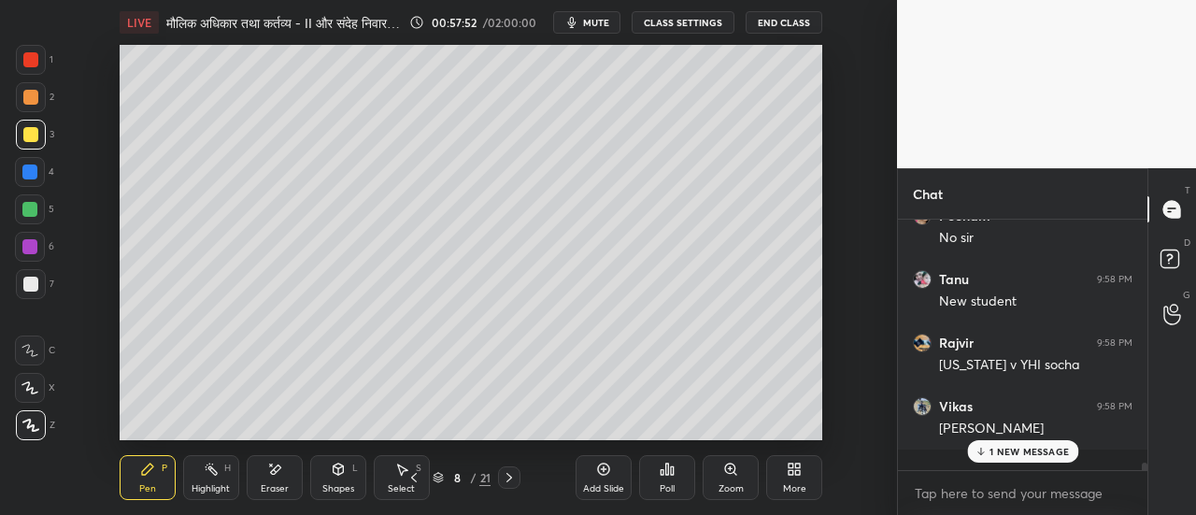
scroll to position [11023, 0]
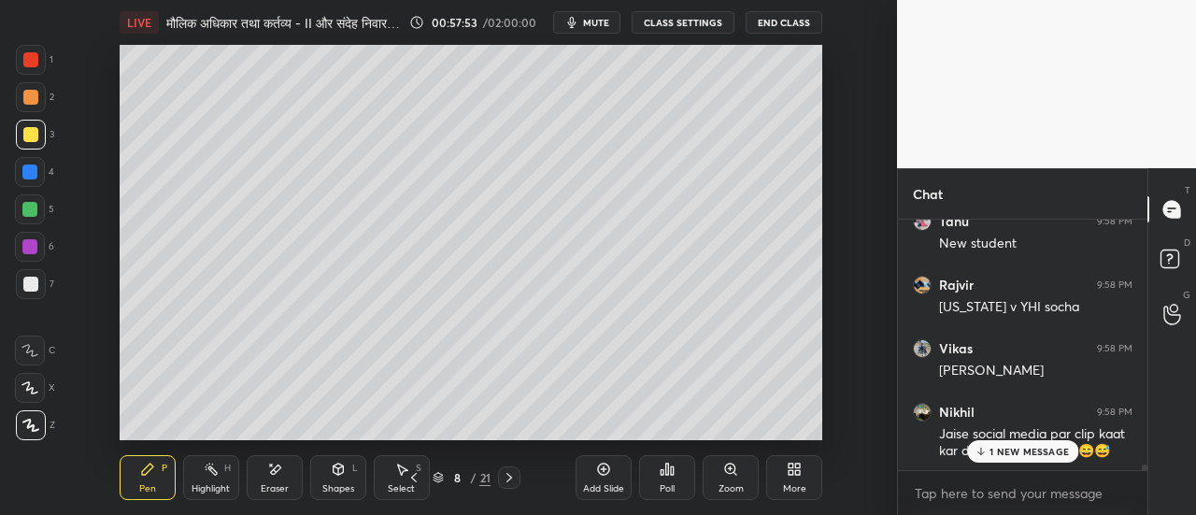
click at [1008, 451] on p "1 NEW MESSAGE" at bounding box center [1029, 451] width 79 height 11
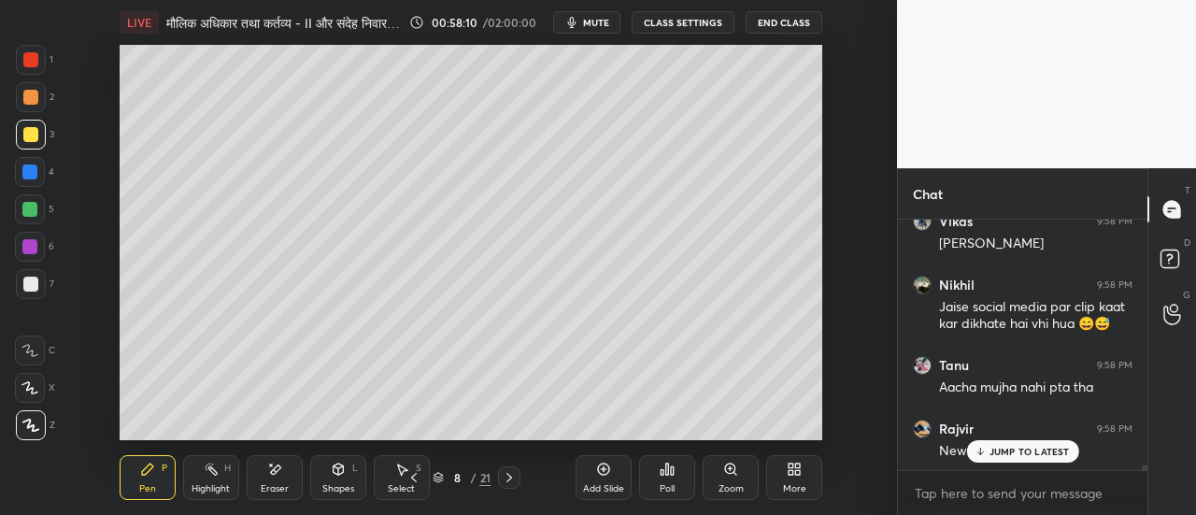
click at [1017, 447] on p "JUMP TO LATEST" at bounding box center [1030, 451] width 80 height 11
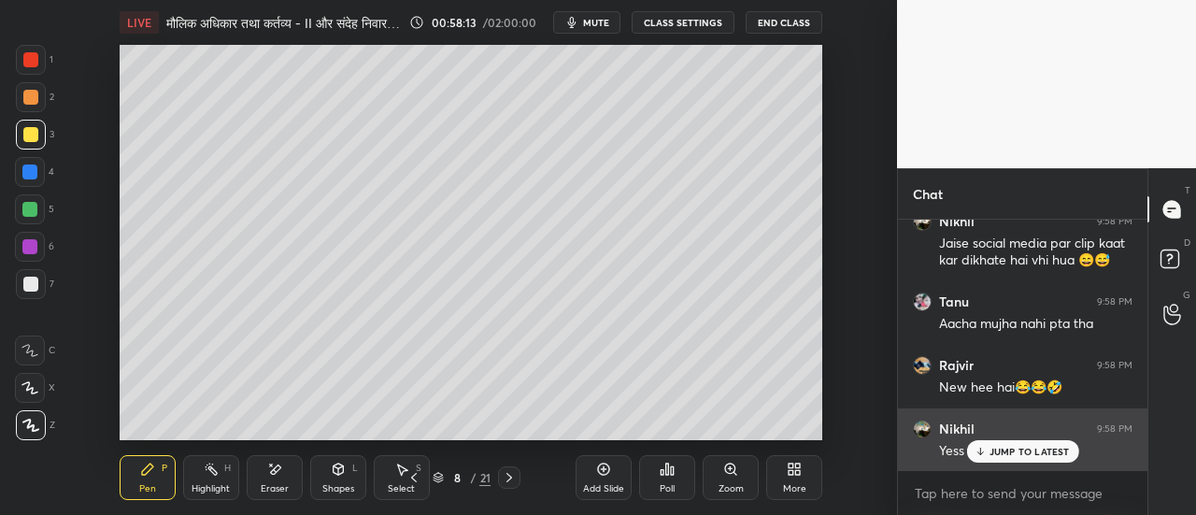
click at [1011, 448] on p "JUMP TO LATEST" at bounding box center [1030, 451] width 80 height 11
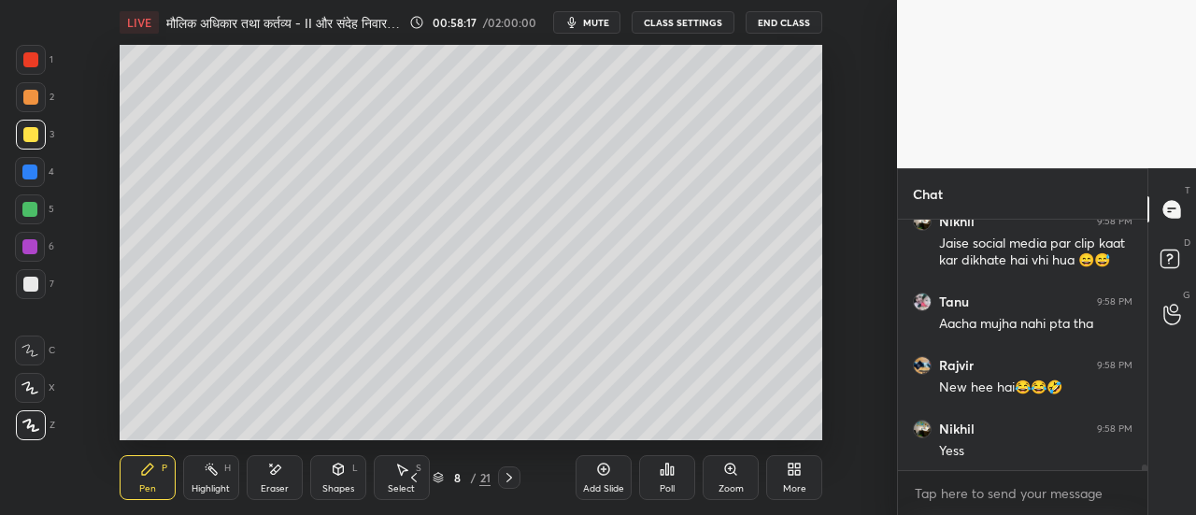
scroll to position [11278, 0]
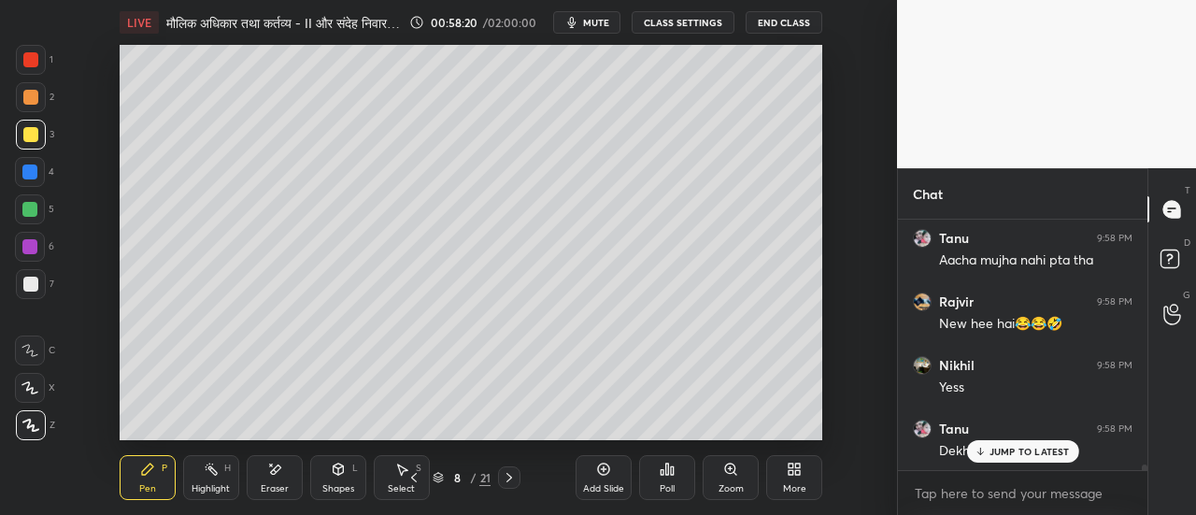
click at [1008, 449] on p "JUMP TO LATEST" at bounding box center [1030, 451] width 80 height 11
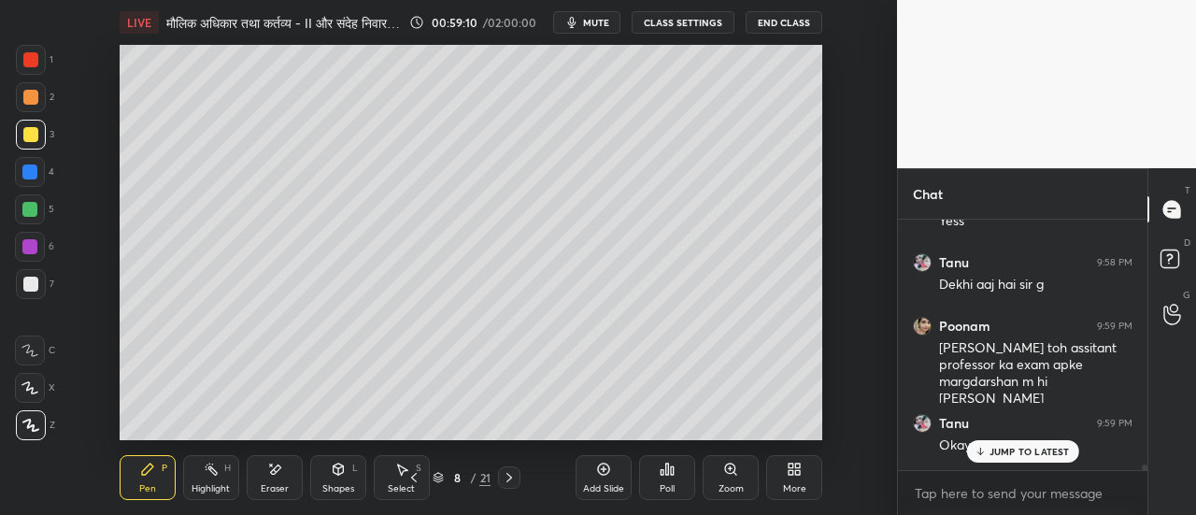
scroll to position [11521, 0]
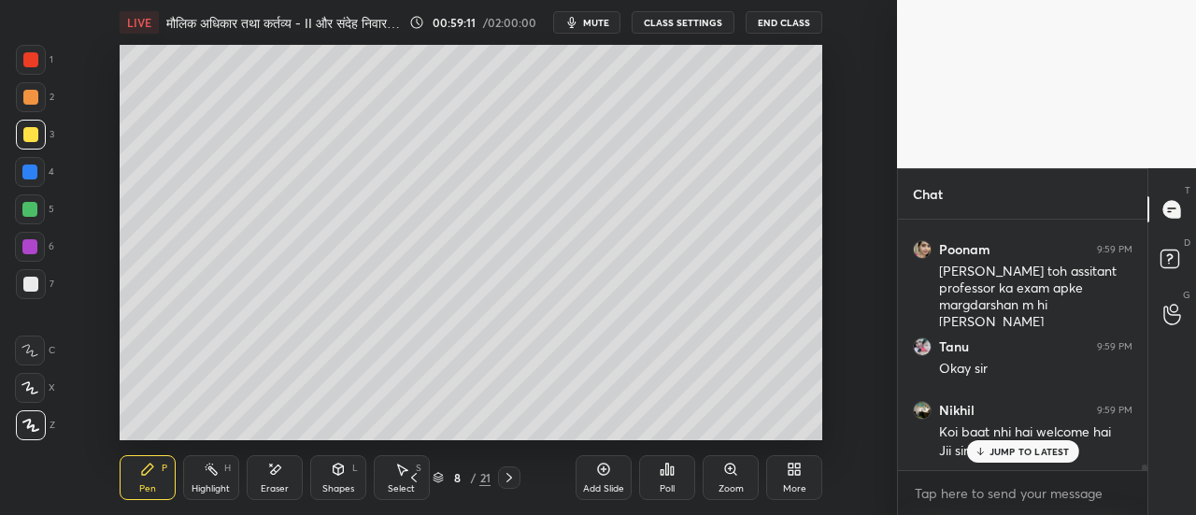
click at [1014, 453] on p "JUMP TO LATEST" at bounding box center [1030, 451] width 80 height 11
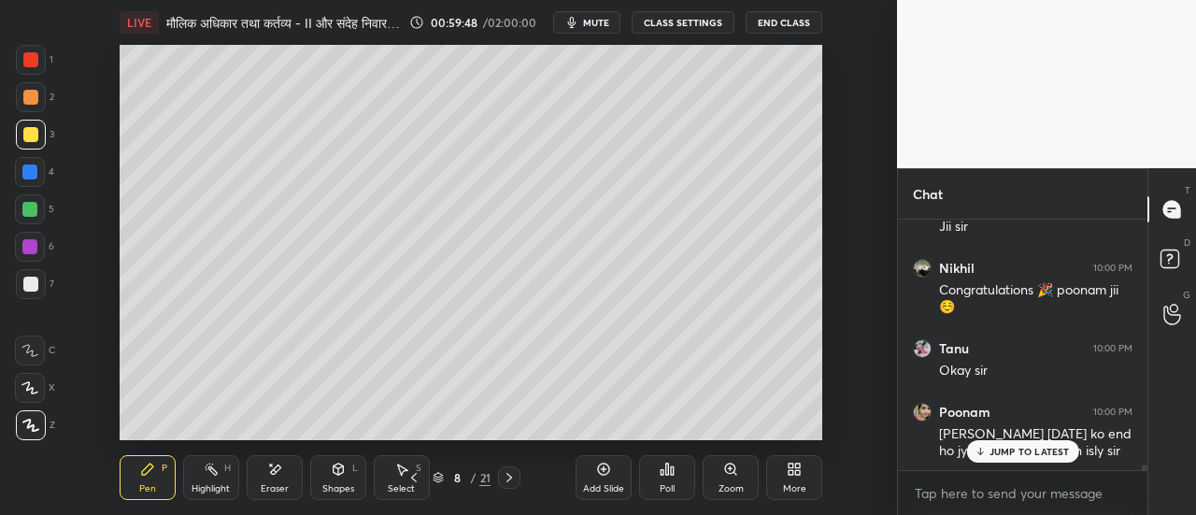
scroll to position [11809, 0]
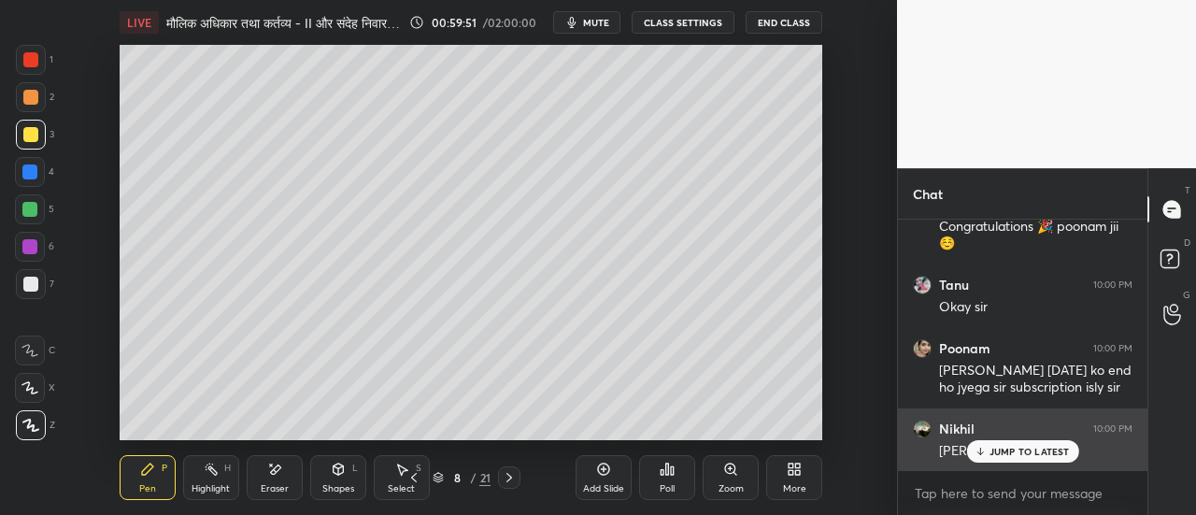
click at [1006, 450] on p "JUMP TO LATEST" at bounding box center [1030, 451] width 80 height 11
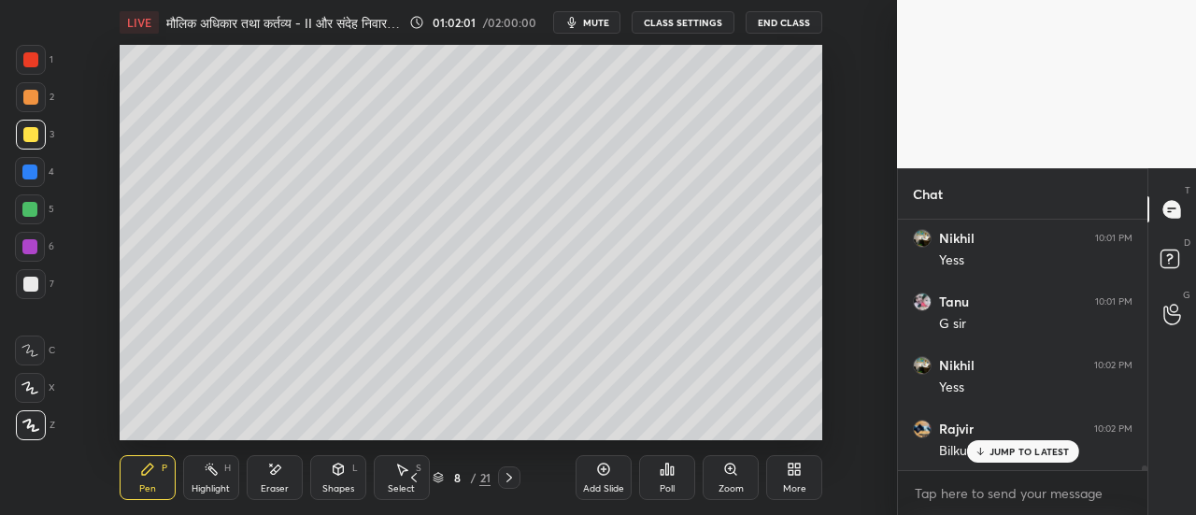
scroll to position [12308, 0]
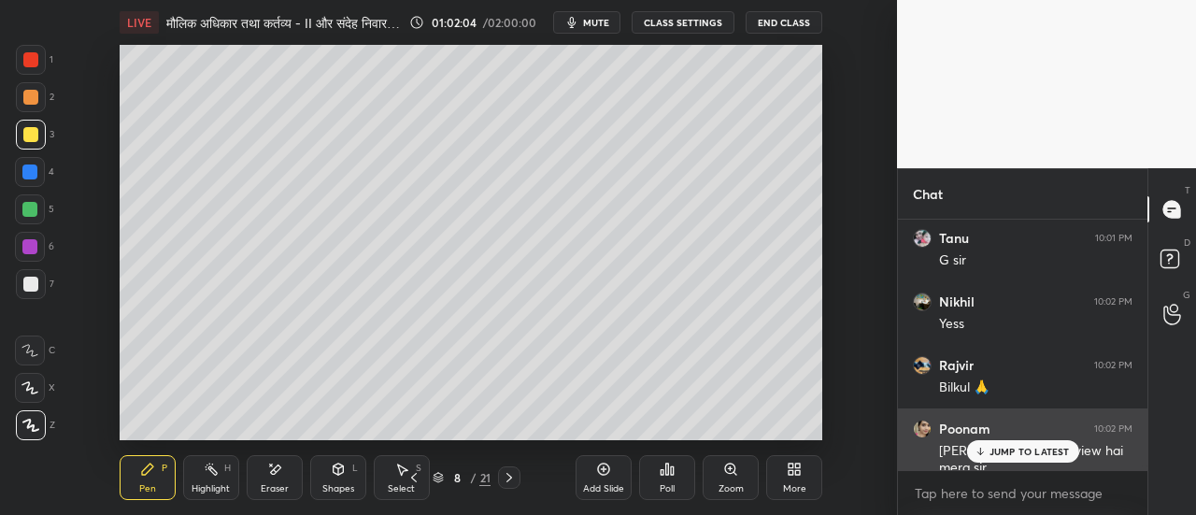
click at [1024, 450] on p "JUMP TO LATEST" at bounding box center [1030, 451] width 80 height 11
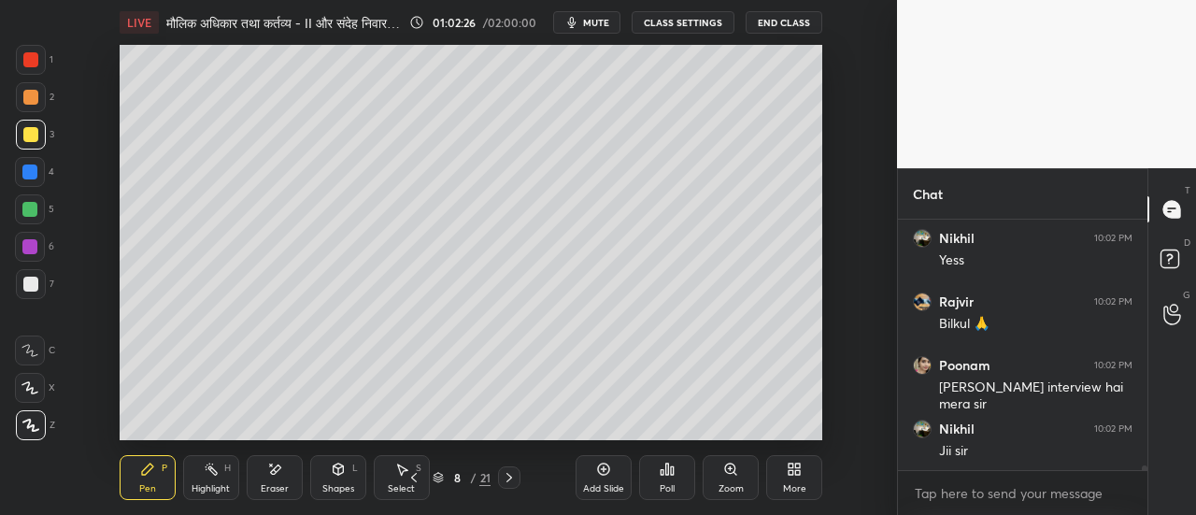
scroll to position [12452, 0]
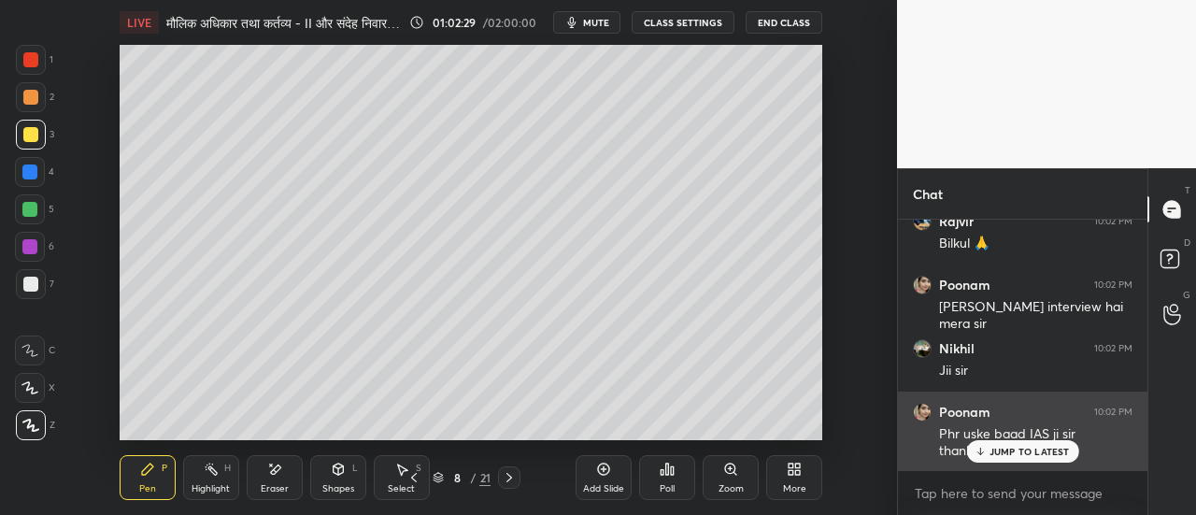
click at [994, 457] on p "JUMP TO LATEST" at bounding box center [1030, 451] width 80 height 11
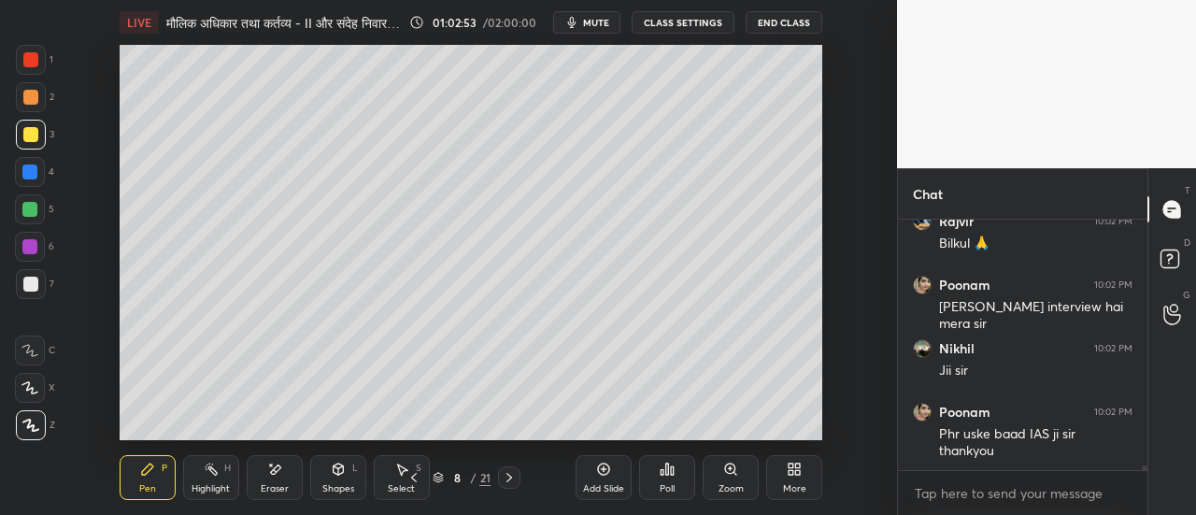
click at [32, 102] on div at bounding box center [30, 97] width 15 height 15
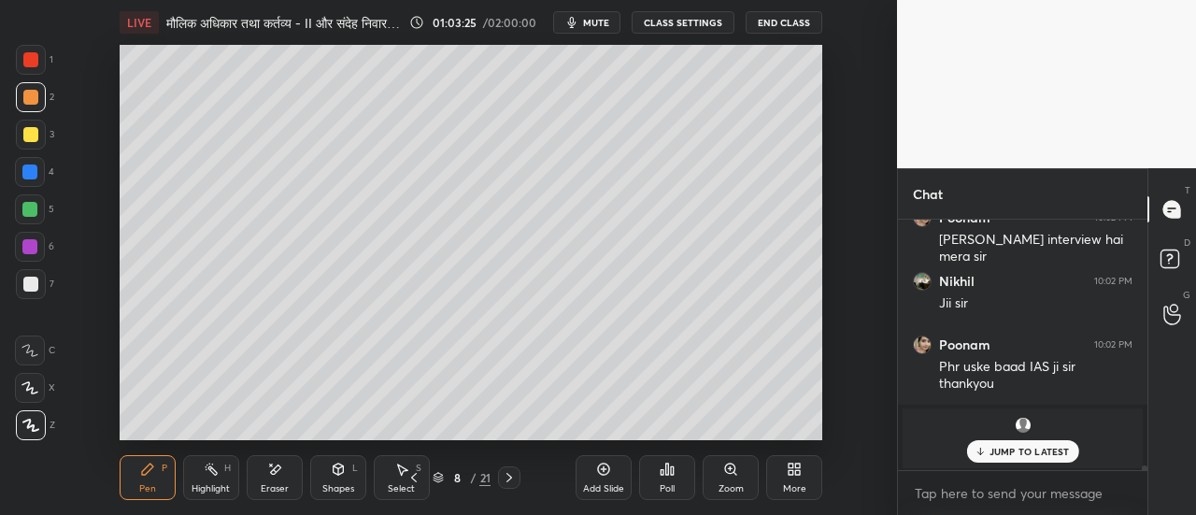
click at [1004, 450] on p "JUMP TO LATEST" at bounding box center [1030, 451] width 80 height 11
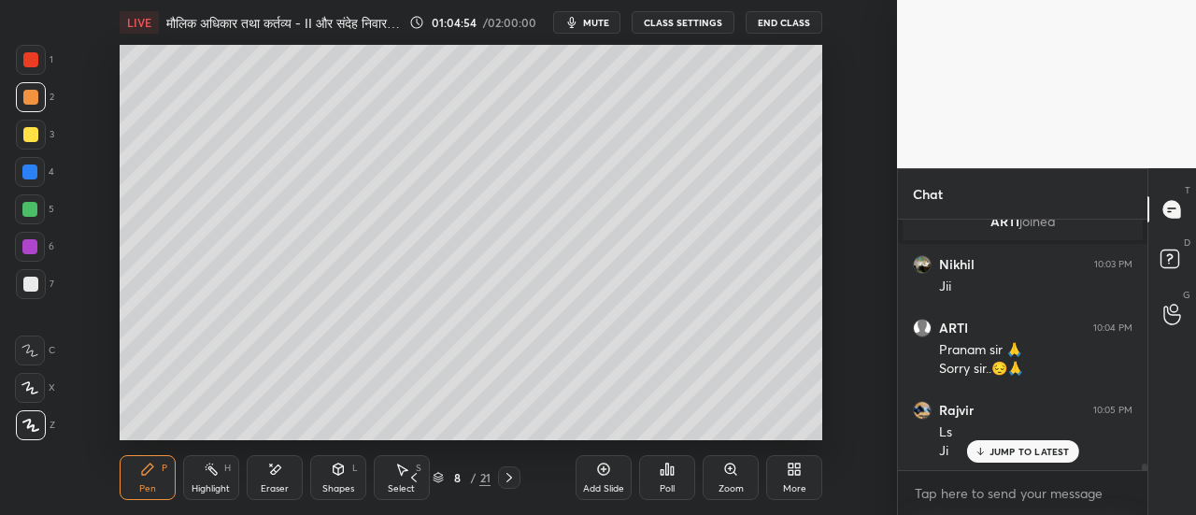
scroll to position [9122, 0]
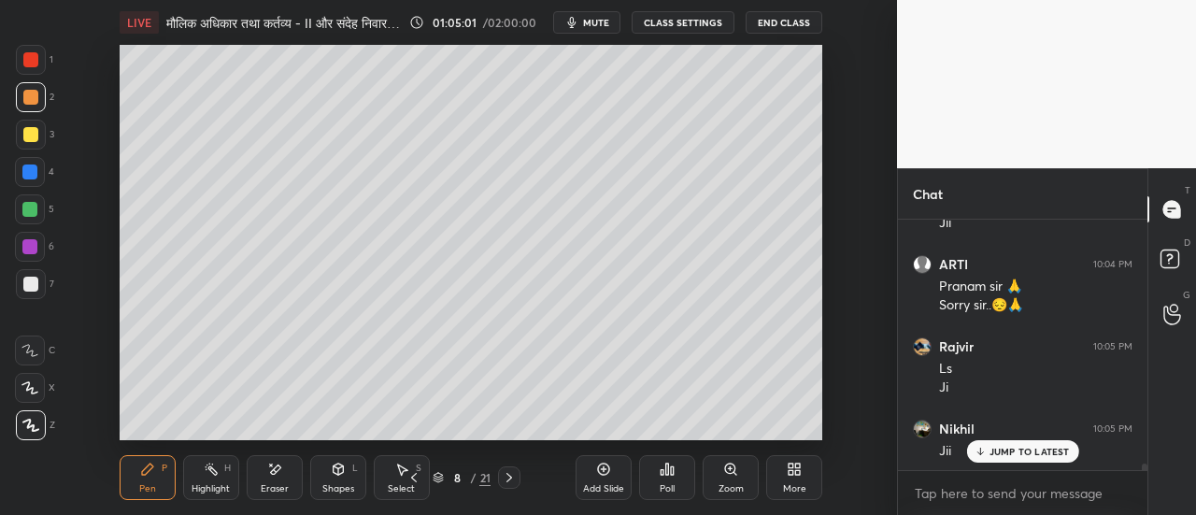
click at [36, 285] on div at bounding box center [30, 284] width 15 height 15
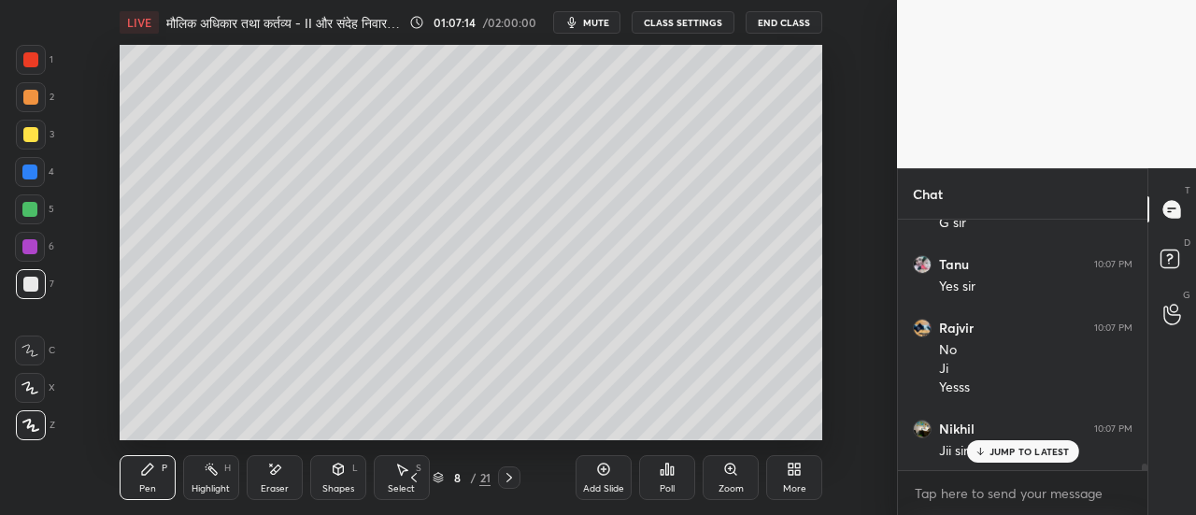
scroll to position [9986, 0]
click at [510, 481] on icon at bounding box center [509, 477] width 15 height 15
click at [33, 106] on div at bounding box center [31, 97] width 30 height 30
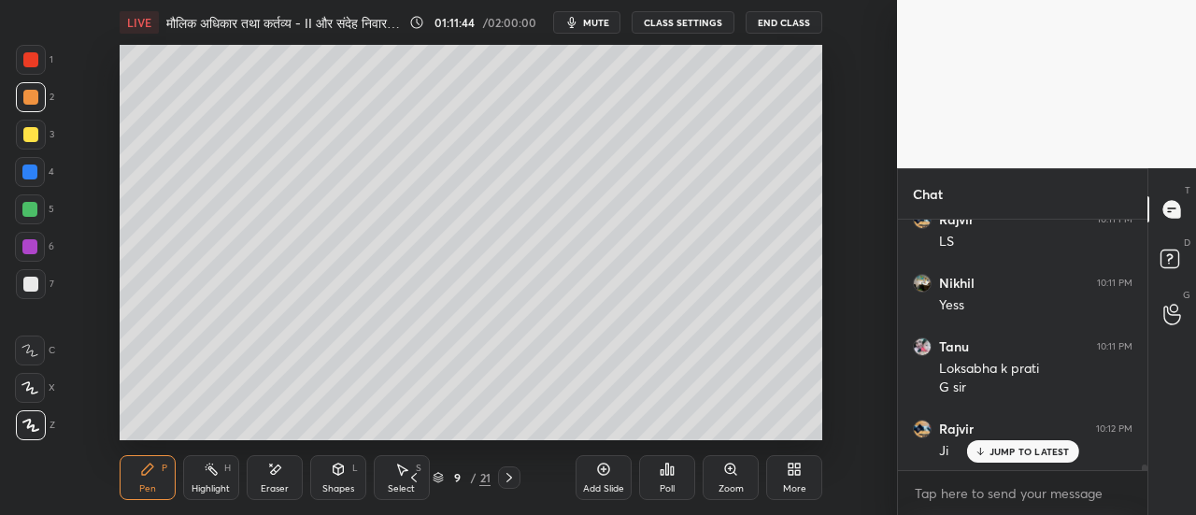
scroll to position [10676, 0]
click at [27, 144] on div at bounding box center [31, 135] width 30 height 30
click at [513, 481] on icon at bounding box center [509, 477] width 15 height 15
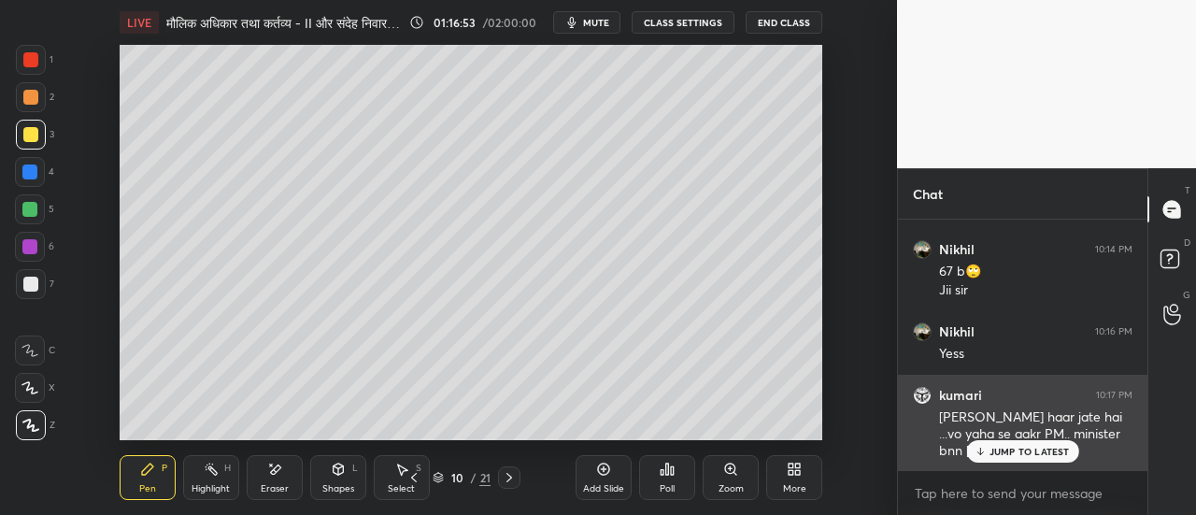
click at [1010, 454] on p "JUMP TO LATEST" at bounding box center [1030, 451] width 80 height 11
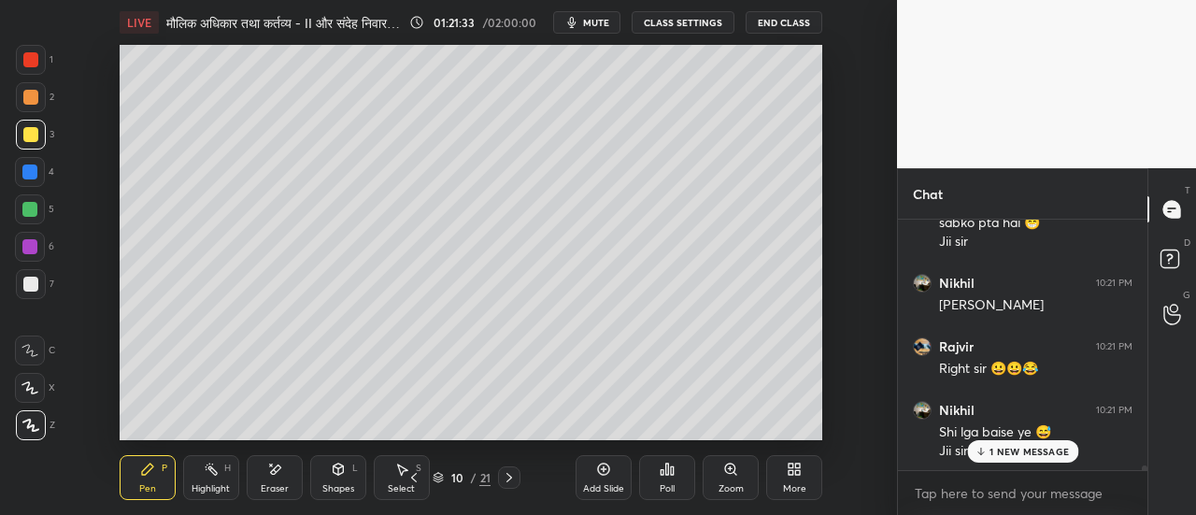
scroll to position [12541, 0]
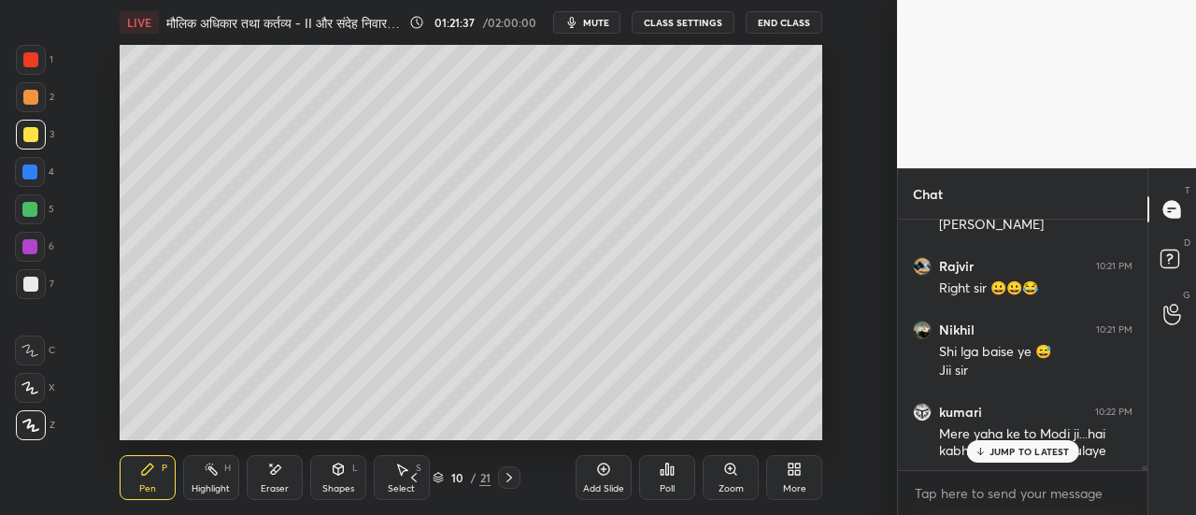
click at [1007, 451] on p "JUMP TO LATEST" at bounding box center [1030, 451] width 80 height 11
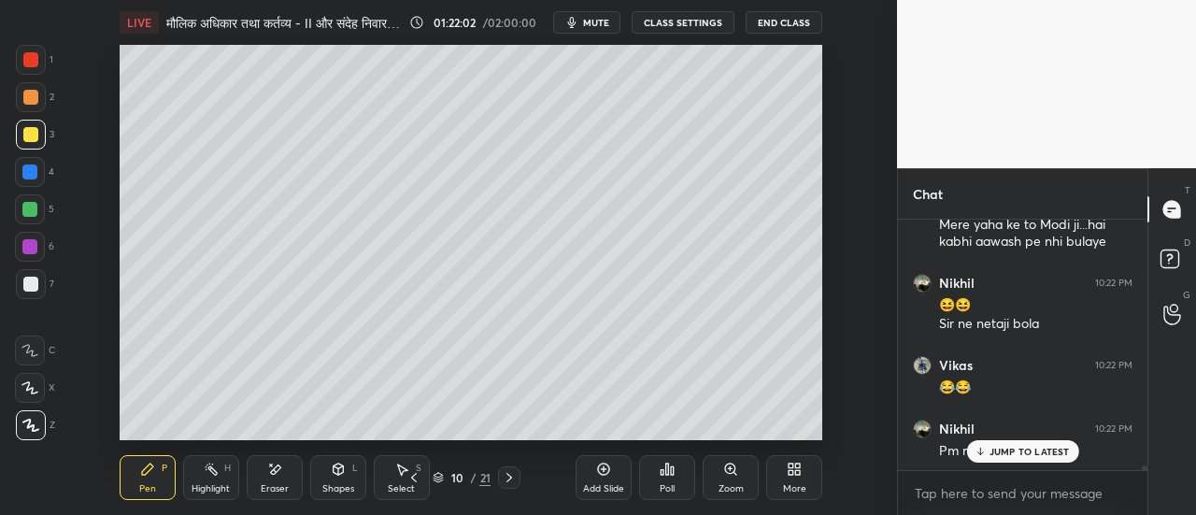
scroll to position [12814, 0]
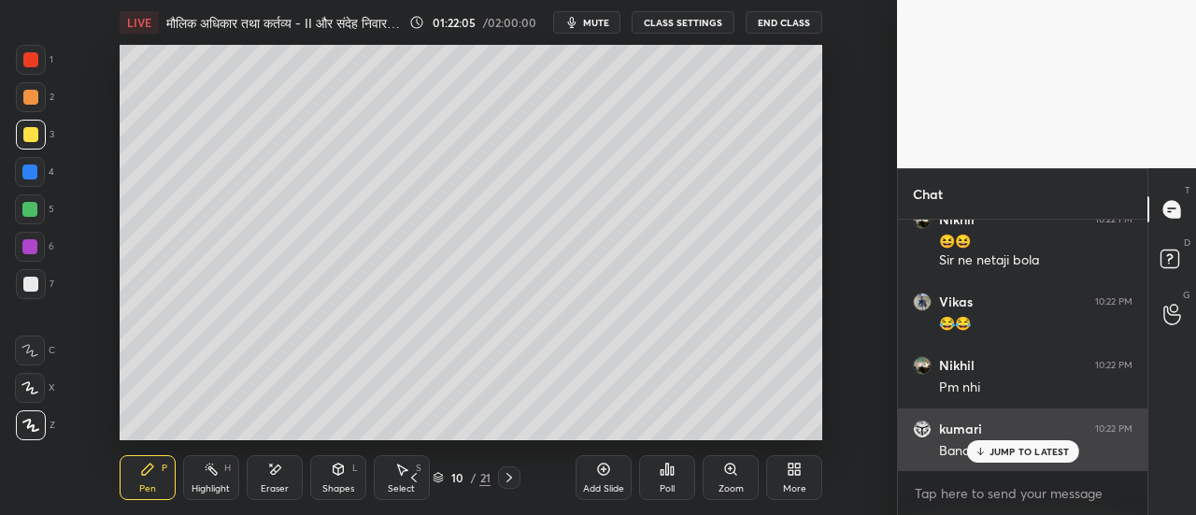
click at [1004, 451] on p "JUMP TO LATEST" at bounding box center [1030, 451] width 80 height 11
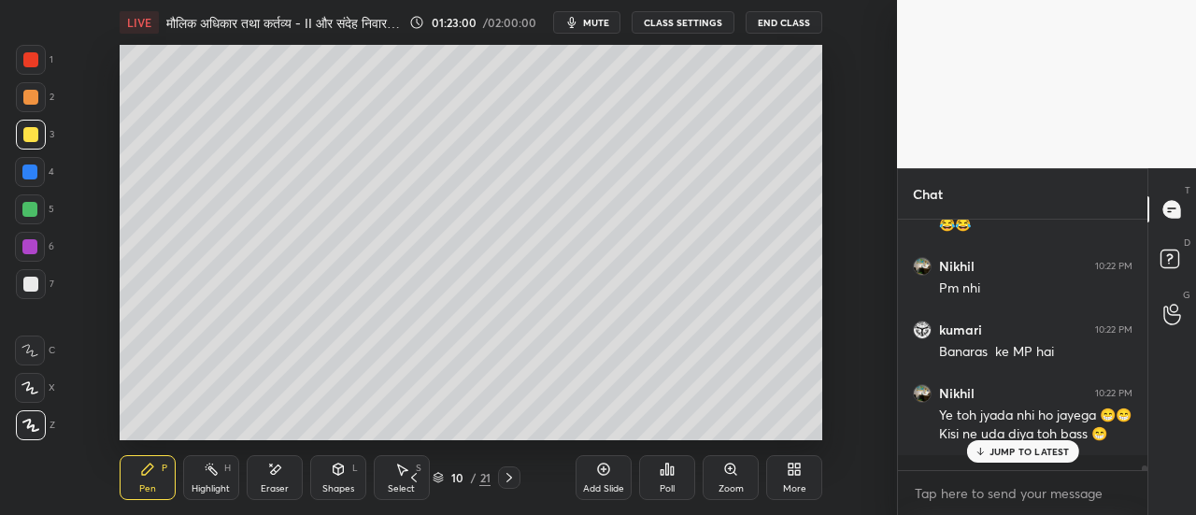
scroll to position [12977, 0]
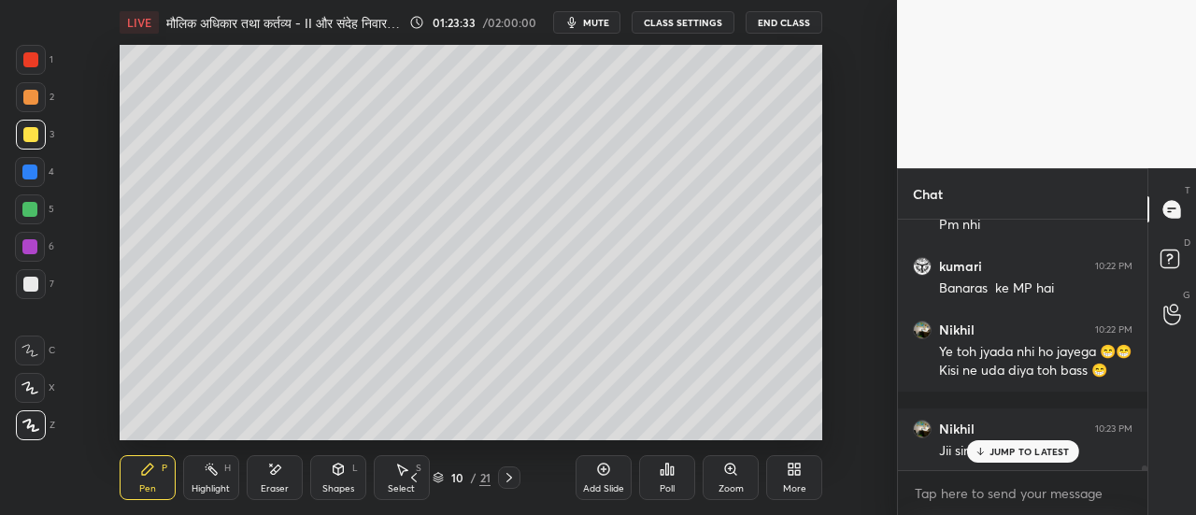
click at [31, 102] on div at bounding box center [30, 97] width 15 height 15
click at [32, 287] on div at bounding box center [30, 284] width 15 height 15
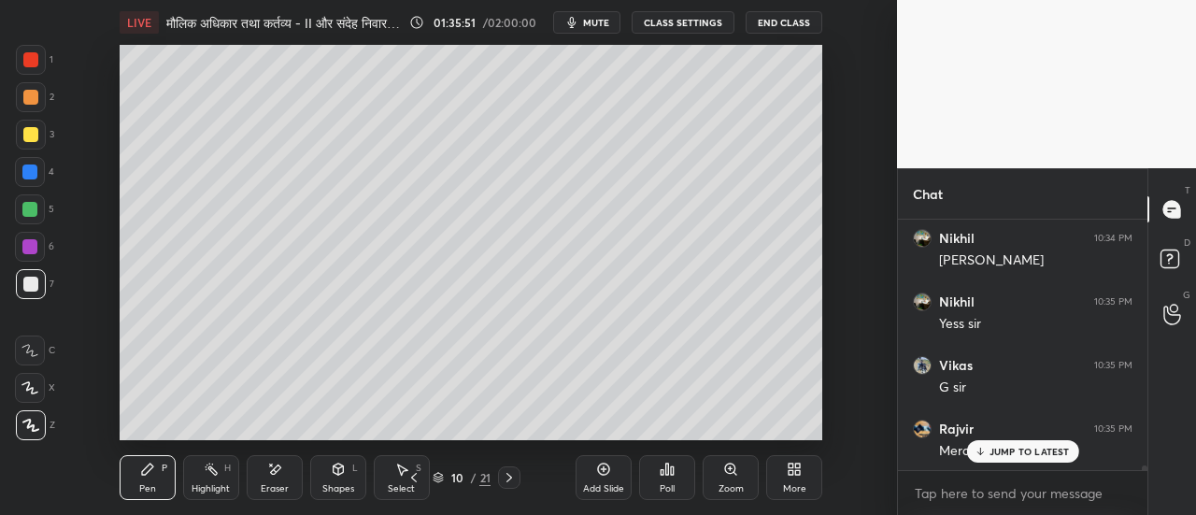
scroll to position [14508, 0]
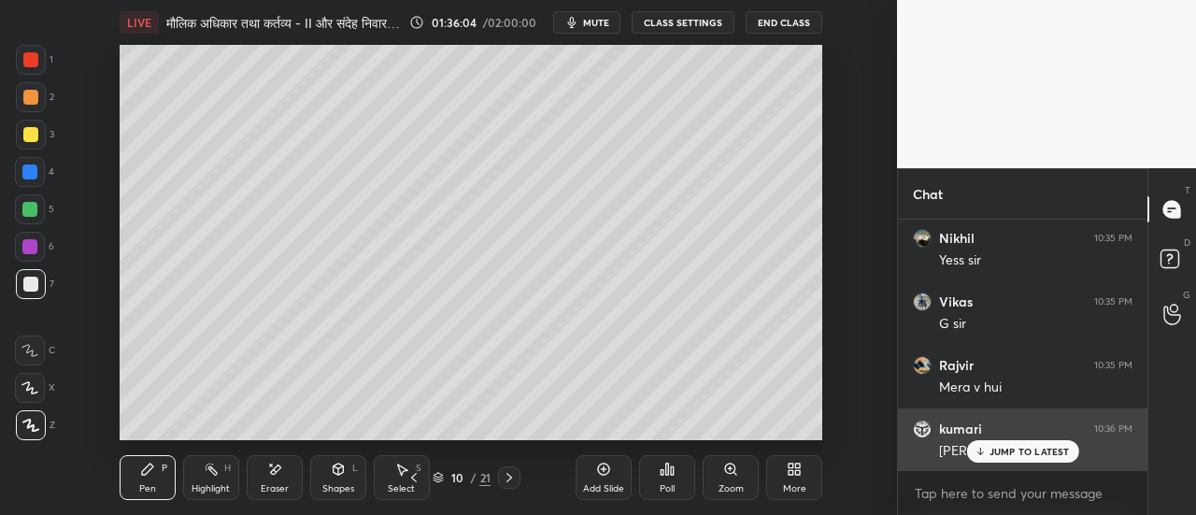
click at [1034, 453] on p "JUMP TO LATEST" at bounding box center [1030, 451] width 80 height 11
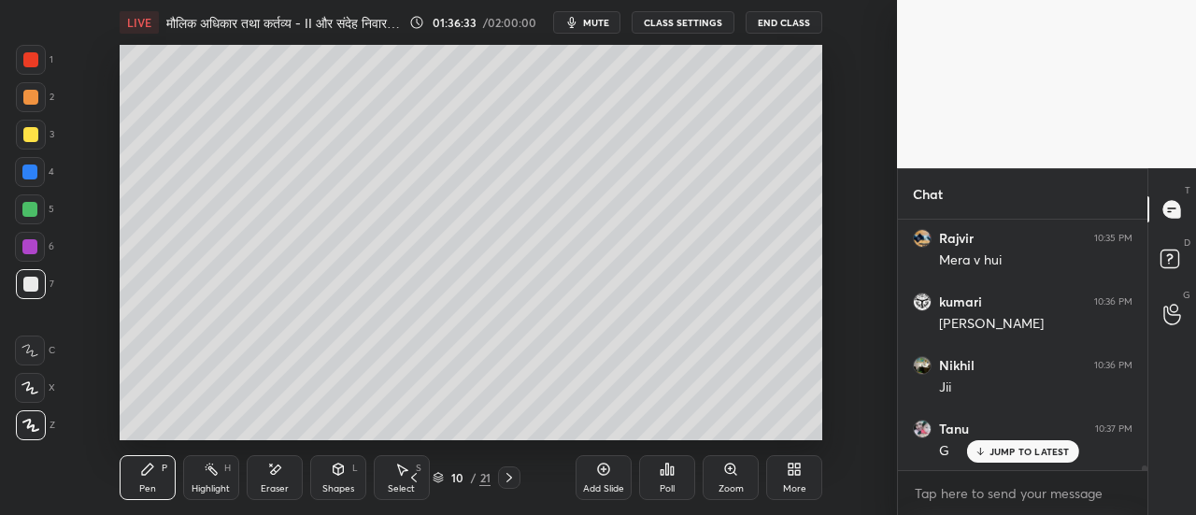
scroll to position [14699, 0]
click at [511, 480] on icon at bounding box center [509, 477] width 15 height 15
click at [30, 68] on div at bounding box center [31, 60] width 30 height 30
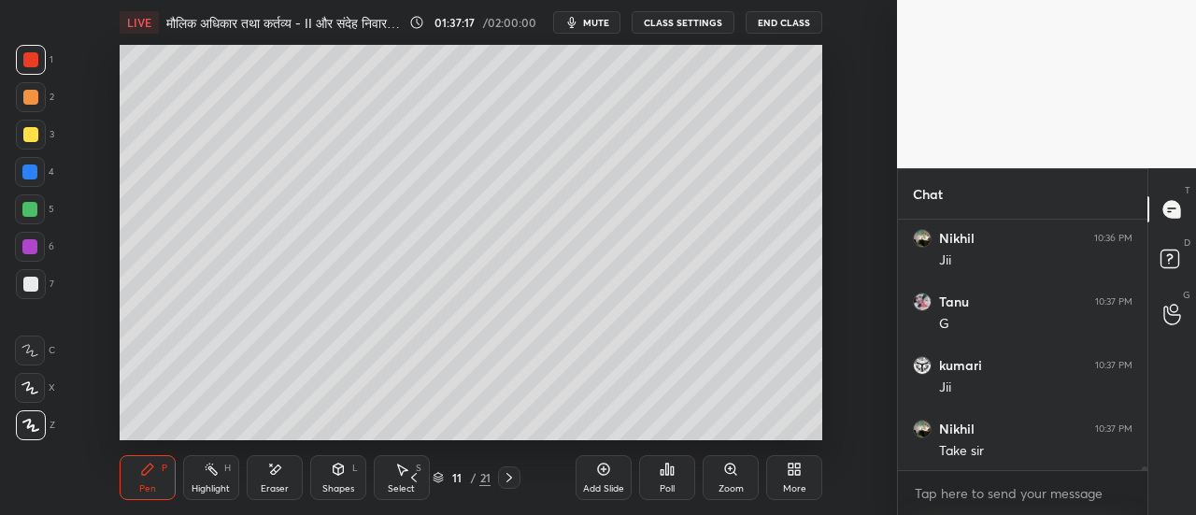
scroll to position [14826, 0]
click at [594, 25] on span "mute" at bounding box center [596, 22] width 26 height 13
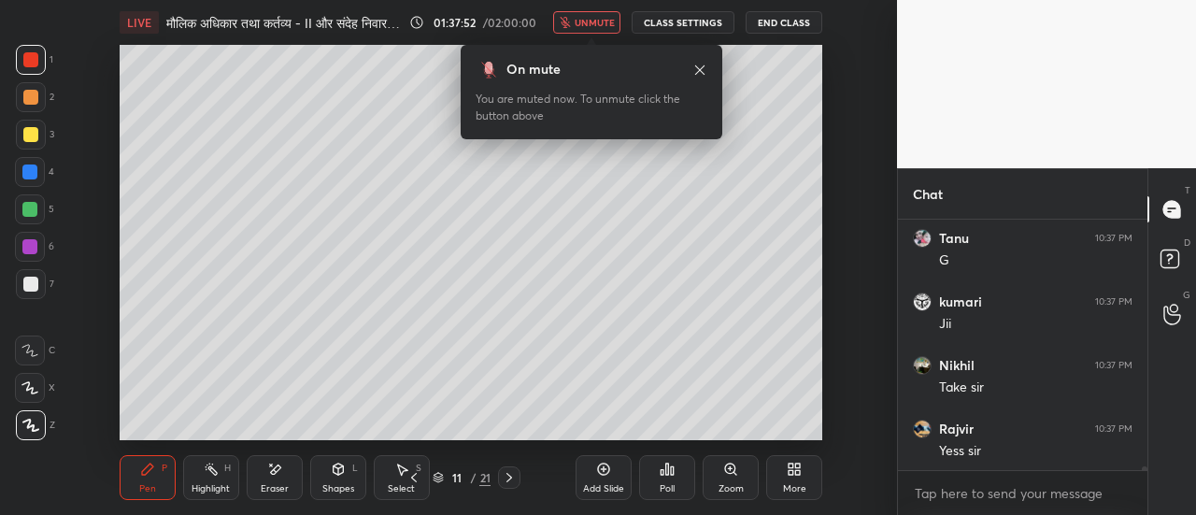
scroll to position [14889, 0]
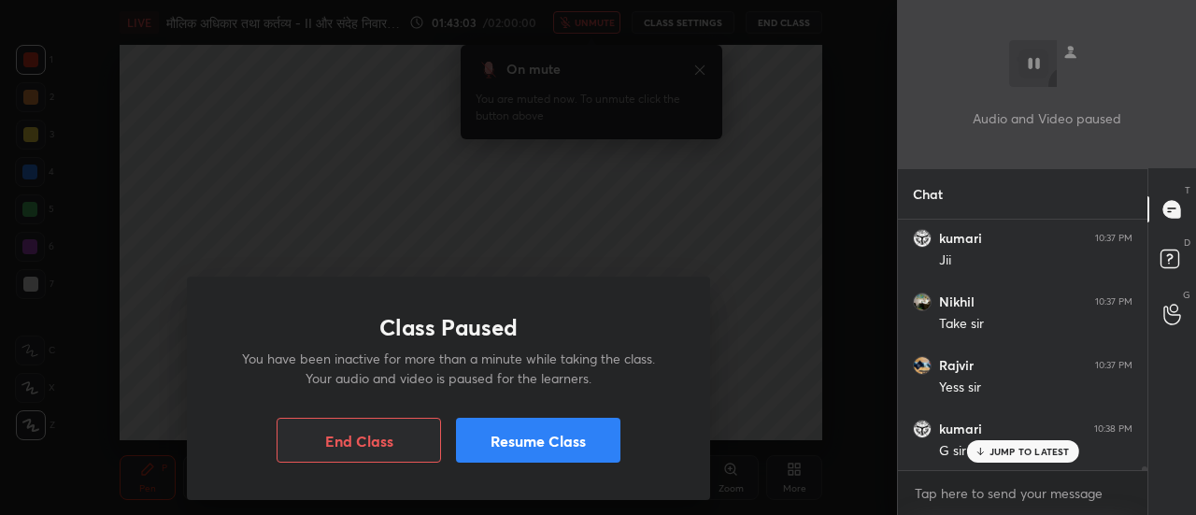
click at [595, 445] on button "Resume Class" at bounding box center [538, 440] width 165 height 45
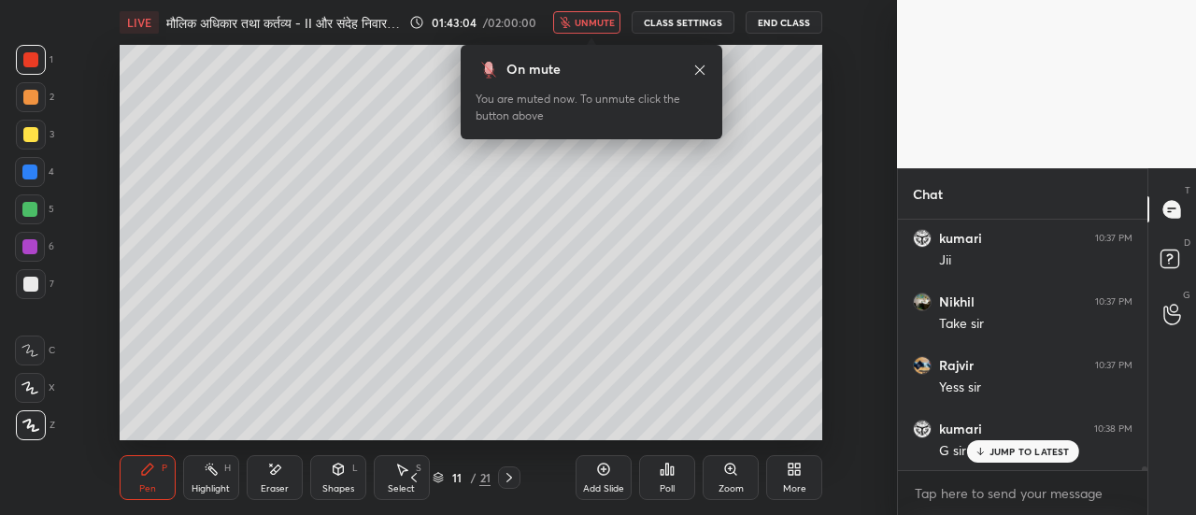
click at [606, 26] on span "unmute" at bounding box center [595, 22] width 40 height 13
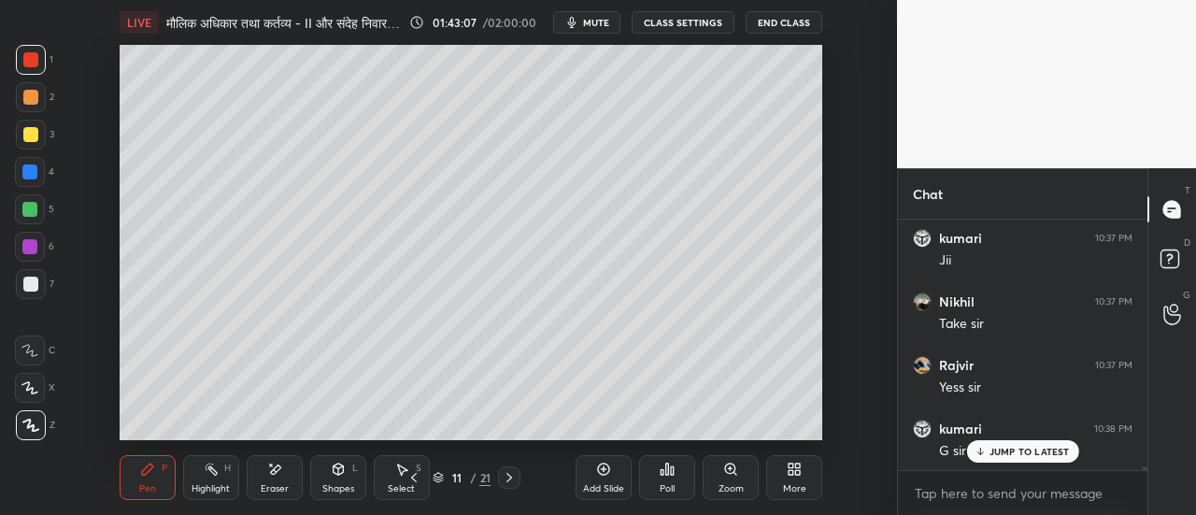
click at [280, 484] on div "Eraser" at bounding box center [275, 488] width 28 height 9
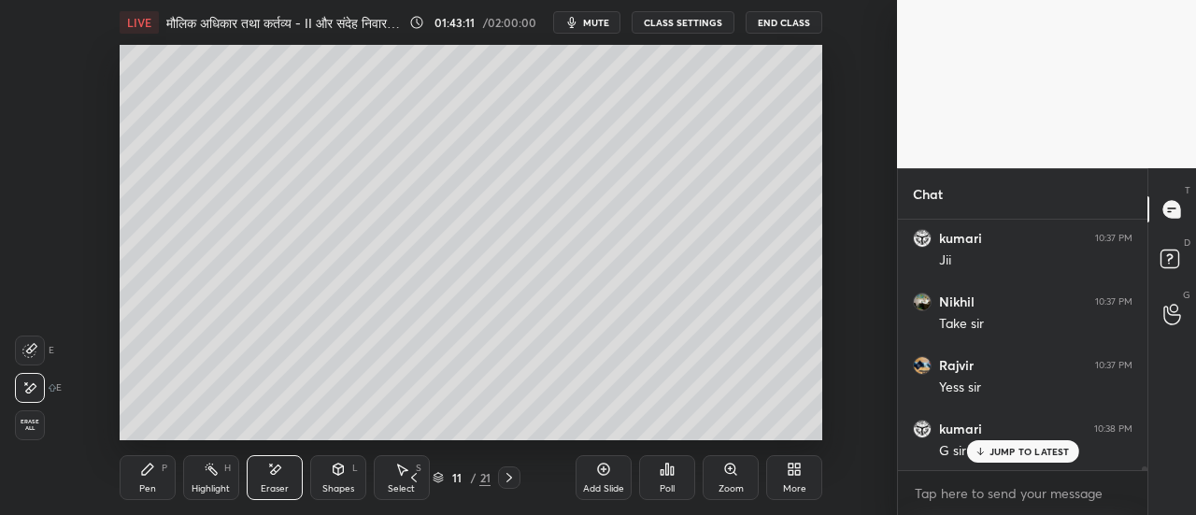
click at [151, 478] on div "Pen P" at bounding box center [148, 477] width 56 height 45
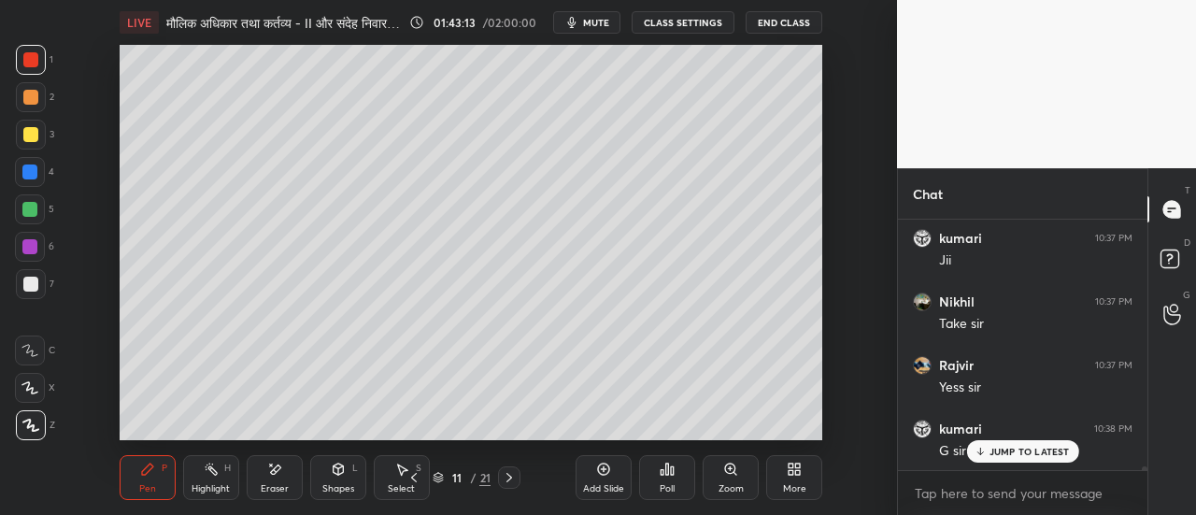
scroll to position [14953, 0]
click at [33, 138] on div at bounding box center [30, 134] width 15 height 15
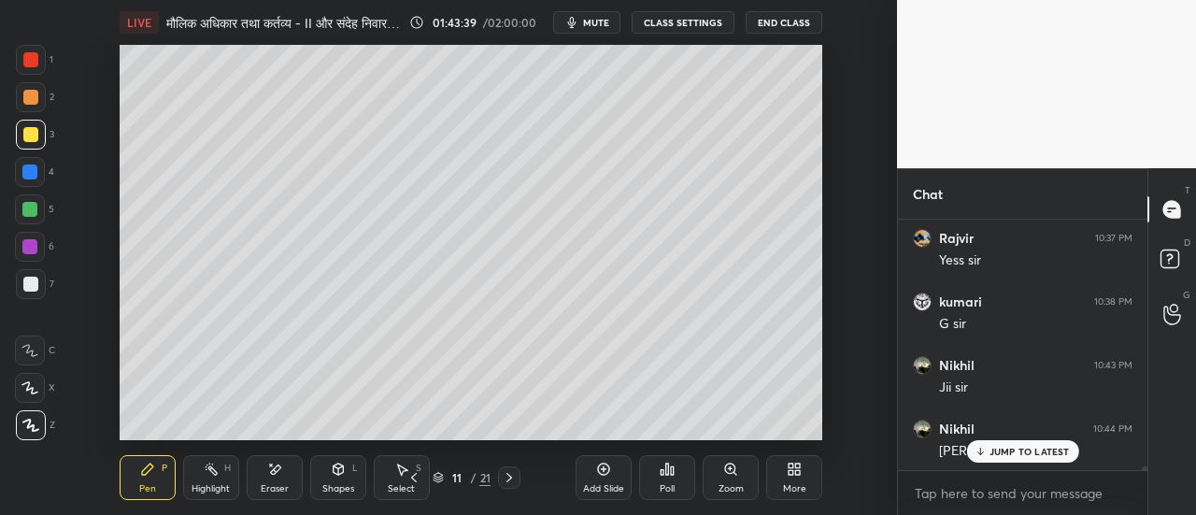
scroll to position [15080, 0]
click at [39, 287] on div at bounding box center [31, 284] width 30 height 30
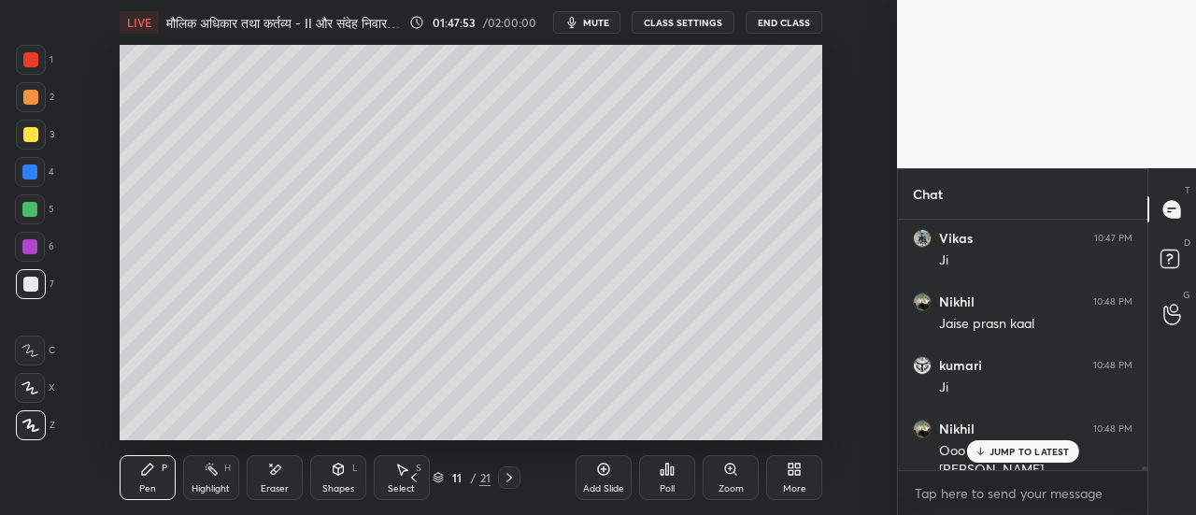
scroll to position [15480, 0]
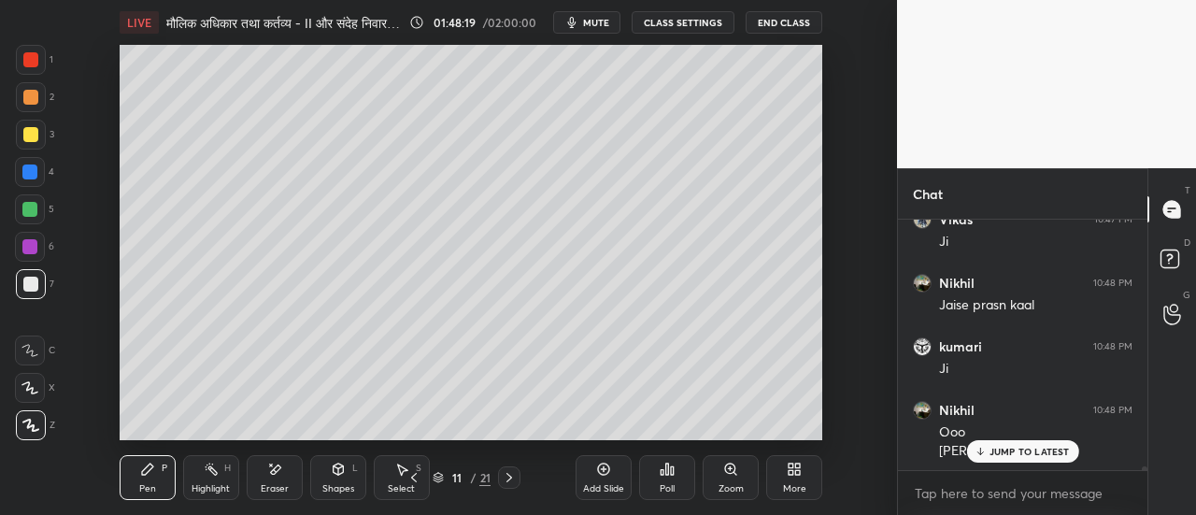
click at [512, 479] on icon at bounding box center [509, 477] width 15 height 15
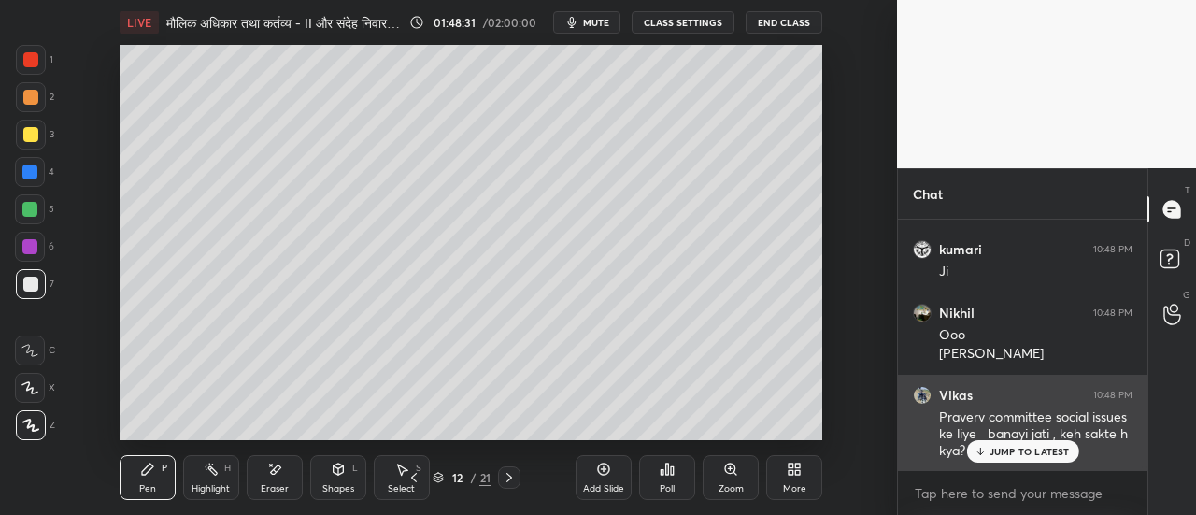
click at [1018, 451] on p "JUMP TO LATEST" at bounding box center [1030, 451] width 80 height 11
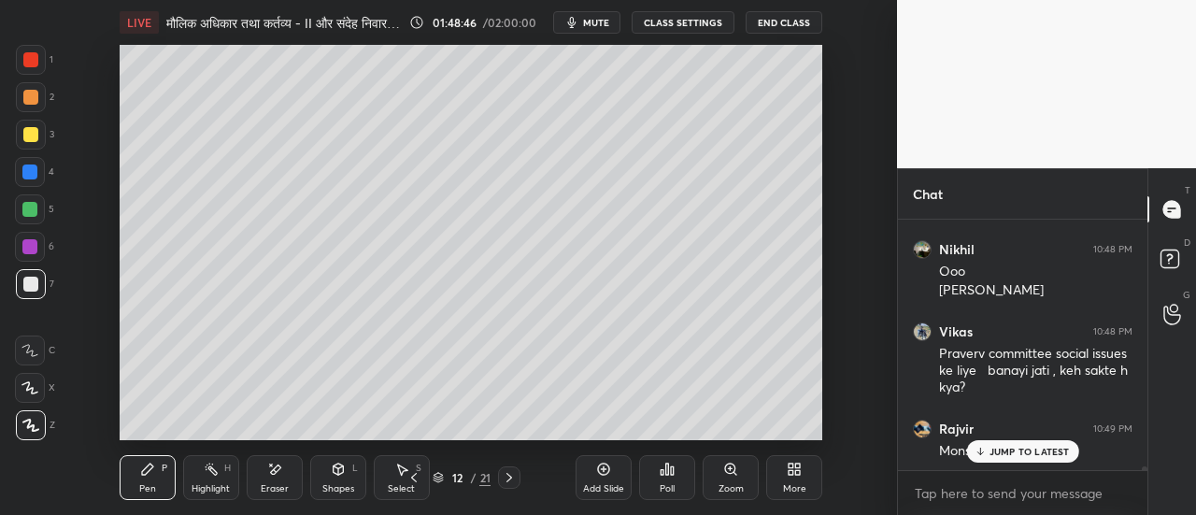
scroll to position [15704, 0]
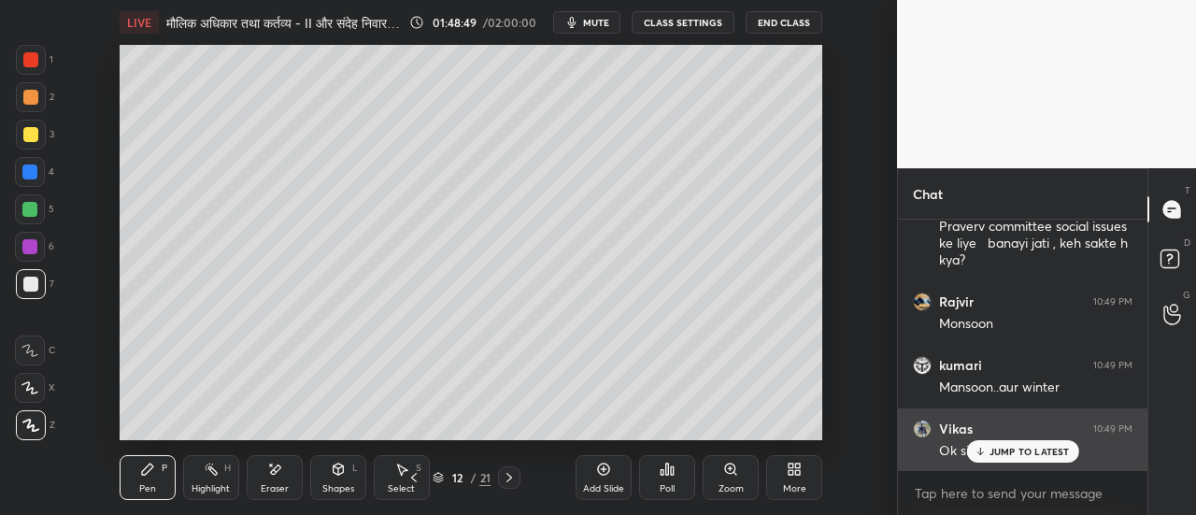
click at [1039, 450] on p "JUMP TO LATEST" at bounding box center [1030, 451] width 80 height 11
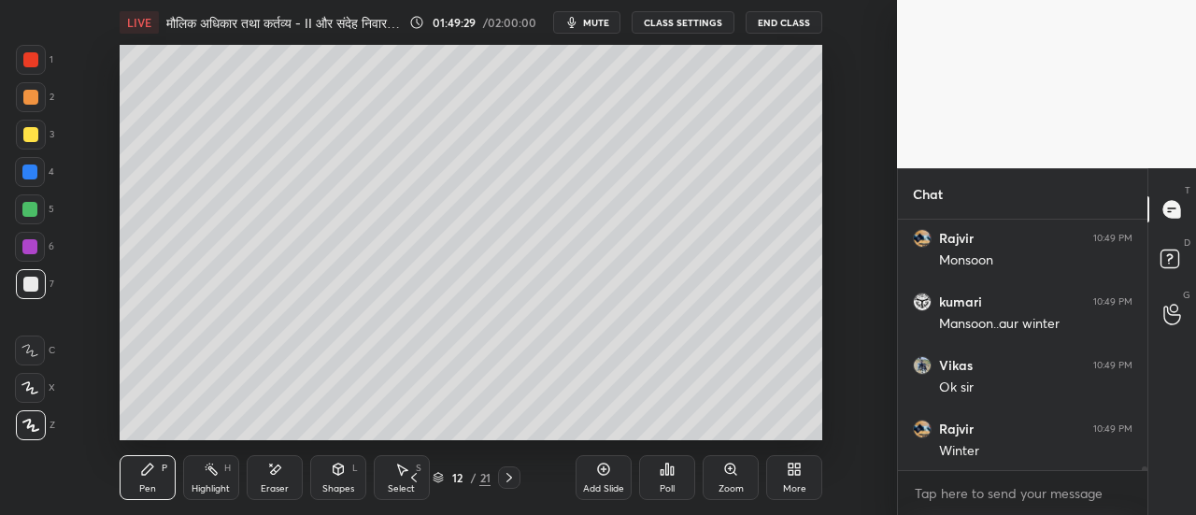
scroll to position [15895, 0]
click at [36, 137] on div at bounding box center [30, 134] width 15 height 15
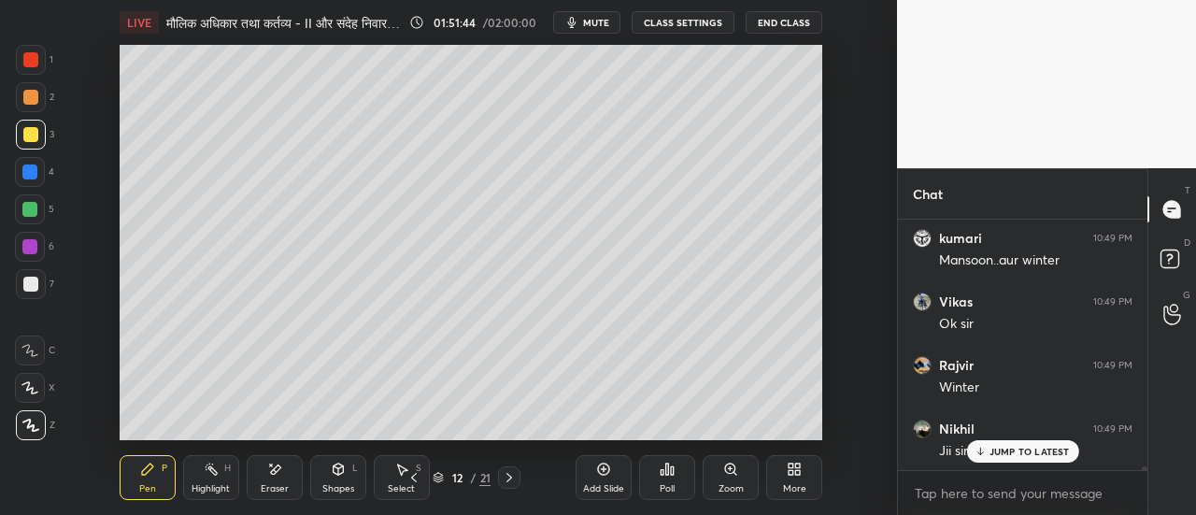
scroll to position [15959, 0]
click at [34, 214] on div at bounding box center [29, 209] width 15 height 15
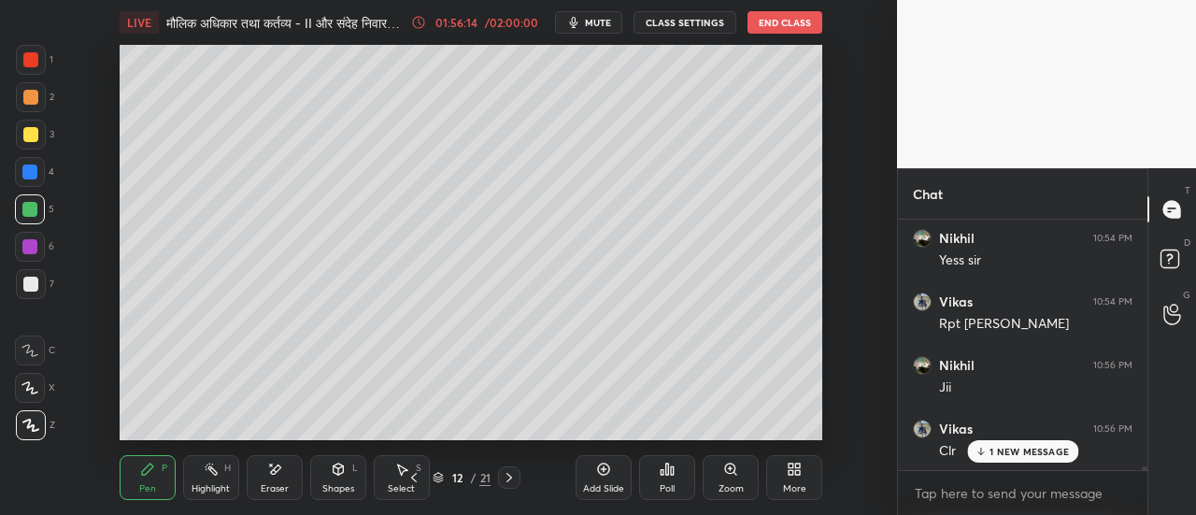
scroll to position [16357, 0]
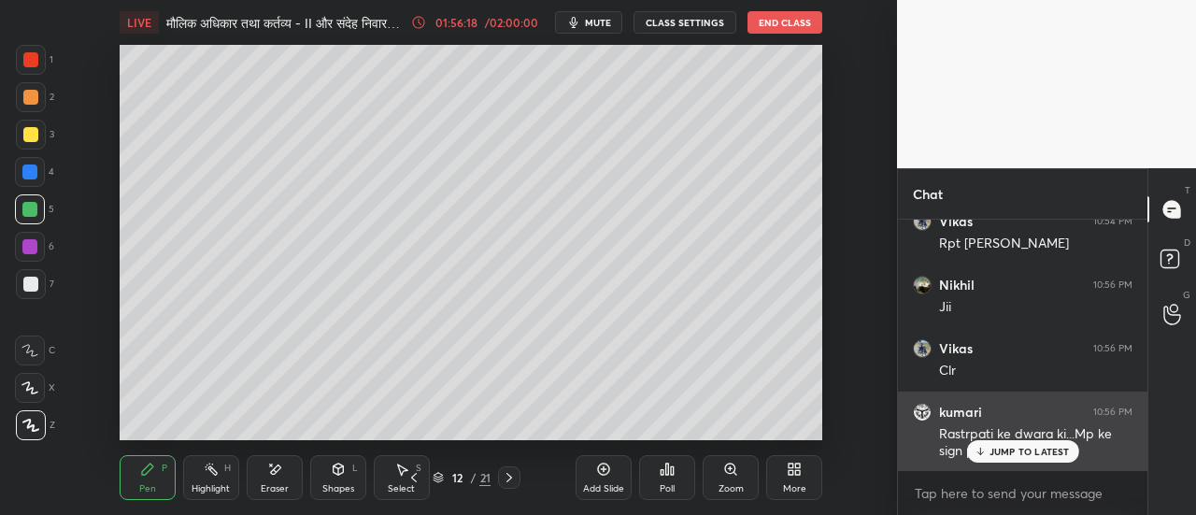
click at [1002, 451] on p "JUMP TO LATEST" at bounding box center [1030, 451] width 80 height 11
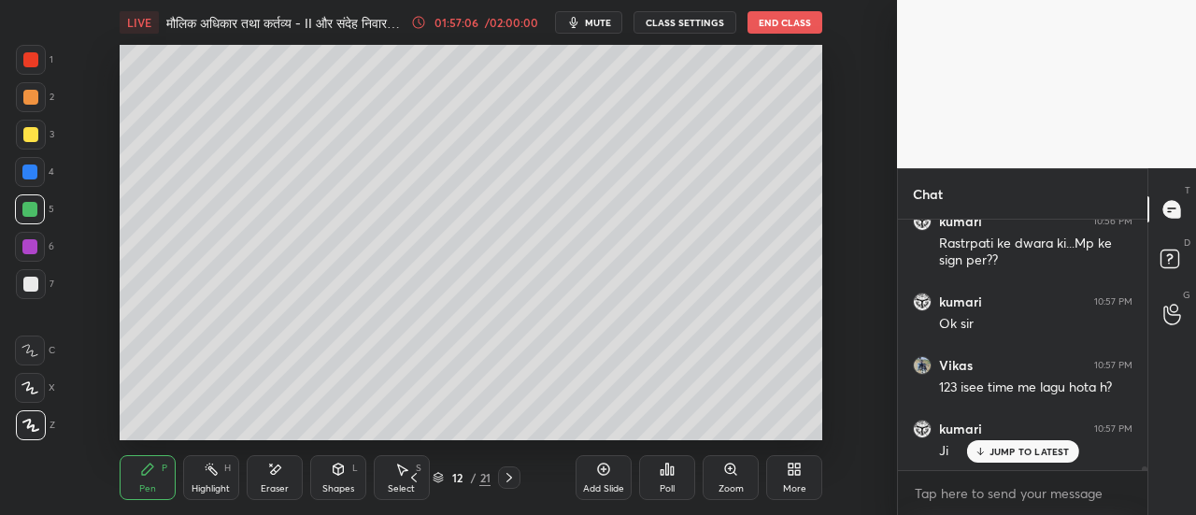
scroll to position [16611, 0]
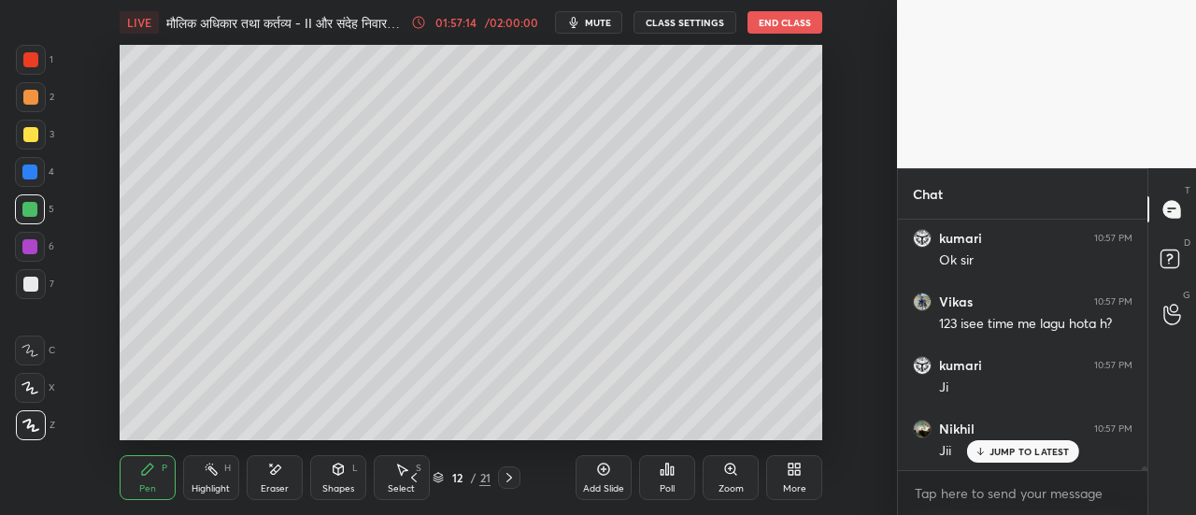
click at [511, 478] on icon at bounding box center [510, 477] width 6 height 9
click at [32, 99] on div at bounding box center [30, 97] width 15 height 15
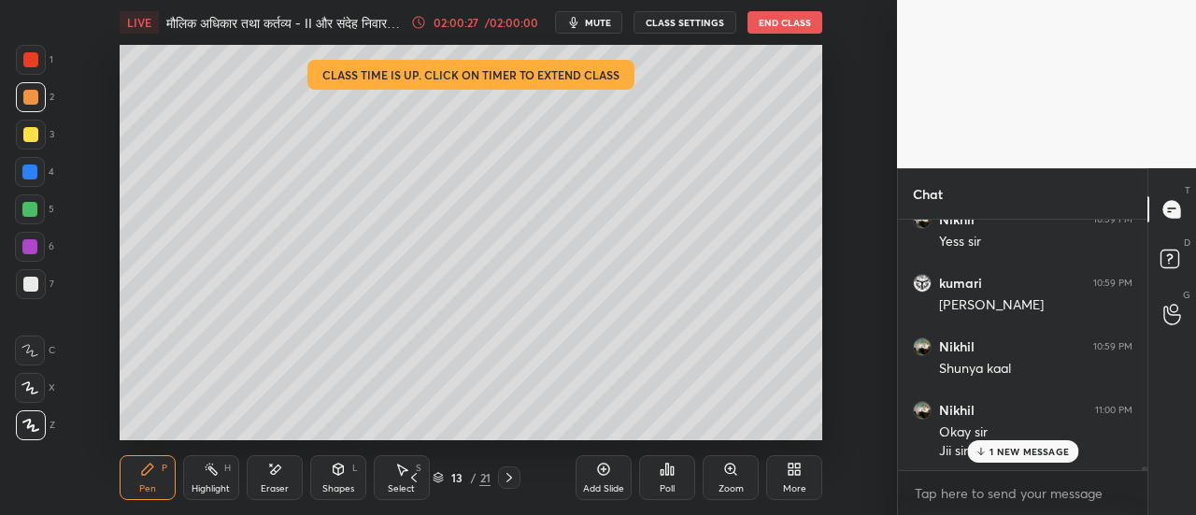
scroll to position [17284, 0]
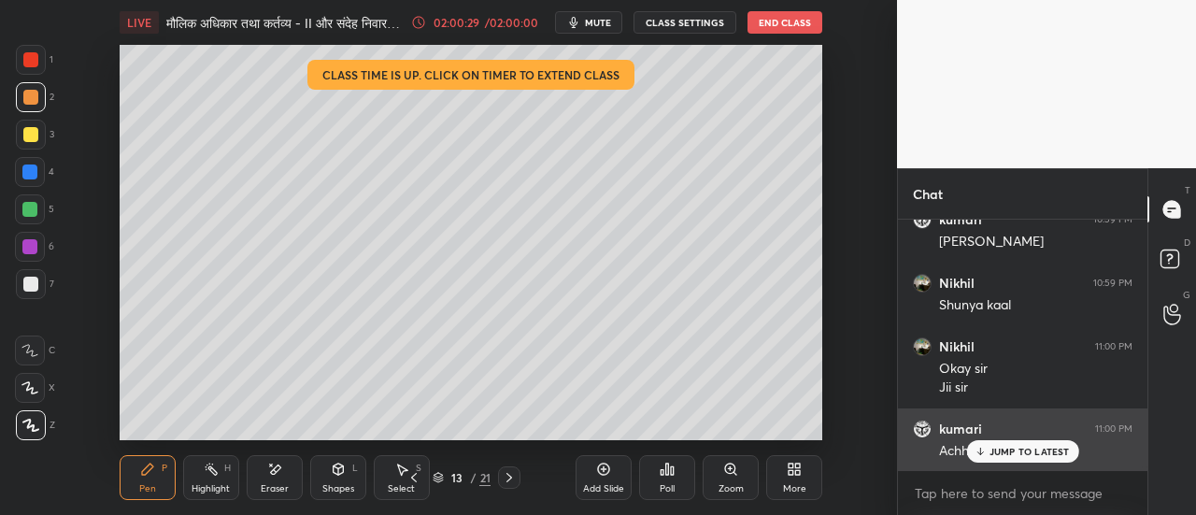
click at [1011, 455] on p "JUMP TO LATEST" at bounding box center [1030, 451] width 80 height 11
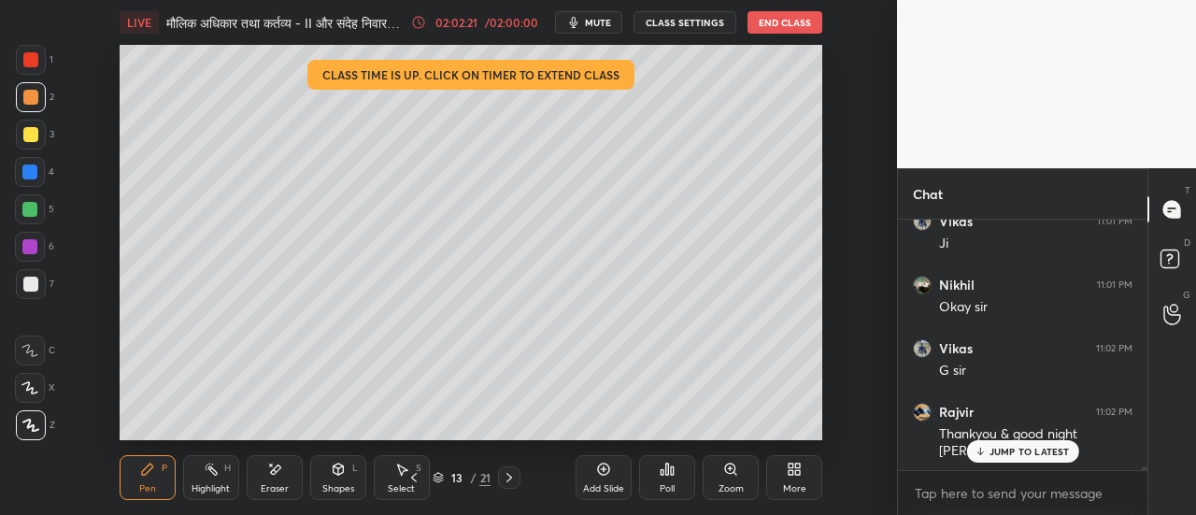
scroll to position [17635, 0]
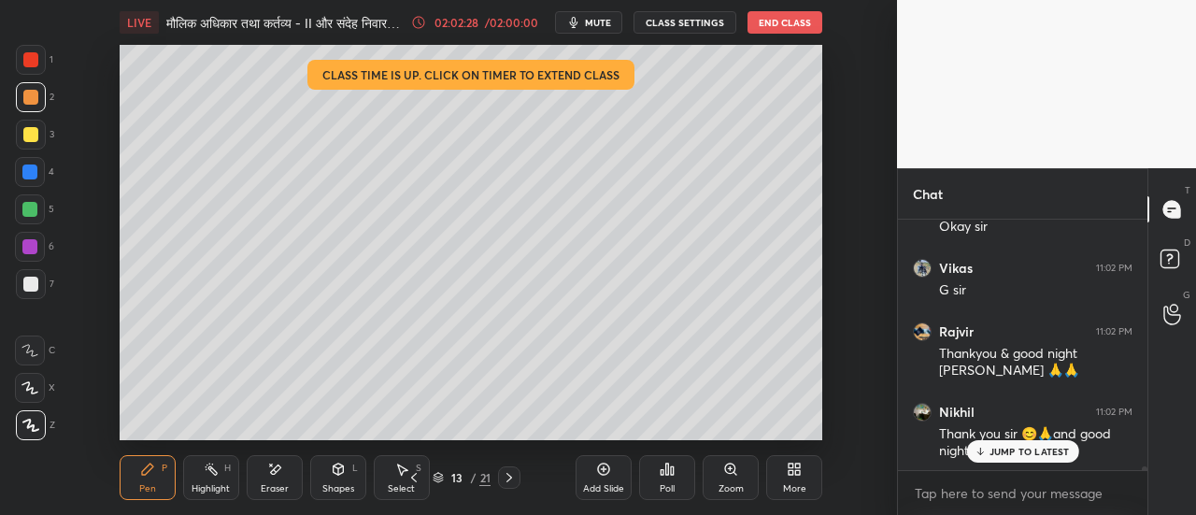
click at [785, 23] on button "End Class" at bounding box center [785, 22] width 75 height 22
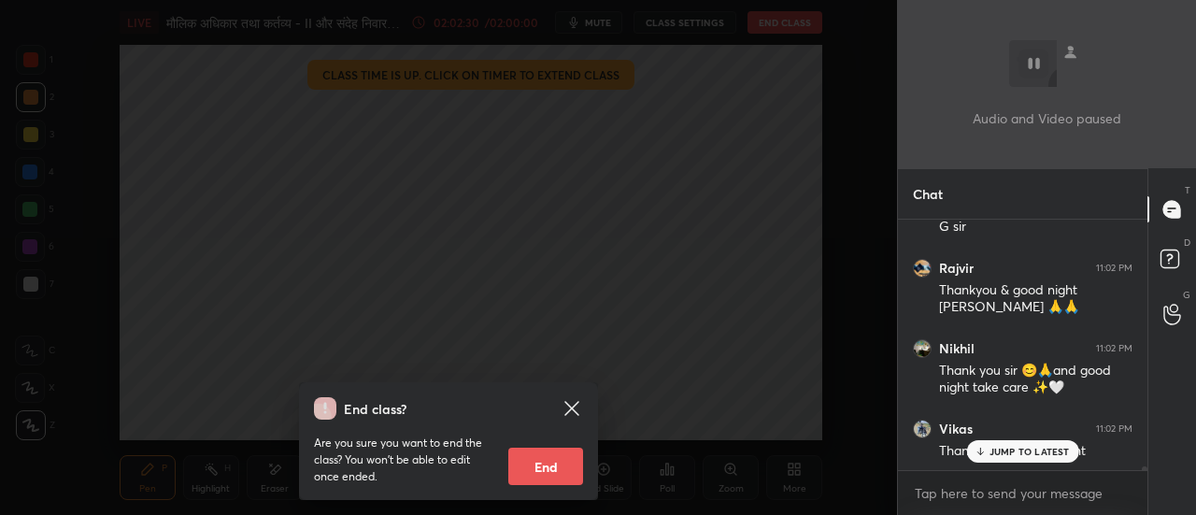
scroll to position [17762, 0]
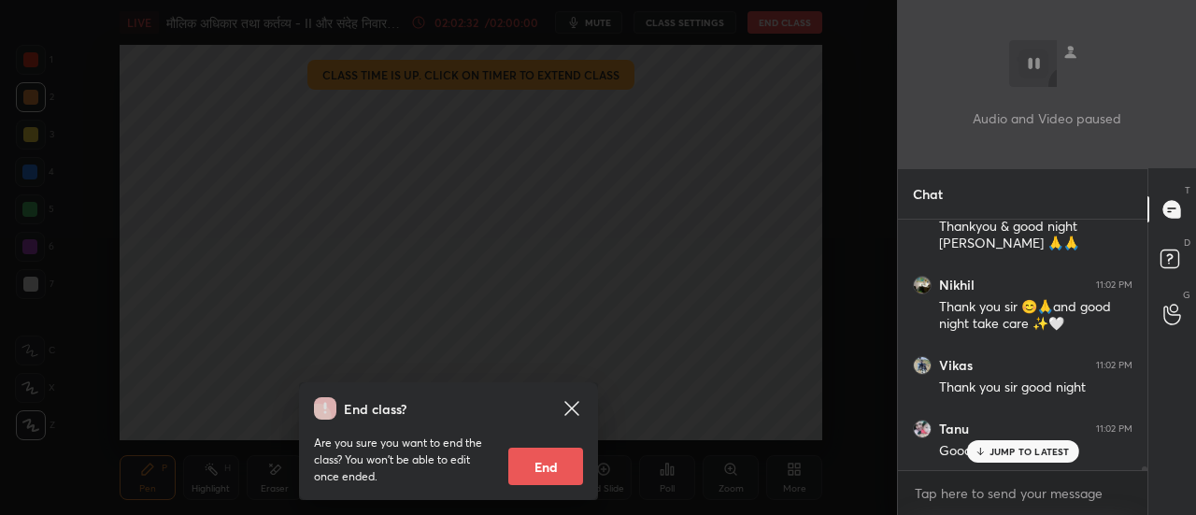
click at [565, 471] on button "End" at bounding box center [545, 466] width 75 height 37
type textarea "x"
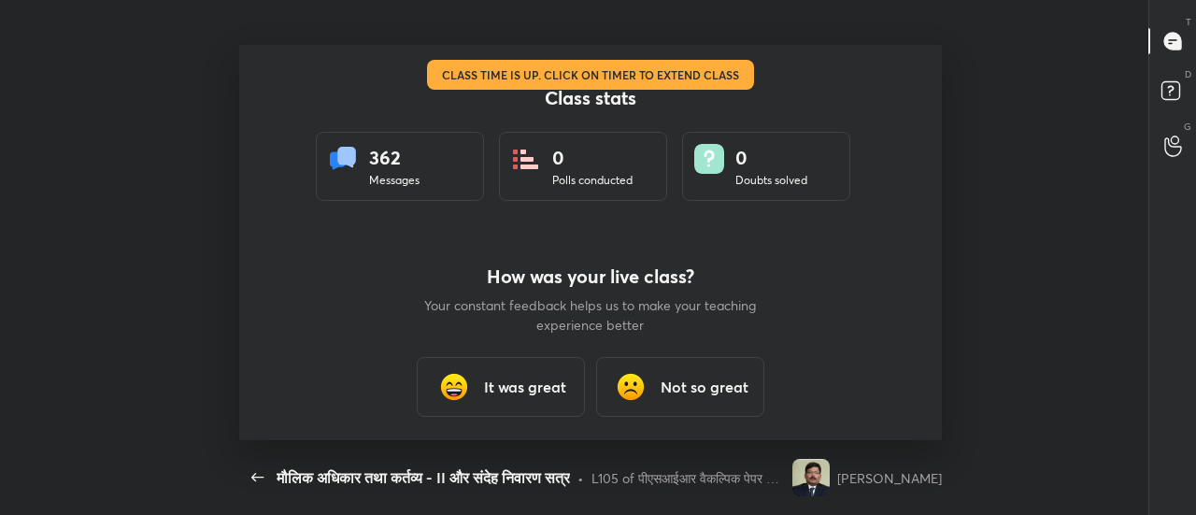
scroll to position [395, 1181]
click at [518, 387] on h3 "It was great" at bounding box center [525, 387] width 82 height 22
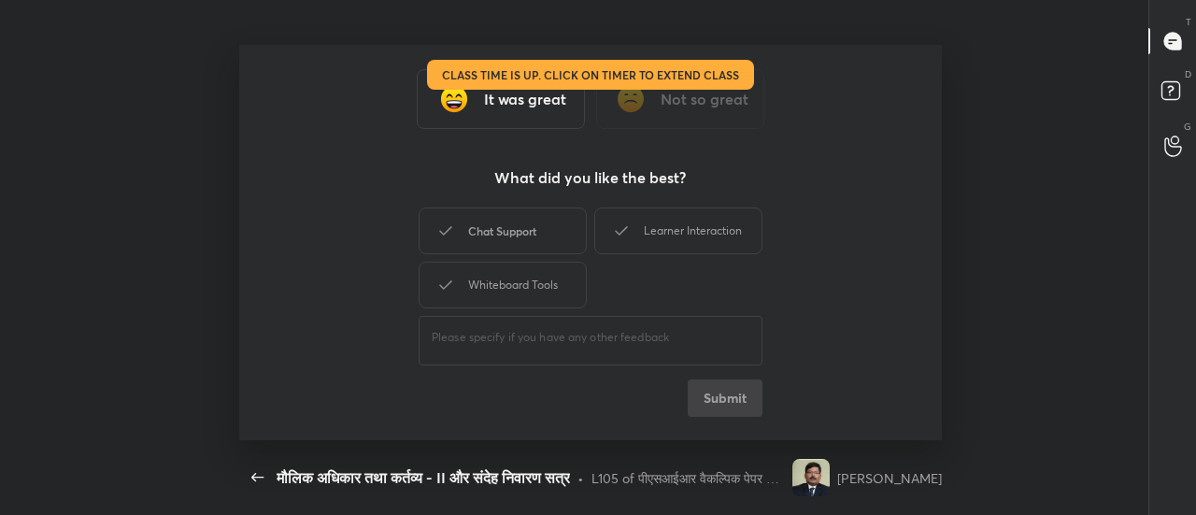
click at [534, 233] on div "Chat Support" at bounding box center [503, 230] width 168 height 47
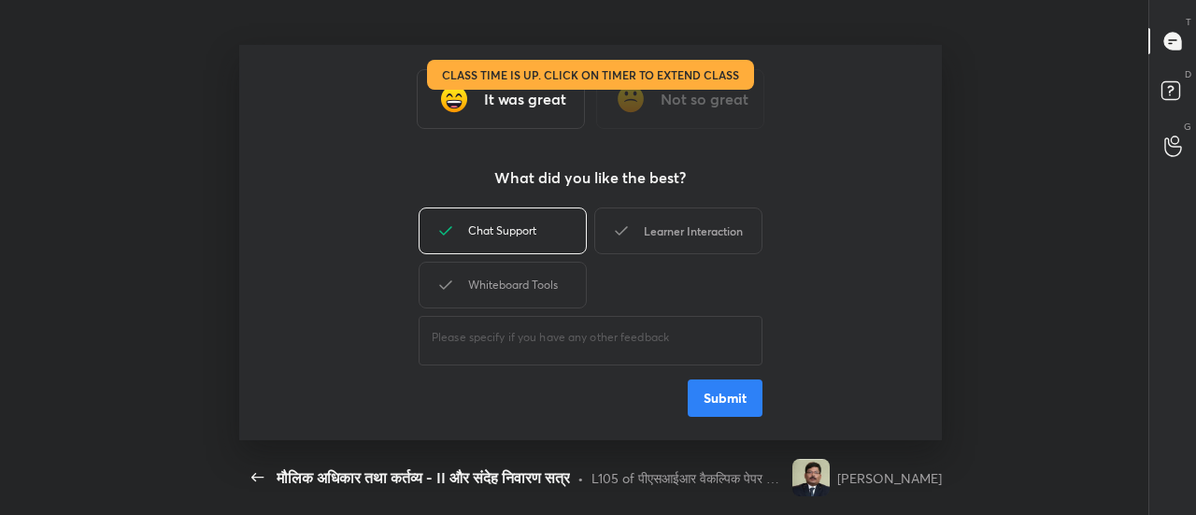
click at [675, 235] on div "Learner Interaction" at bounding box center [678, 230] width 168 height 47
click at [545, 280] on div "Whiteboard Tools" at bounding box center [503, 285] width 168 height 47
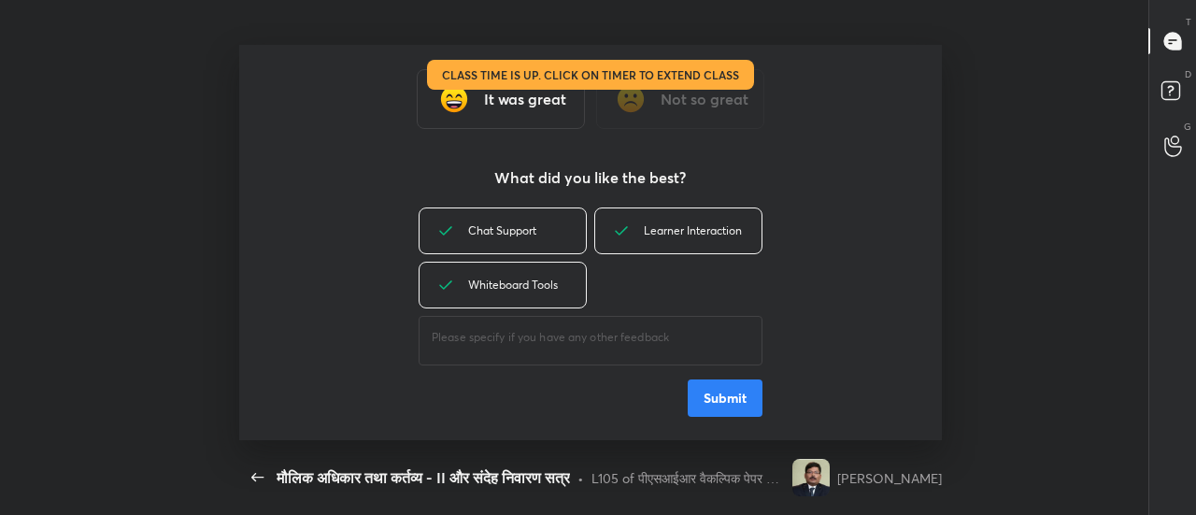
click at [722, 403] on button "Submit" at bounding box center [725, 397] width 75 height 37
